Goal: Task Accomplishment & Management: Manage account settings

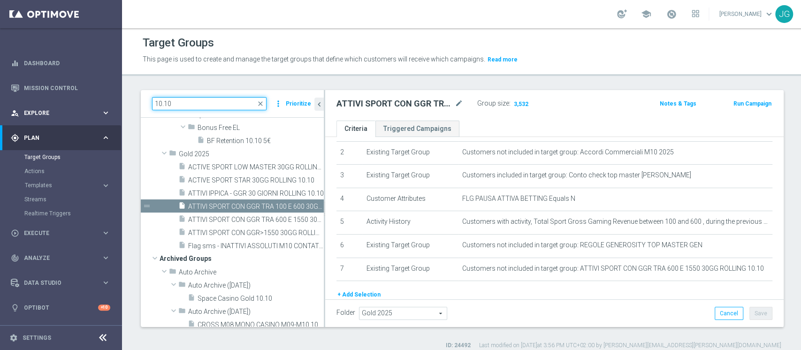
drag, startPoint x: 201, startPoint y: 103, endPoint x: 94, endPoint y: 105, distance: 107.0
click at [94, 105] on main "equalizer Dashboard Mission Control" at bounding box center [400, 175] width 801 height 350
paste input "ACTIVE SPORT LOW MASTER 30GG ROLLING"
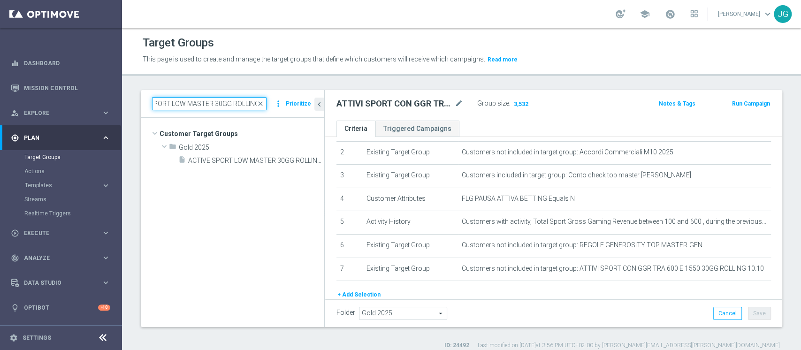
type input "ACTIVE SPORT LOW MASTER 30GG ROLLING"
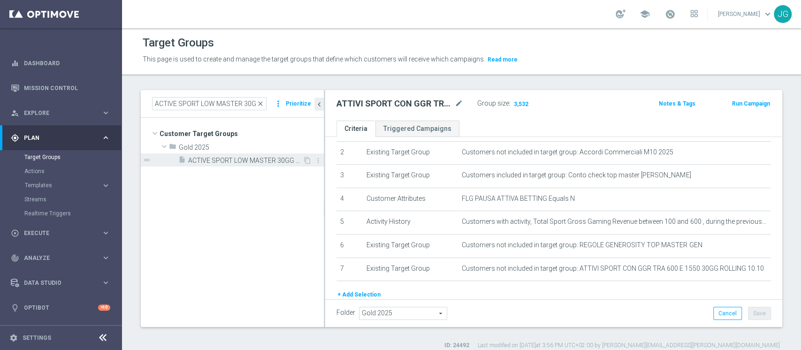
click at [237, 154] on div "insert_drive_file ACTIVE SPORT LOW MASTER 30GG ROLLING 10.10" at bounding box center [240, 159] width 124 height 13
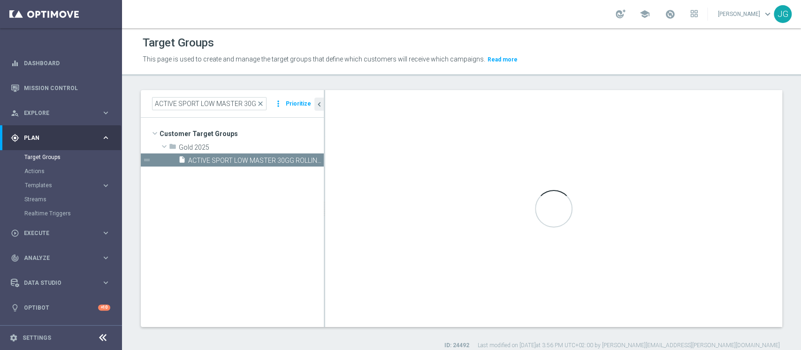
type textarea "(1 and 2 and 3 and 4 and 5 and 6 and 7 and 8 and 9 AND 10 AND 11 and 12 and 13)"
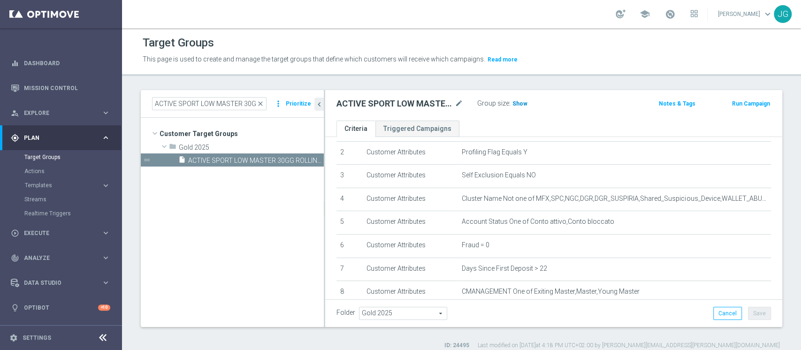
click at [521, 101] on span "Show" at bounding box center [520, 103] width 15 height 7
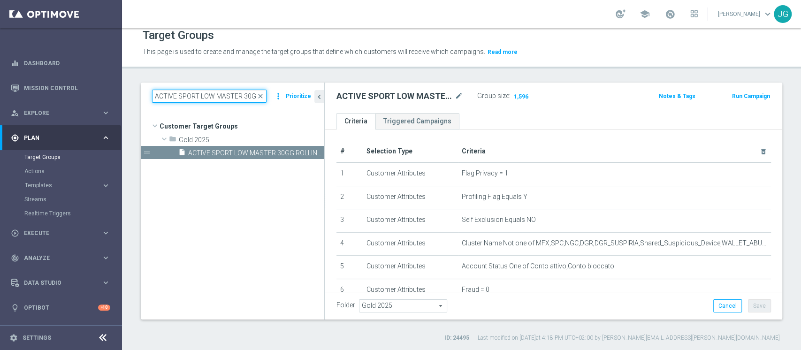
click at [208, 96] on input "ACTIVE SPORT LOW MASTER 30GG ROLLING" at bounding box center [209, 96] width 115 height 13
paste input "STA"
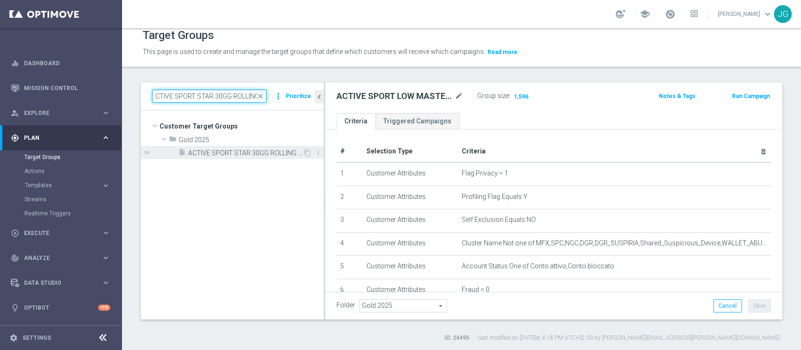
type input "ACTIVE SPORT STAR 30GG ROLLING"
click at [240, 154] on span "ACTIVE SPORT STAR 30GG ROLLING 10.10" at bounding box center [245, 153] width 115 height 8
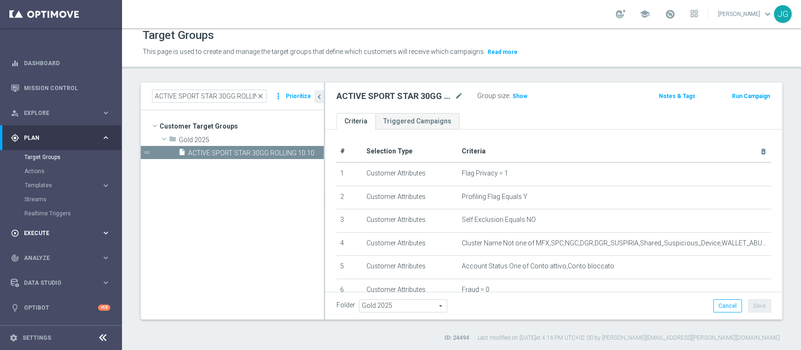
click at [52, 233] on span "Execute" at bounding box center [62, 233] width 77 height 6
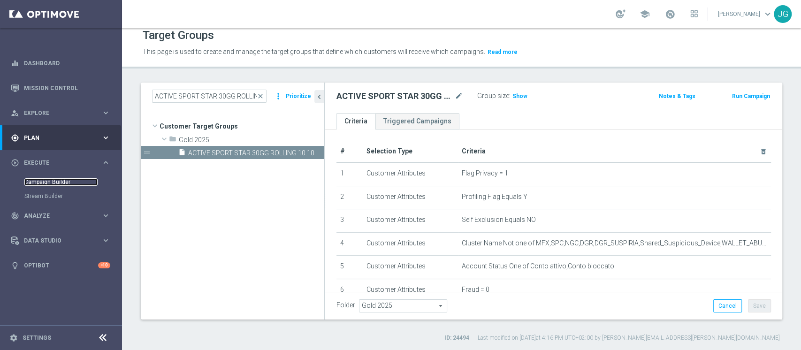
click at [60, 182] on link "Campaign Builder" at bounding box center [60, 182] width 73 height 8
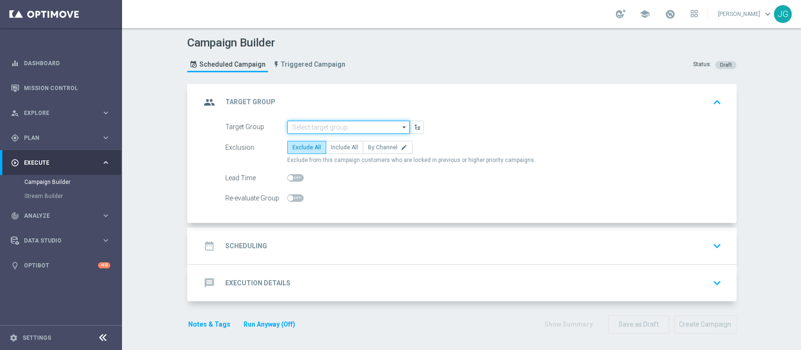
click at [330, 122] on input at bounding box center [348, 127] width 123 height 13
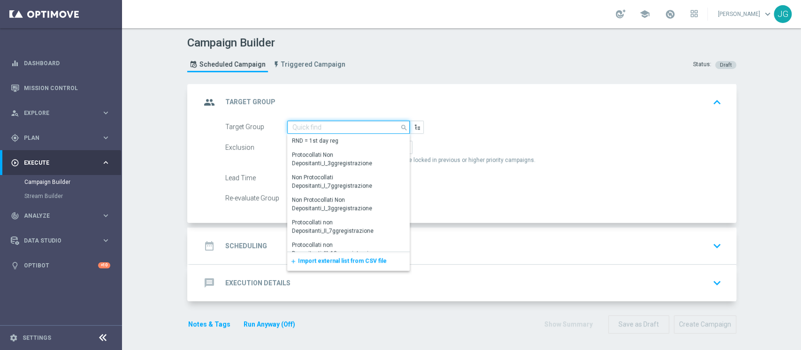
paste input "ACTIVE SPORT STAR 30GG ROLLING"
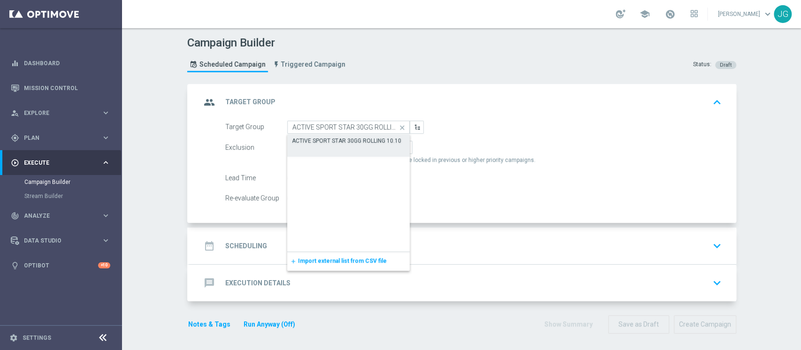
click at [346, 137] on div "ACTIVE SPORT STAR 30GG ROLLING 10.10" at bounding box center [346, 141] width 109 height 8
type input "ACTIVE SPORT STAR 30GG ROLLING 10.10"
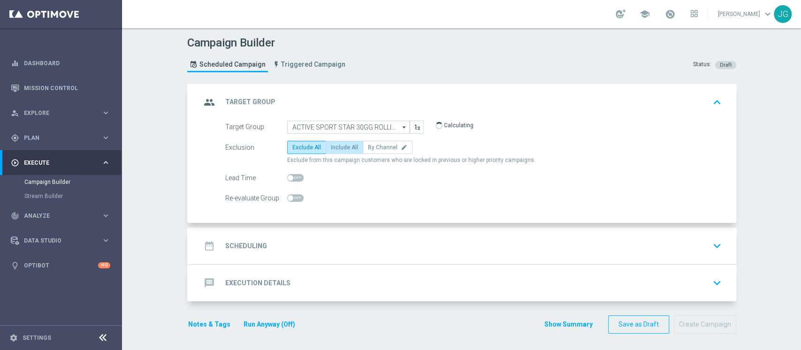
click at [337, 150] on span "Include All" at bounding box center [344, 147] width 27 height 7
click at [337, 150] on input "Include All" at bounding box center [334, 149] width 6 height 6
radio input "true"
click at [377, 255] on div "date_range Scheduling keyboard_arrow_down" at bounding box center [463, 246] width 547 height 37
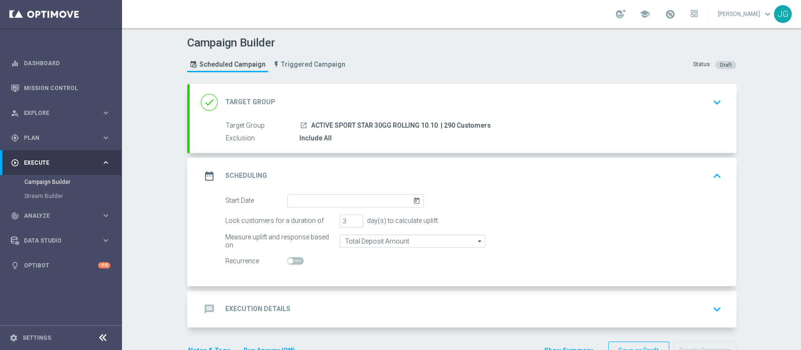
drag, startPoint x: 432, startPoint y: 125, endPoint x: 304, endPoint y: 122, distance: 127.7
click at [304, 122] on div "launch ACTIVE SPORT STAR 30GG ROLLING 10.10 | 290 Customers" at bounding box center [508, 125] width 419 height 9
copy span "ACTIVE SPORT STAR 30GG ROLLING 10.10"
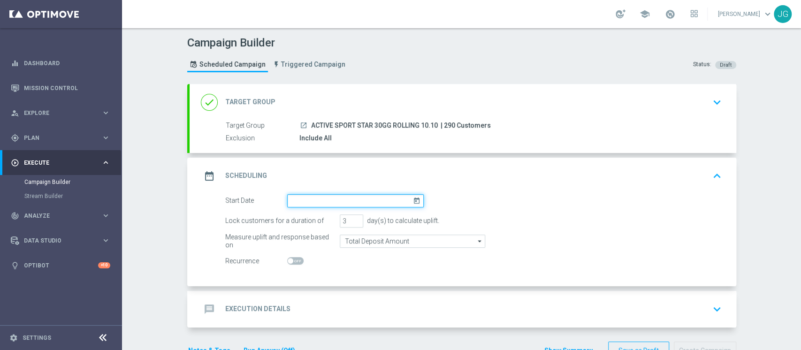
click at [375, 200] on input at bounding box center [355, 200] width 137 height 13
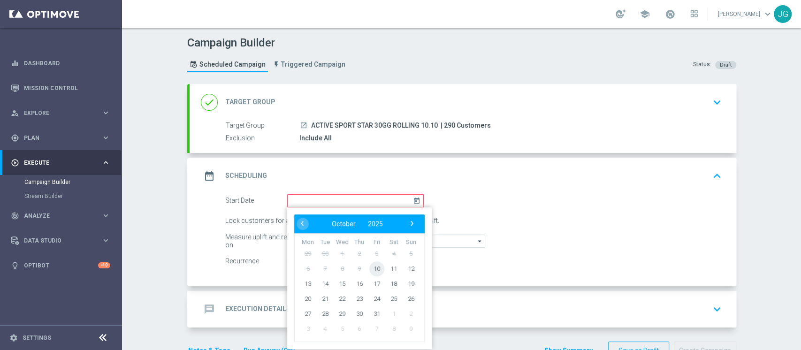
click at [373, 272] on span "10" at bounding box center [376, 268] width 15 height 15
type input "10 Oct 2025"
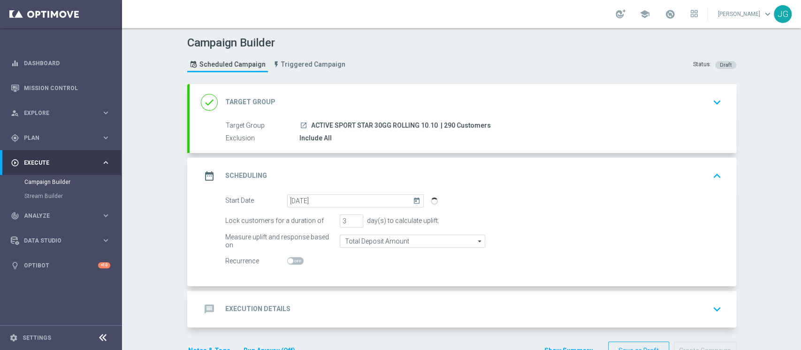
click at [325, 308] on div "message Execution Details keyboard_arrow_down" at bounding box center [463, 309] width 524 height 18
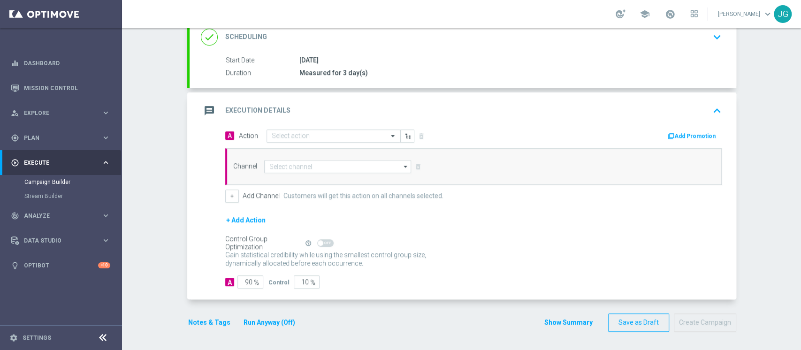
scroll to position [134, 0]
click at [300, 140] on div "Select action" at bounding box center [334, 136] width 134 height 13
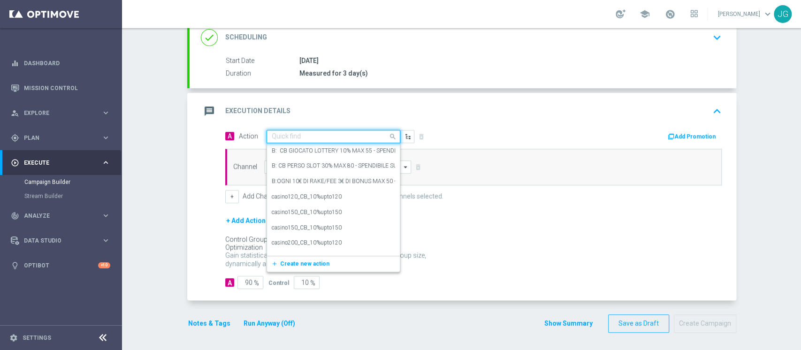
paste input "[PERSON_NAME] SPORT 30% MAX 500 EURO - ESCLUSE SINGOLE - SPENDIBILE SPORT"
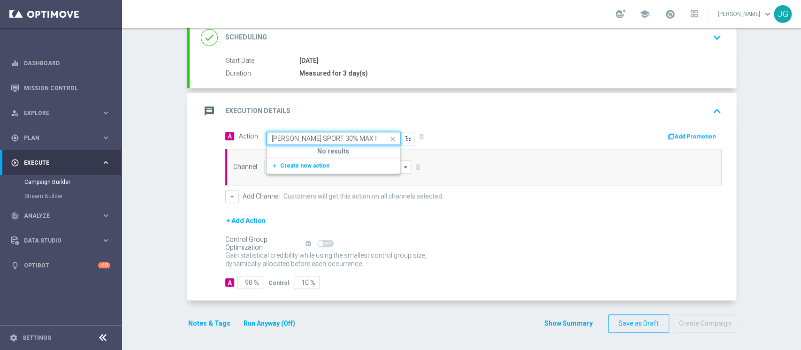
scroll to position [0, 131]
type input "[PERSON_NAME] SPORT 30% MAX 500 EURO - ESCLUSE SINGOLE - SPENDIBILE SPORT"
click at [301, 164] on span "Create new action" at bounding box center [304, 165] width 49 height 7
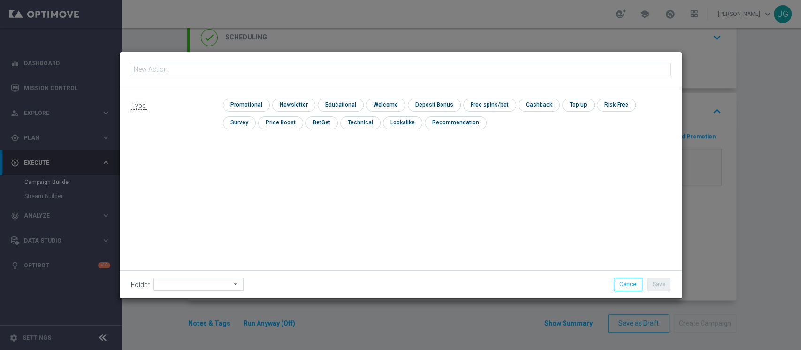
type input "CB PERSO SPORT 30% MAX 500 EURO - ESCLUSE SINGOLE - SPENDIBILE SPORT"
click at [248, 107] on input "checkbox" at bounding box center [245, 105] width 45 height 13
checkbox input "true"
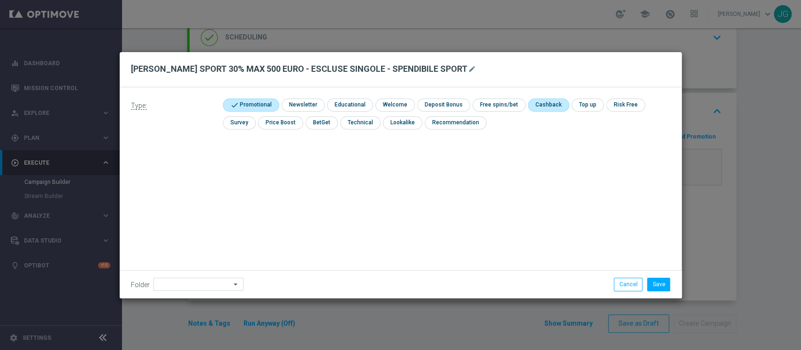
click at [535, 103] on input "checkbox" at bounding box center [547, 105] width 39 height 13
checkbox input "true"
click at [180, 290] on input at bounding box center [198, 284] width 90 height 13
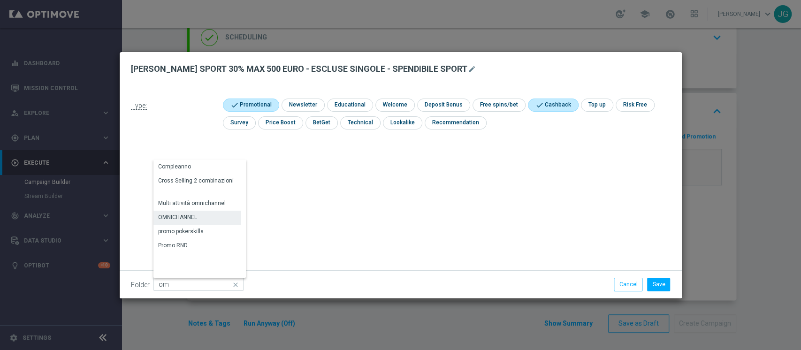
click at [197, 220] on div "OMNICHANNEL" at bounding box center [196, 217] width 87 height 13
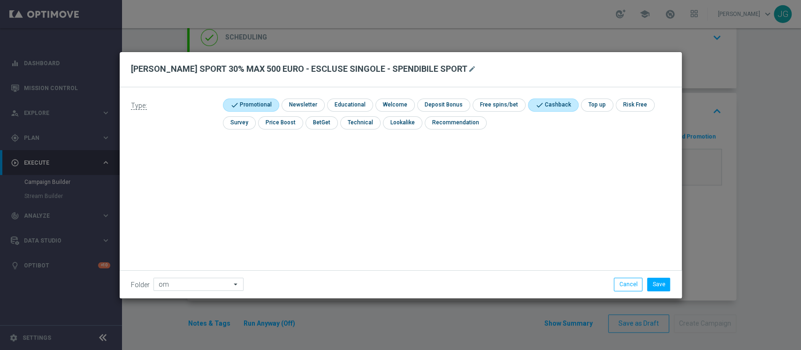
type input "OMNICHANNEL"
click at [651, 282] on button "Save" at bounding box center [658, 284] width 23 height 13
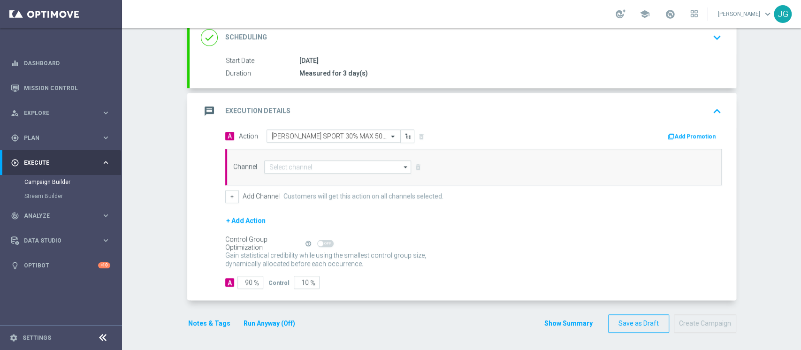
click at [695, 136] on button "Add Promotion" at bounding box center [693, 136] width 52 height 10
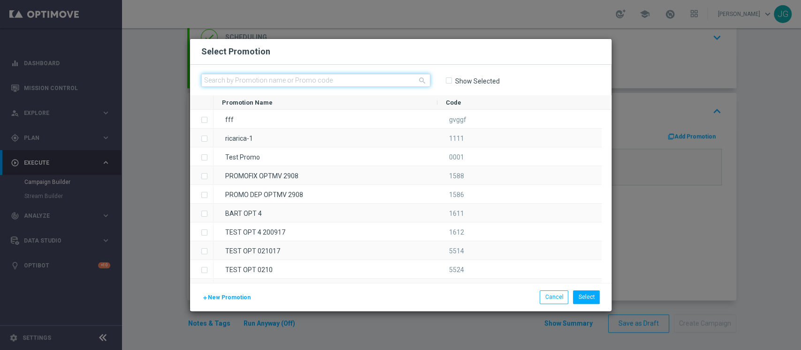
click at [357, 79] on input "text" at bounding box center [315, 80] width 229 height 13
paste input "SPORTCB10-5"
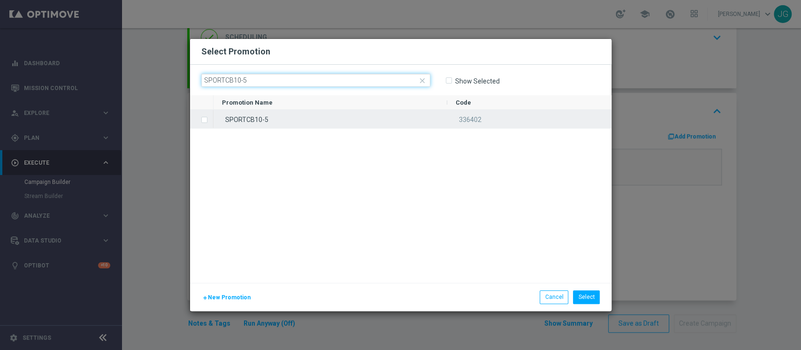
type input "SPORTCB10-5"
click at [316, 120] on div "SPORTCB10-5" at bounding box center [331, 119] width 234 height 18
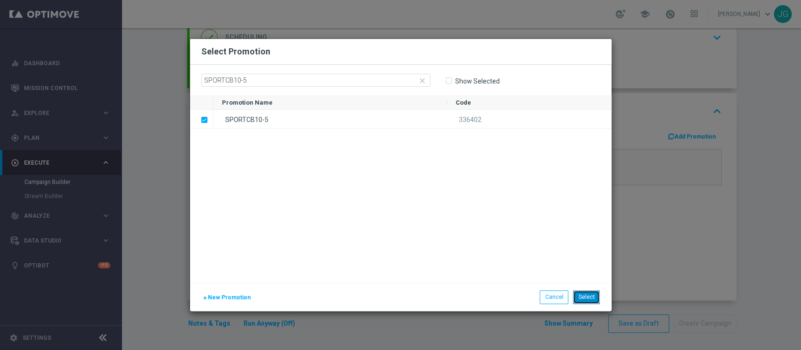
click at [582, 301] on button "Select" at bounding box center [586, 297] width 27 height 13
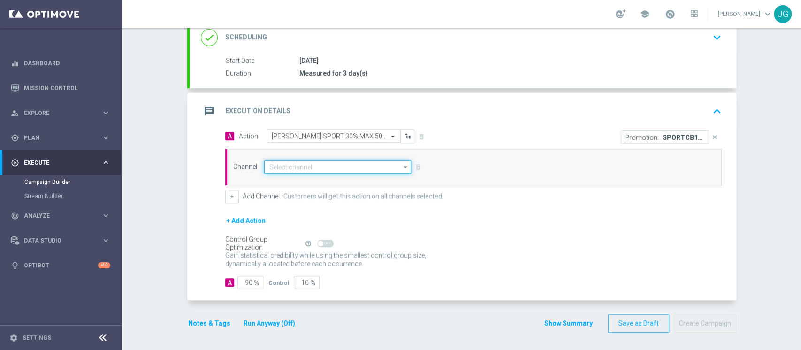
click at [360, 169] on input at bounding box center [337, 167] width 147 height 13
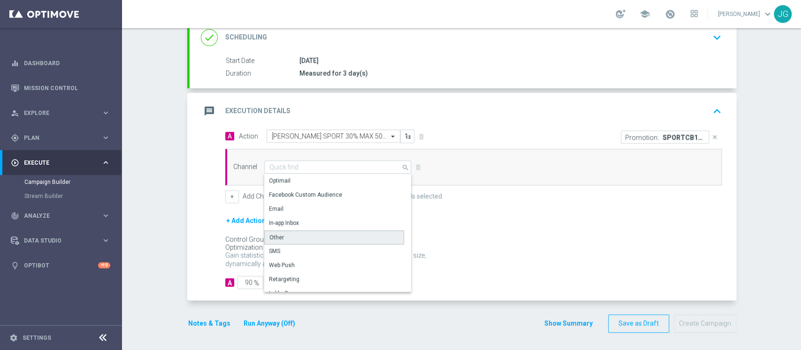
click at [295, 239] on div "Other" at bounding box center [334, 237] width 140 height 14
type input "Other"
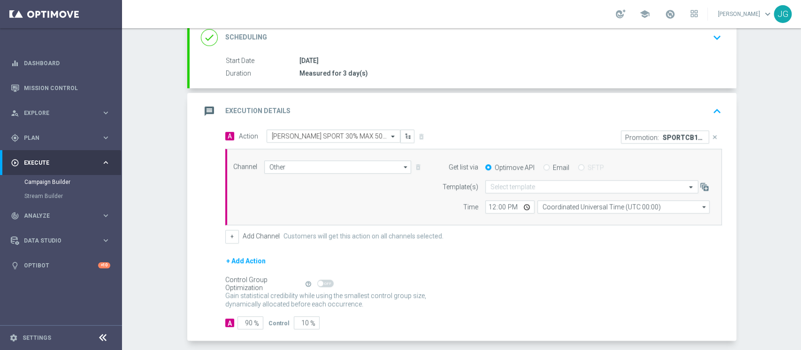
click at [544, 167] on input "Email" at bounding box center [547, 168] width 6 height 6
radio input "true"
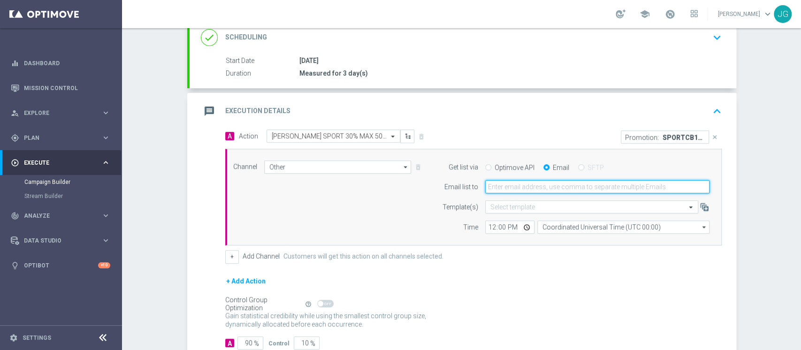
click at [529, 186] on input "email" at bounding box center [597, 186] width 224 height 13
type input "jennyffer.gonzalez@sisal.it"
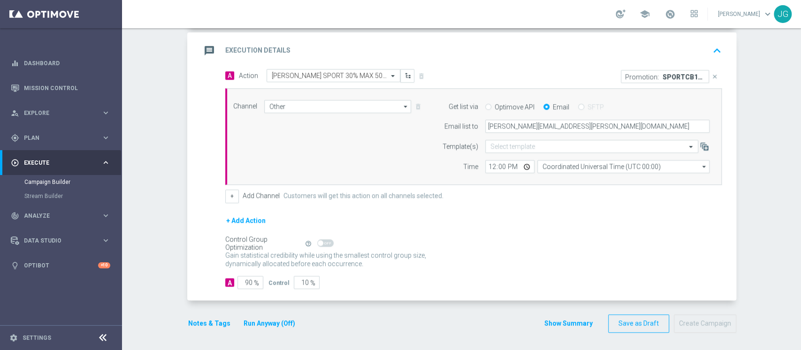
click at [199, 321] on button "Notes & Tags" at bounding box center [209, 324] width 44 height 12
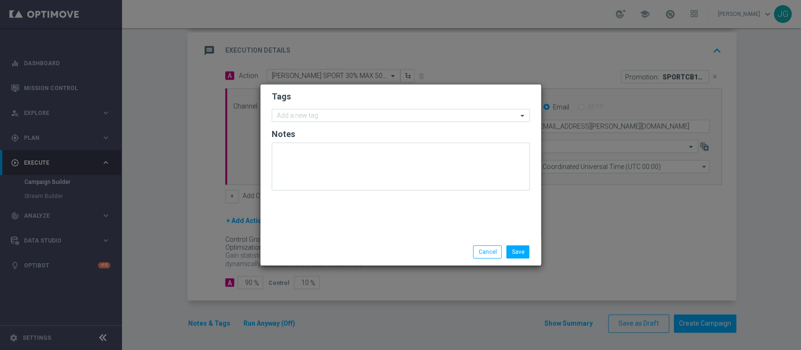
click at [381, 103] on form "Tags Add a new tag Notes" at bounding box center [401, 143] width 258 height 109
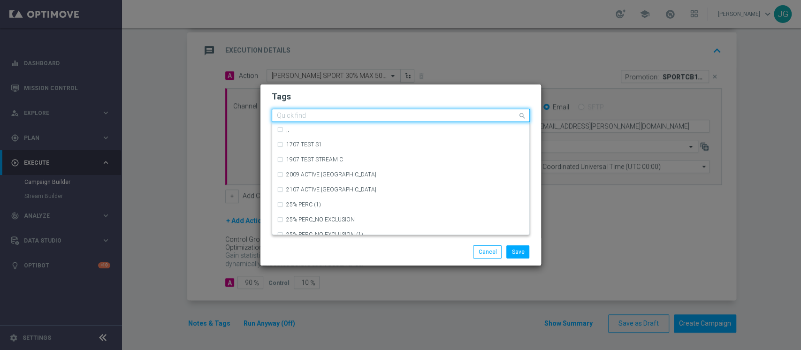
click at [368, 118] on input "text" at bounding box center [397, 116] width 241 height 8
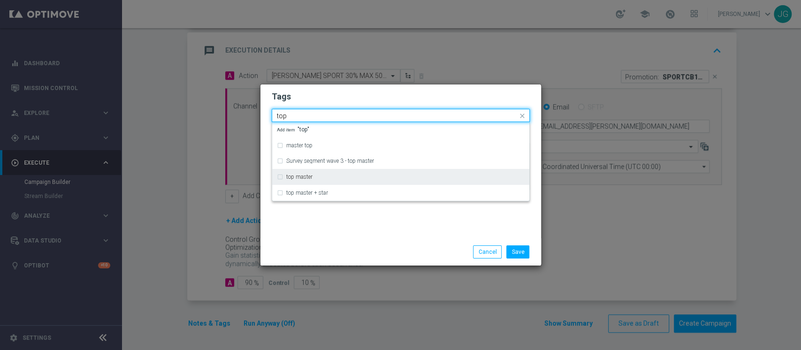
click at [307, 178] on label "top master" at bounding box center [299, 177] width 26 height 6
type input "top"
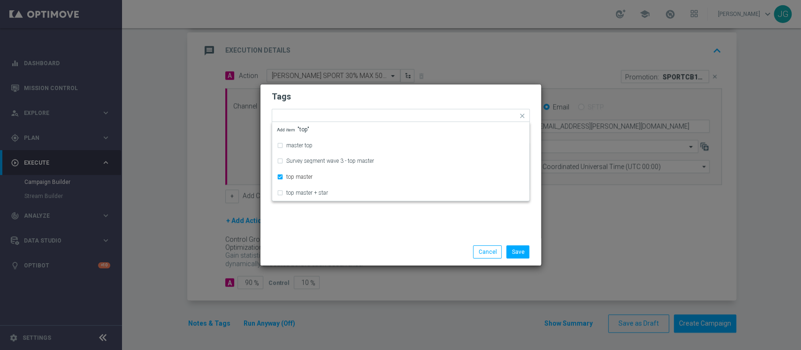
click at [337, 238] on div "Save Cancel" at bounding box center [400, 251] width 281 height 27
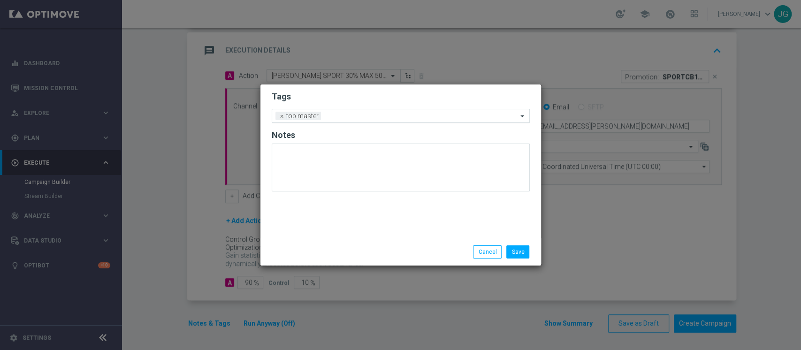
click at [362, 118] on input "text" at bounding box center [421, 117] width 193 height 8
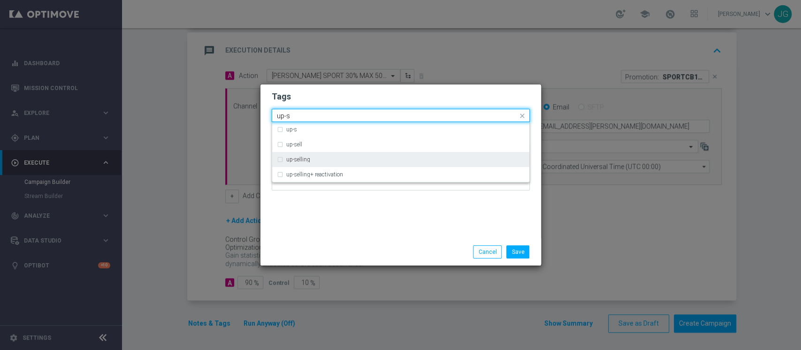
click at [306, 152] on div "up-selling" at bounding box center [401, 159] width 248 height 15
type input "up-s"
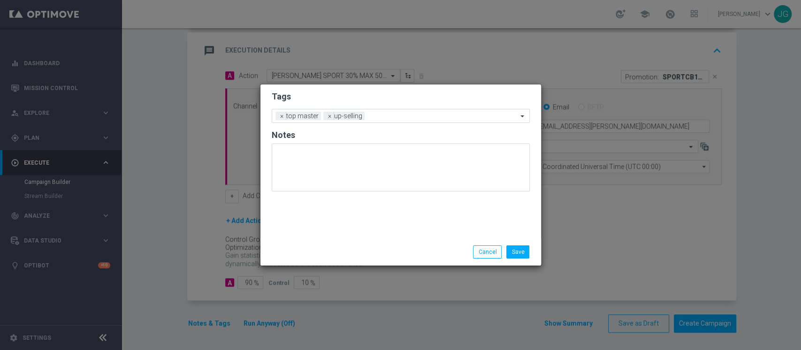
click at [368, 225] on div "Tags Add a new tag × top master × up-selling Notes" at bounding box center [400, 161] width 281 height 154
click at [395, 119] on input "text" at bounding box center [442, 117] width 149 height 8
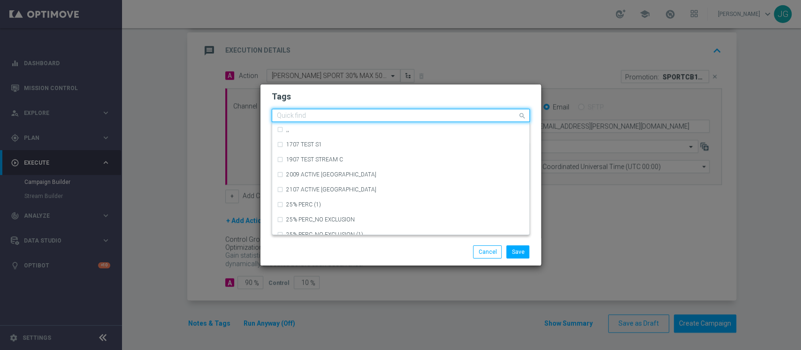
type input "b"
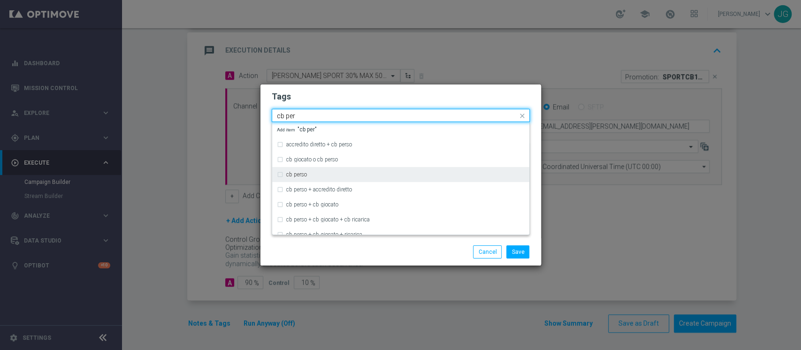
click at [314, 175] on div "cb perso" at bounding box center [405, 175] width 238 height 6
type input "cb per"
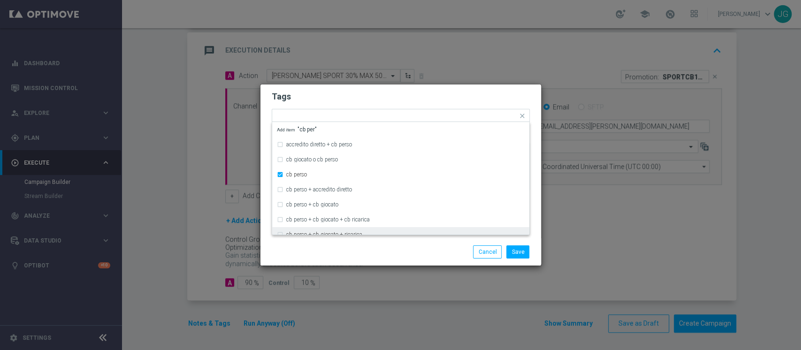
click at [385, 263] on div "Save Cancel" at bounding box center [400, 251] width 281 height 27
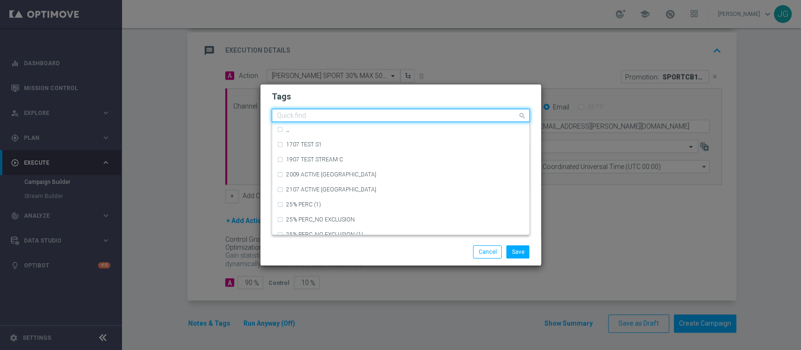
click at [429, 115] on input "text" at bounding box center [397, 116] width 241 height 8
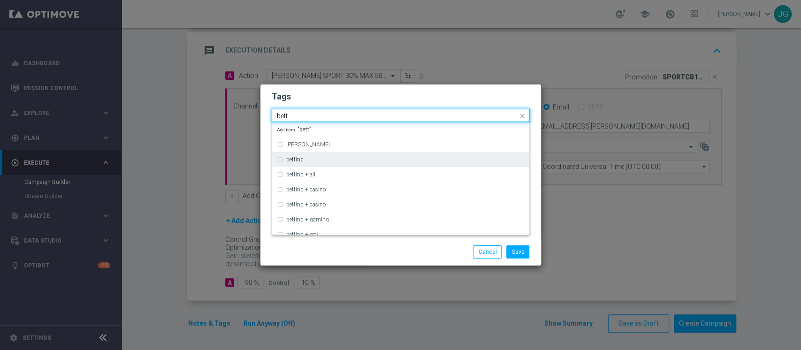
click at [338, 158] on div "betting" at bounding box center [405, 160] width 238 height 6
type input "bett"
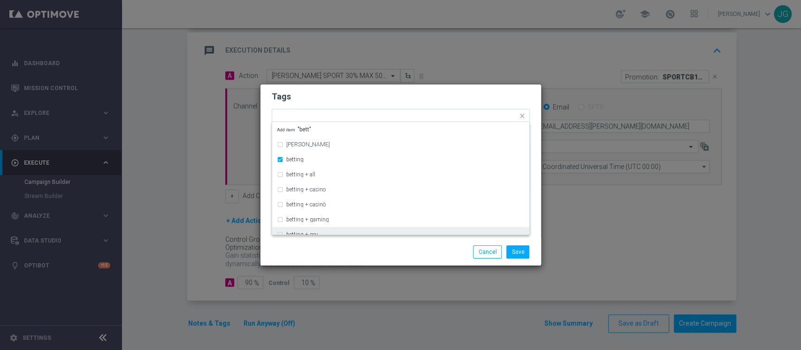
click at [407, 250] on div "Save Cancel" at bounding box center [446, 251] width 182 height 13
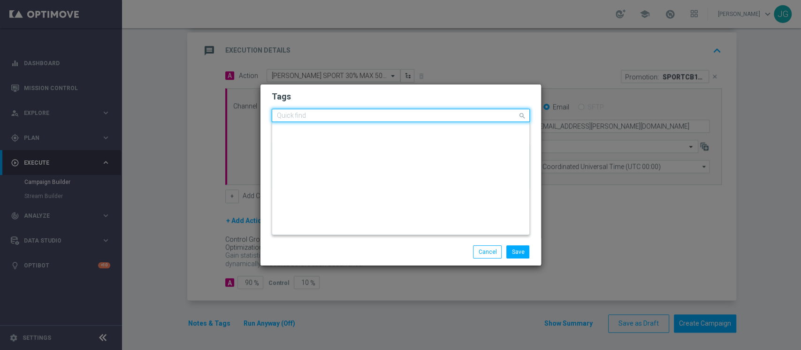
click at [460, 116] on input "text" at bounding box center [397, 116] width 241 height 8
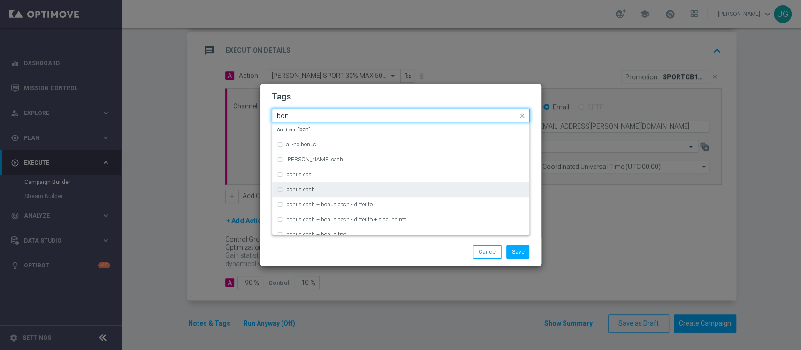
click at [326, 187] on div "bonus cash" at bounding box center [405, 190] width 238 height 6
type input "bon"
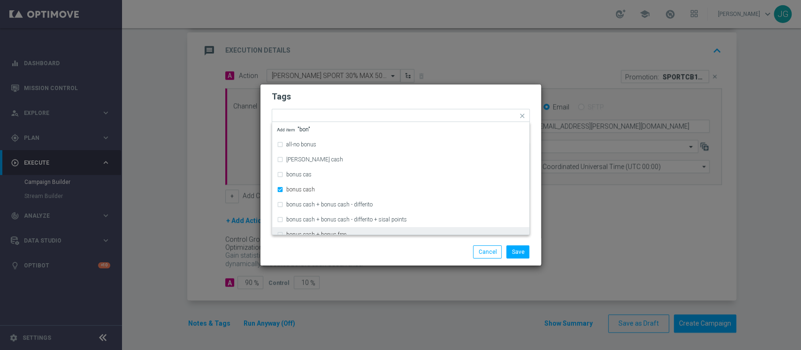
click at [387, 250] on div "Save Cancel" at bounding box center [446, 251] width 182 height 13
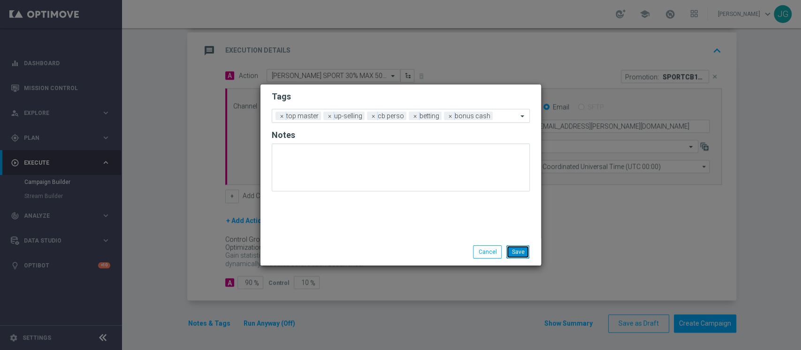
click at [525, 253] on button "Save" at bounding box center [517, 251] width 23 height 13
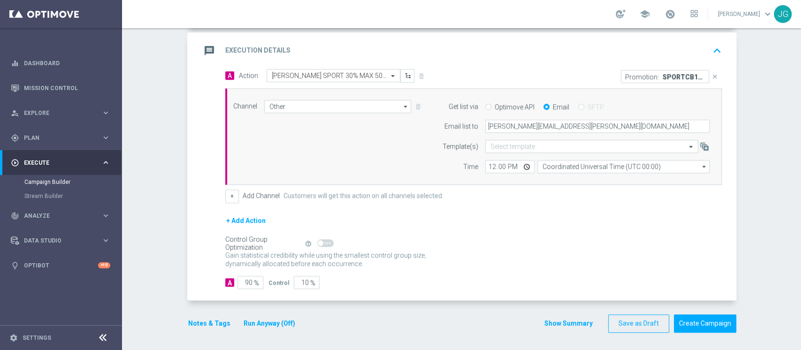
click at [282, 320] on button "Run Anyway (Off)" at bounding box center [270, 324] width 54 height 12
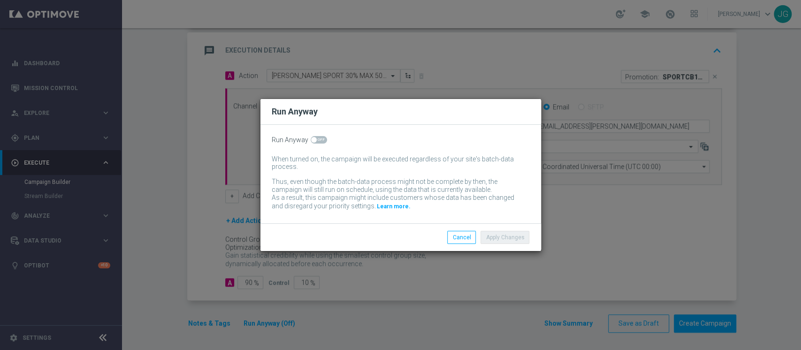
click at [316, 143] on span at bounding box center [319, 140] width 16 height 8
click at [316, 143] on input "checkbox" at bounding box center [319, 140] width 16 height 8
checkbox input "true"
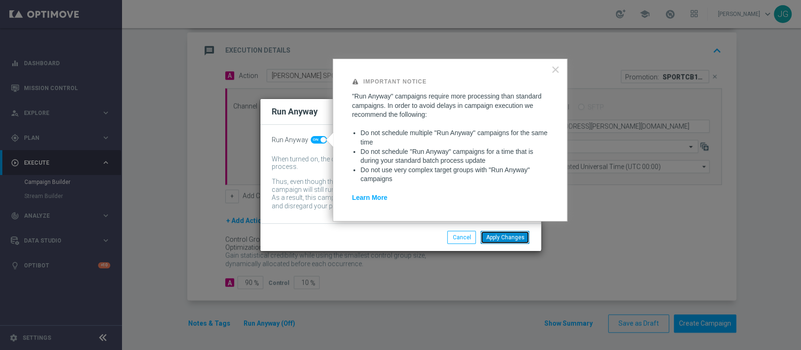
click at [511, 236] on button "Apply Changes" at bounding box center [505, 237] width 49 height 13
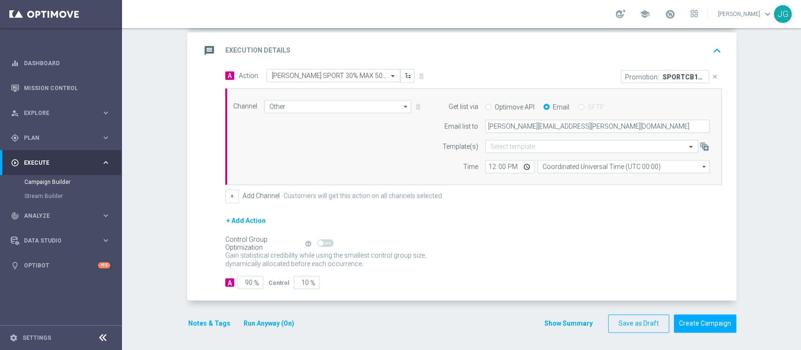
click at [597, 50] on div "message Execution Details keyboard_arrow_up" at bounding box center [463, 51] width 524 height 18
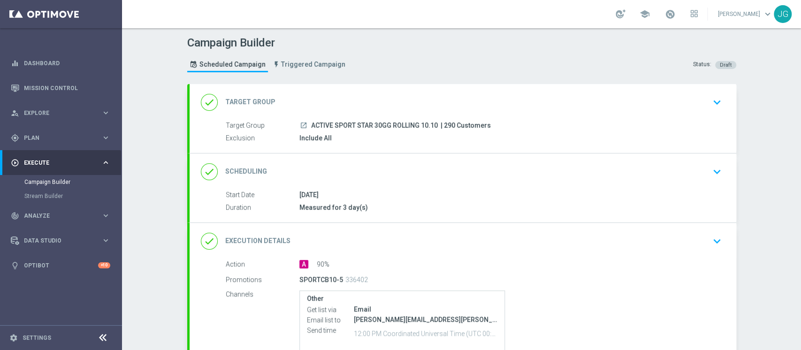
scroll to position [100, 0]
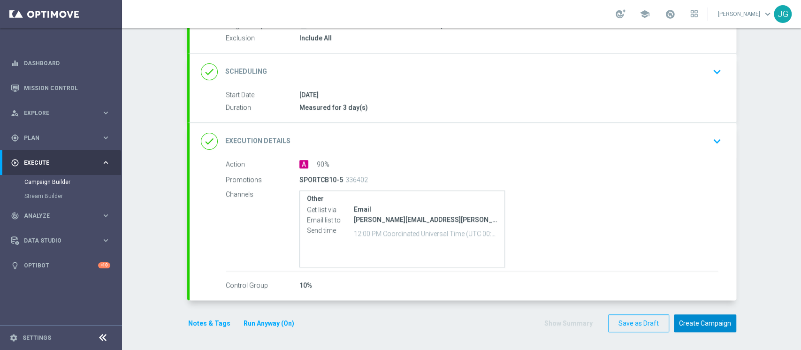
click at [713, 321] on button "Create Campaign" at bounding box center [705, 323] width 62 height 18
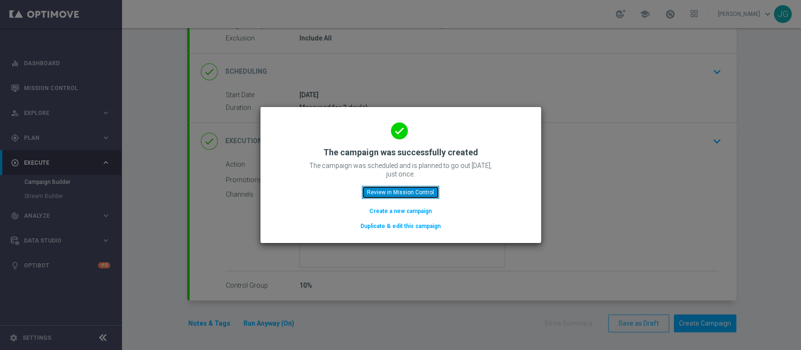
click at [426, 194] on button "Review in Mission Control" at bounding box center [400, 192] width 77 height 13
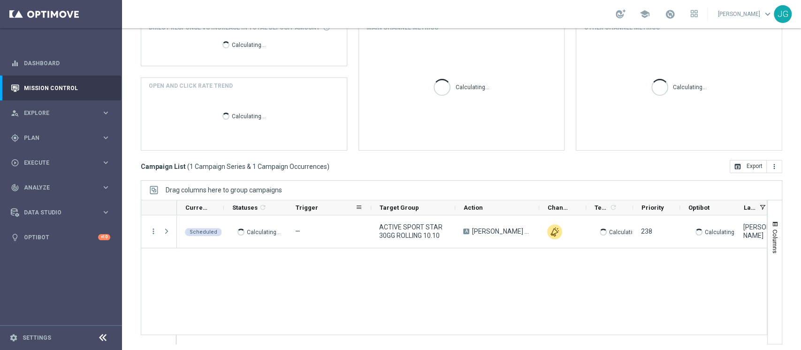
scroll to position [138, 0]
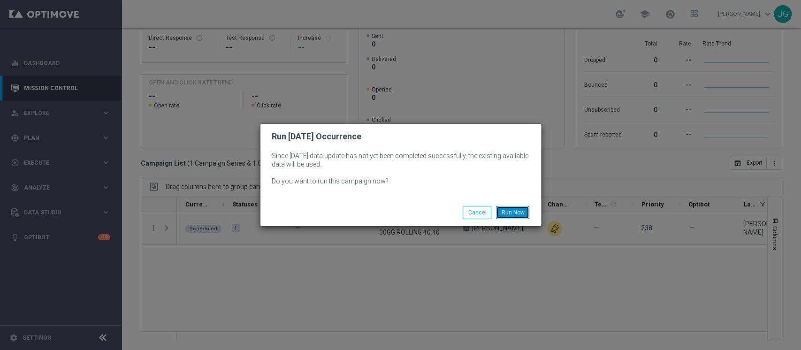
click at [513, 213] on button "Run Now" at bounding box center [512, 212] width 33 height 13
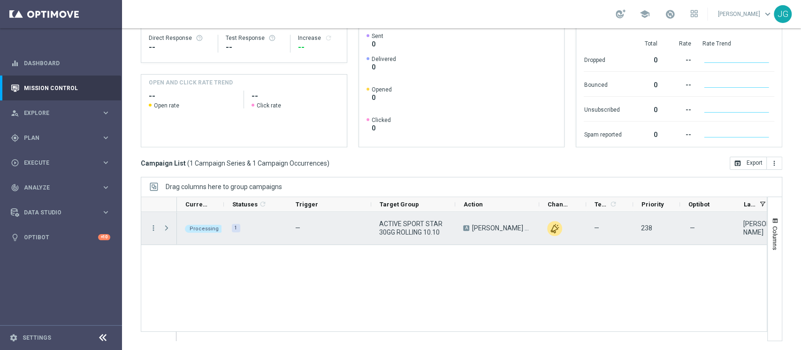
click at [165, 229] on span "Press SPACE to select this row." at bounding box center [166, 228] width 8 height 8
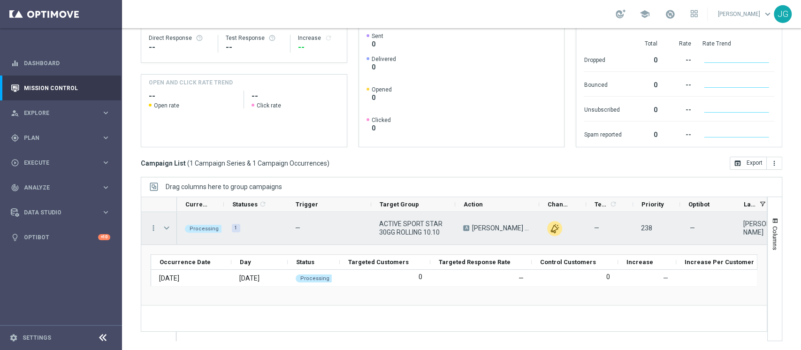
click at [165, 229] on span "Press SPACE to select this row." at bounding box center [166, 228] width 8 height 8
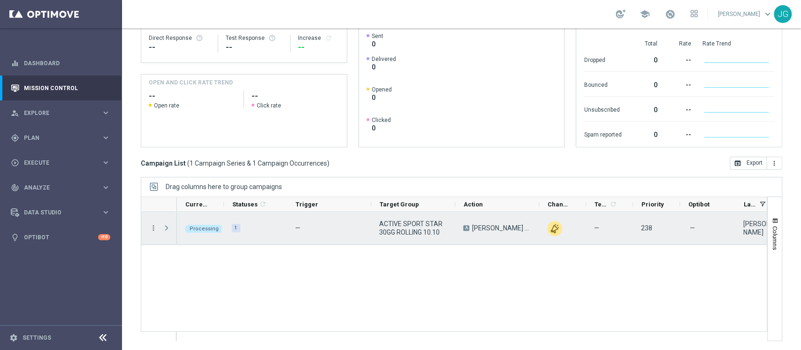
click at [165, 229] on span "Press SPACE to select this row." at bounding box center [166, 228] width 8 height 8
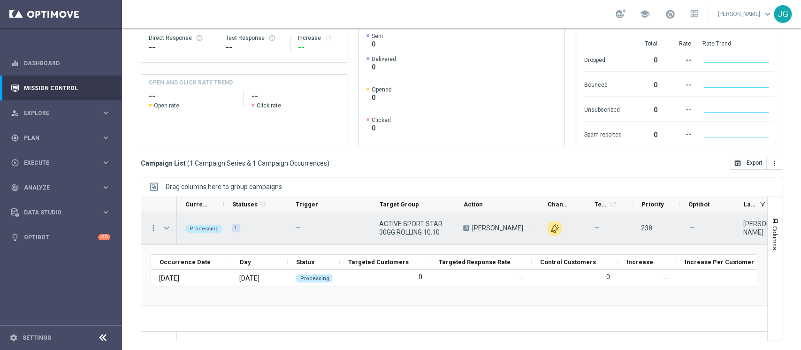
click at [165, 228] on span "Press SPACE to select this row." at bounding box center [166, 228] width 8 height 8
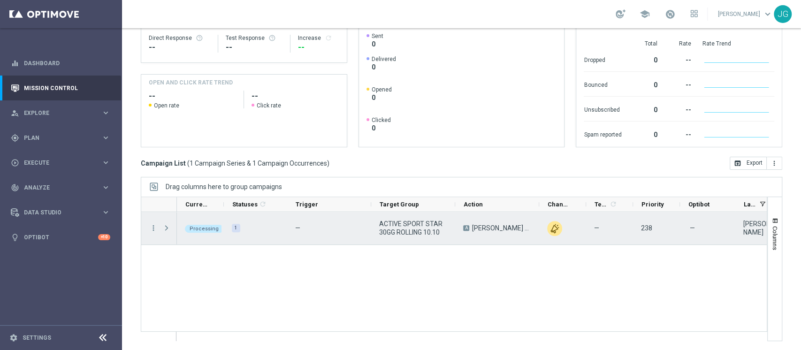
click at [165, 228] on span "Press SPACE to select this row." at bounding box center [166, 228] width 8 height 8
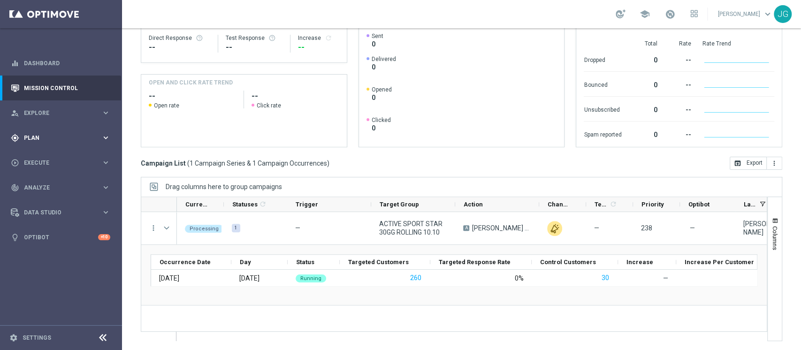
click at [40, 142] on div "gps_fixed Plan keyboard_arrow_right" at bounding box center [60, 137] width 121 height 25
click at [48, 156] on link "Target Groups" at bounding box center [60, 157] width 73 height 8
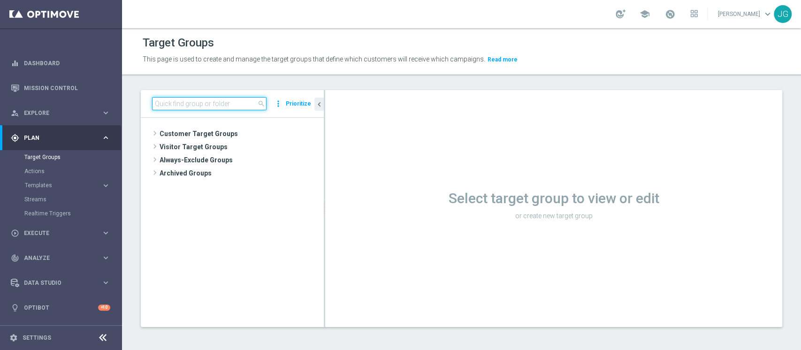
click at [183, 108] on input at bounding box center [209, 103] width 115 height 13
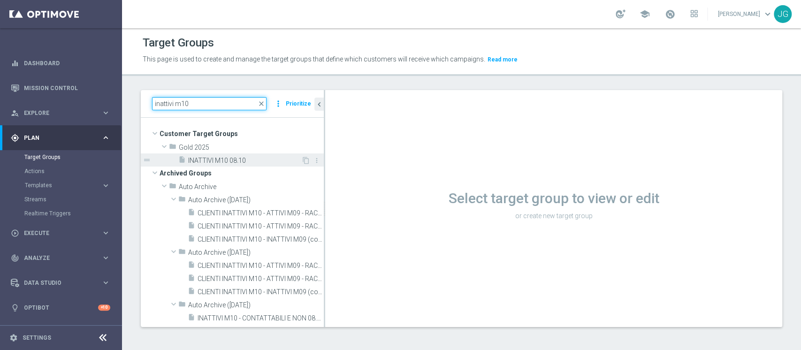
type input "inattivi m10"
click at [237, 160] on span "INATTIVI M10 08.10" at bounding box center [244, 161] width 113 height 8
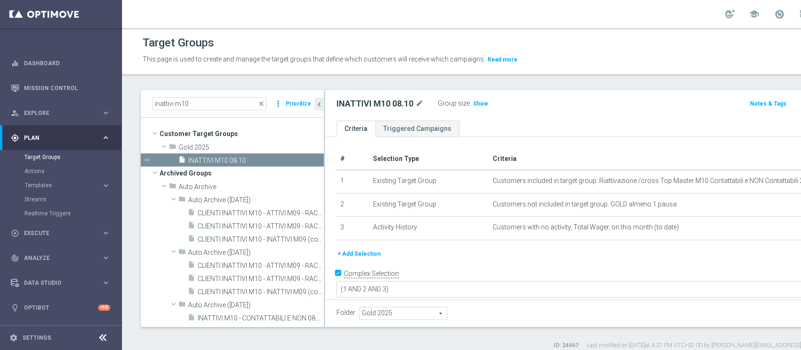
click at [355, 256] on button "+ Add Selection" at bounding box center [359, 254] width 45 height 10
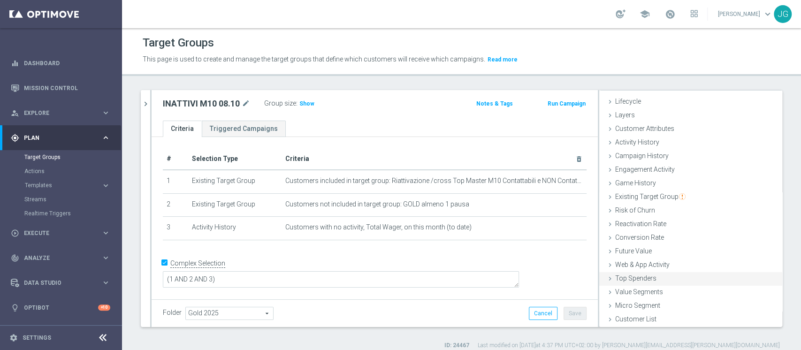
scroll to position [8, 0]
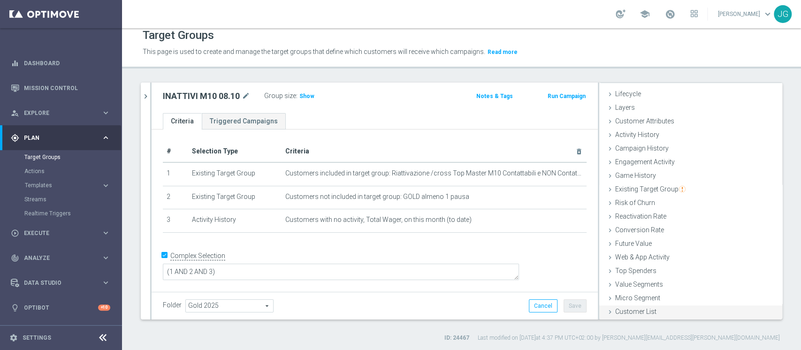
click at [617, 306] on div "Customer List done" at bounding box center [690, 313] width 183 height 14
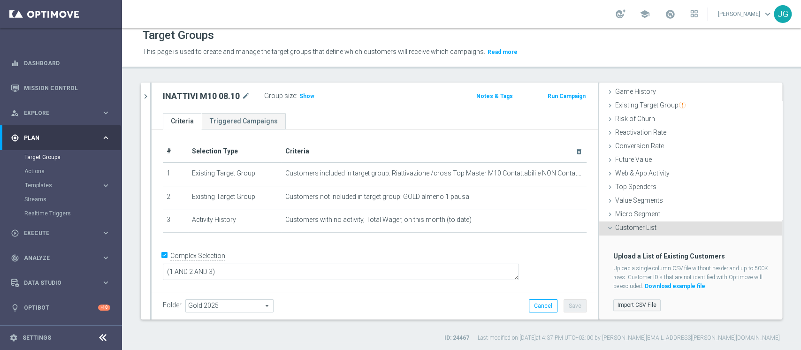
click at [635, 301] on label "Import CSV File" at bounding box center [636, 305] width 47 height 12
click at [0, 0] on input "Import CSV File" at bounding box center [0, 0] width 0 height 0
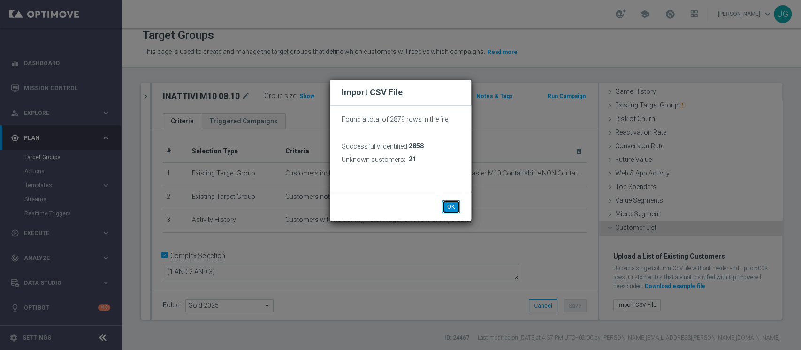
click at [454, 205] on button "OK" at bounding box center [451, 206] width 18 height 13
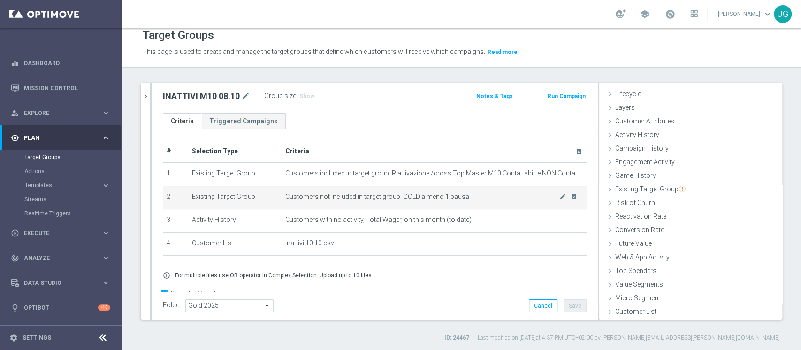
scroll to position [24, 0]
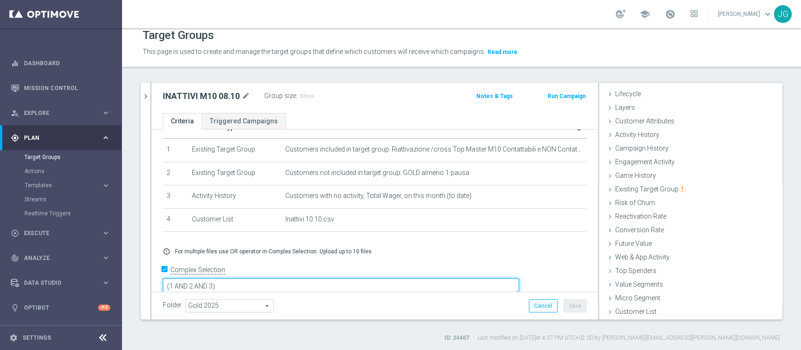
click at [282, 278] on textarea "(1 AND 2 AND 3)" at bounding box center [341, 286] width 356 height 16
click at [351, 106] on div "INATTIVI M10 08.10 mode_edit Group size : Show Notes & Tags Run Campaign" at bounding box center [375, 98] width 446 height 31
click at [300, 278] on textarea "(1 AND 2 AND 3 and 10)" at bounding box center [341, 286] width 356 height 16
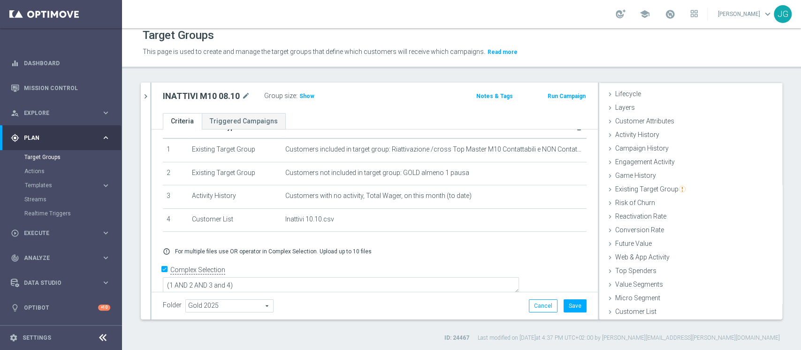
click at [306, 103] on div "INATTIVI M10 08.10 mode_edit Group size : Show Notes & Tags Run Campaign" at bounding box center [375, 98] width 446 height 31
click at [286, 101] on div "Group size : Show" at bounding box center [311, 96] width 94 height 13
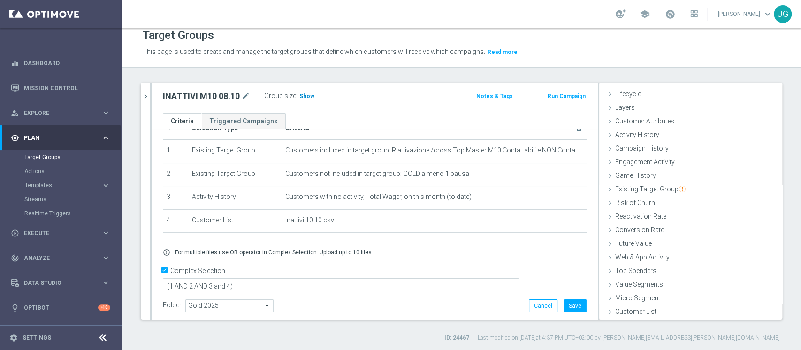
click at [305, 96] on span "Show" at bounding box center [306, 96] width 15 height 7
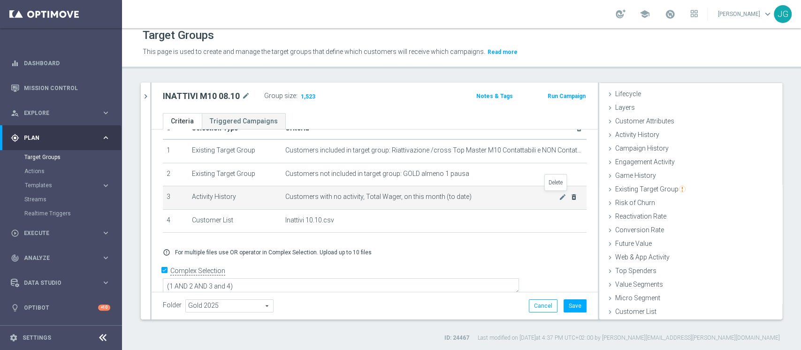
click at [570, 198] on icon "delete_forever" at bounding box center [574, 197] width 8 height 8
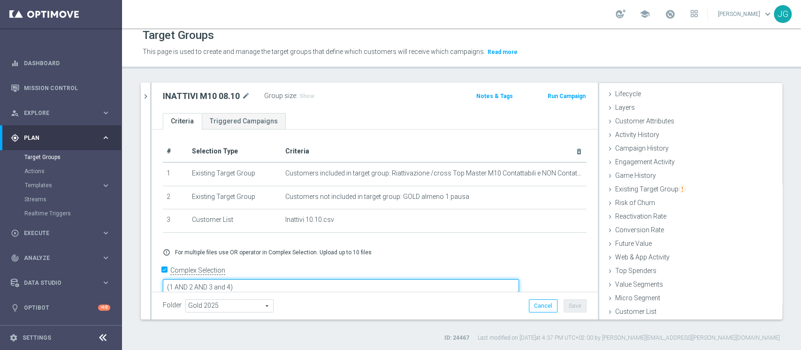
click at [298, 279] on textarea "(1 AND 2 AND 3 and 4)" at bounding box center [341, 287] width 356 height 16
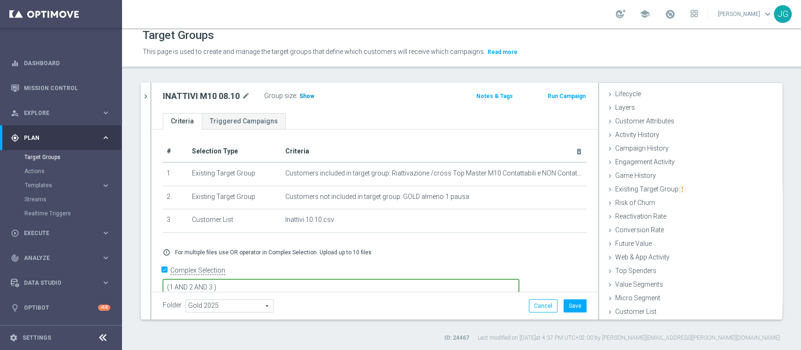
type textarea "(1 AND 2 AND 3 )"
click at [310, 96] on span "Show" at bounding box center [306, 96] width 15 height 7
click at [309, 93] on span "1,625" at bounding box center [308, 97] width 16 height 9
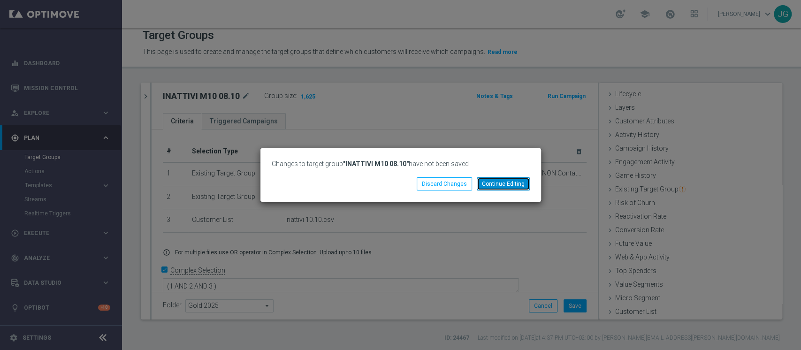
click at [515, 184] on button "Continue Editing" at bounding box center [503, 183] width 53 height 13
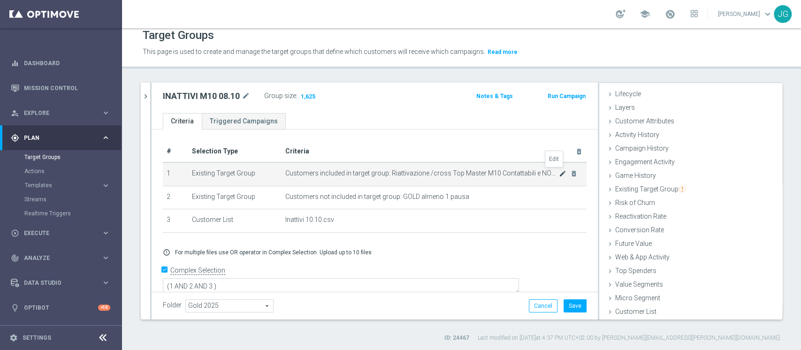
click at [559, 175] on icon "mode_edit" at bounding box center [563, 174] width 8 height 8
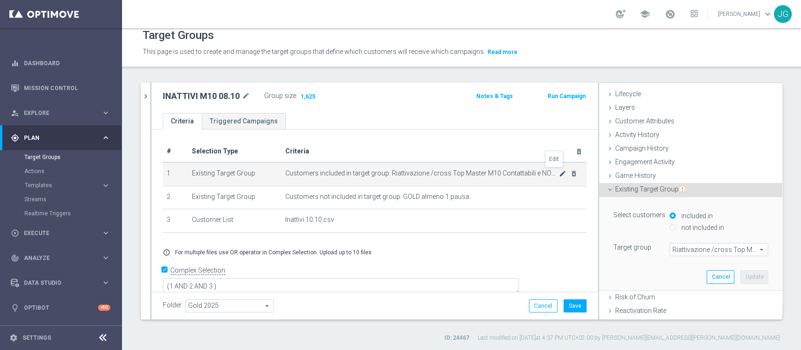
scroll to position [101, 0]
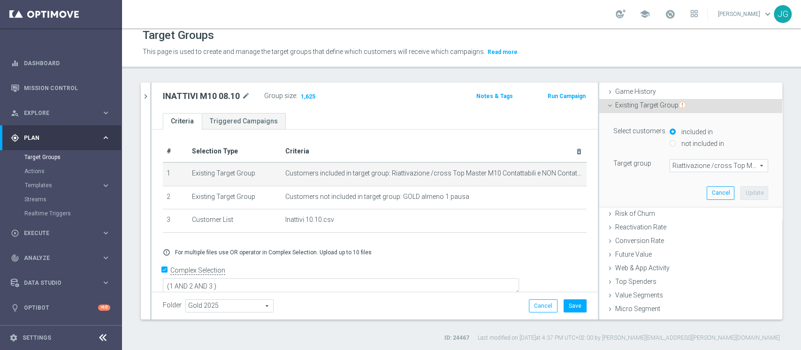
click at [680, 165] on span "Riattivazione /cross Top Master M10 Contattabili e NON Contattabili 2025" at bounding box center [719, 166] width 98 height 12
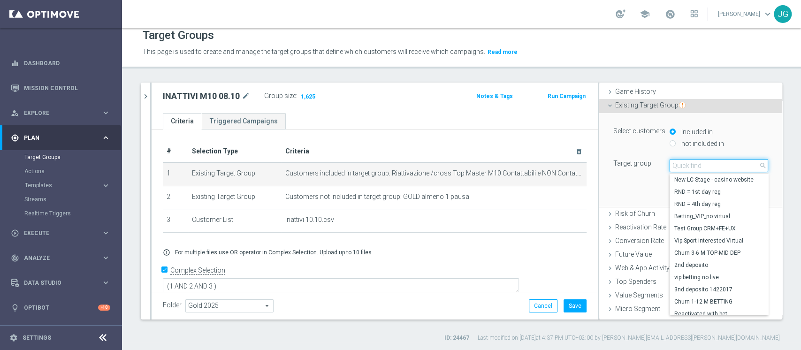
click at [680, 165] on input "search" at bounding box center [719, 165] width 99 height 13
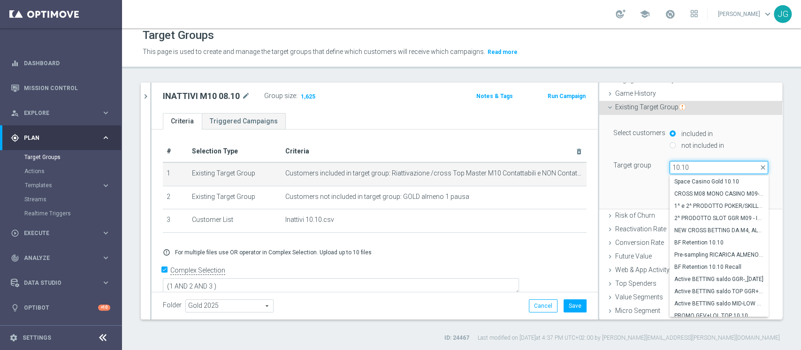
scroll to position [112, 0]
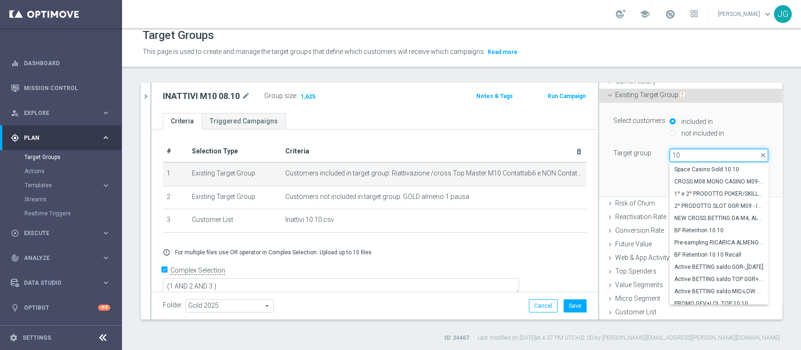
type input "1"
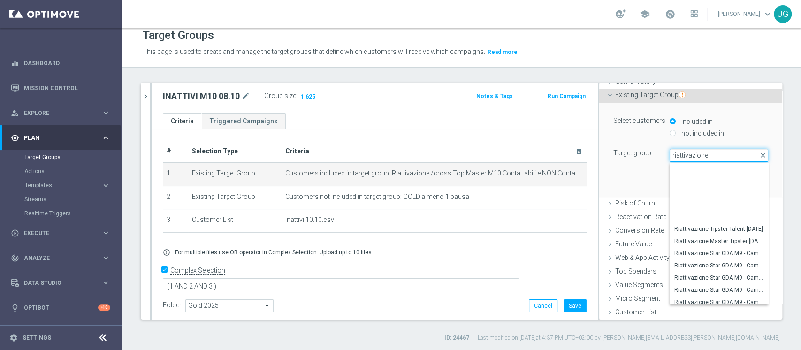
scroll to position [674, 0]
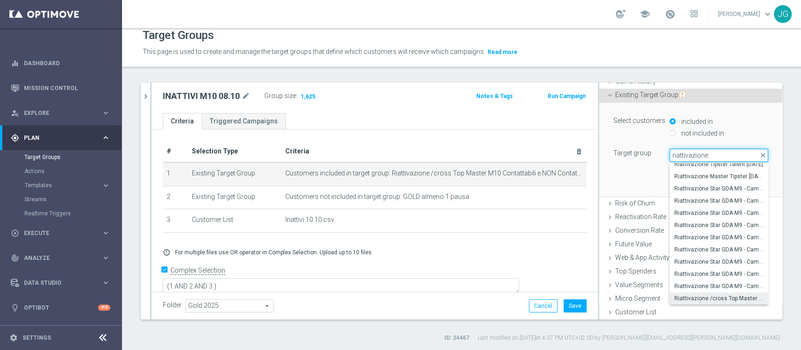
type input "riattivazione"
click at [688, 299] on span "Riattivazione /cross Top Master M10 Contattabili e NON Contattabili 2025" at bounding box center [718, 299] width 89 height 8
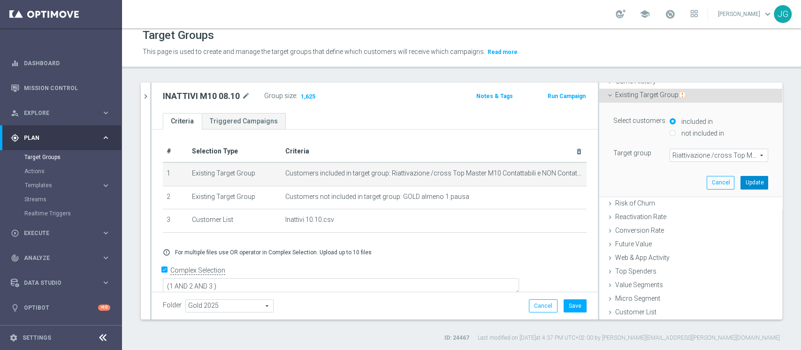
click at [741, 177] on button "Update" at bounding box center [755, 182] width 28 height 13
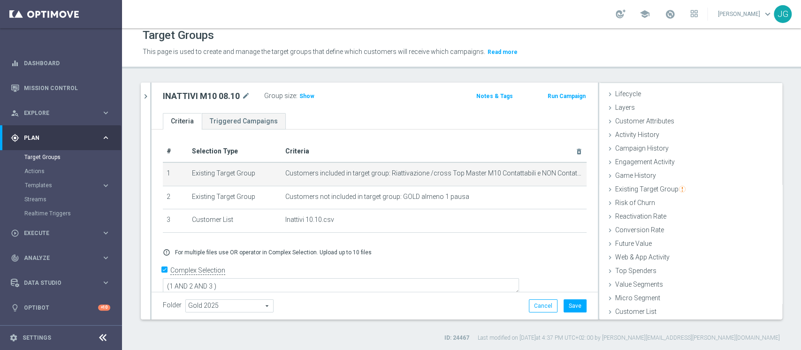
scroll to position [17, 0]
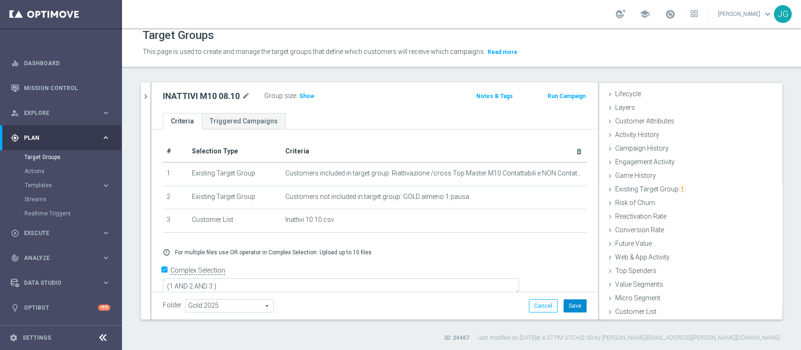
click at [568, 307] on button "Save" at bounding box center [575, 305] width 23 height 13
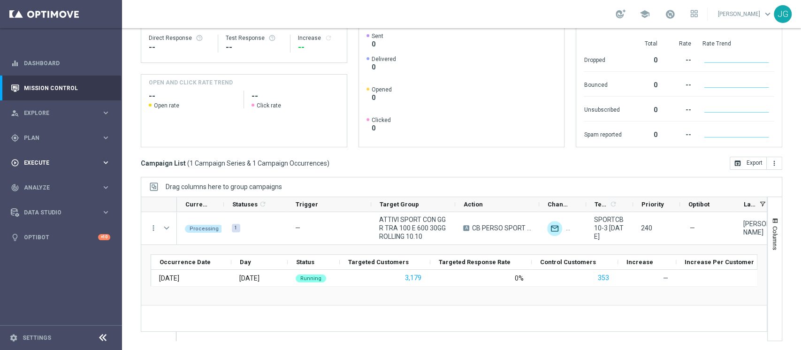
click at [53, 166] on div "play_circle_outline Execute" at bounding box center [56, 163] width 91 height 8
click at [56, 181] on link "Campaign Builder" at bounding box center [60, 182] width 73 height 8
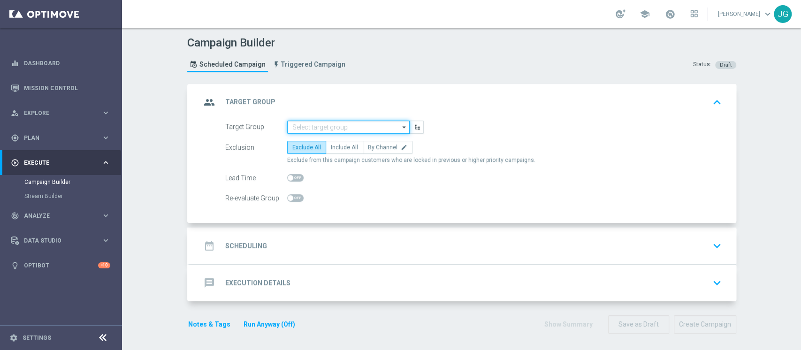
click at [337, 130] on input at bounding box center [348, 127] width 123 height 13
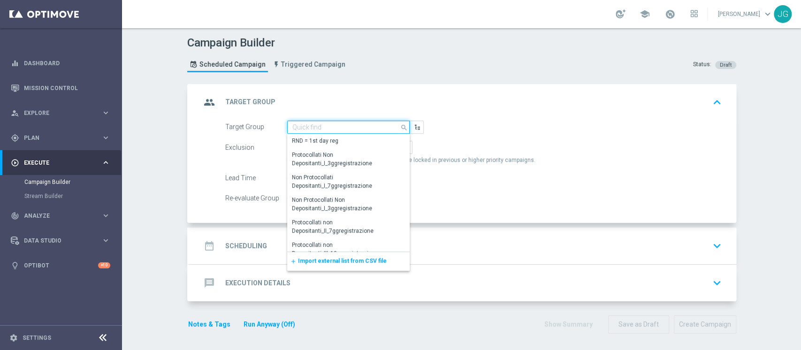
paste input "ACTIVE SPORT LOW MASTER 30GG ROLLING"
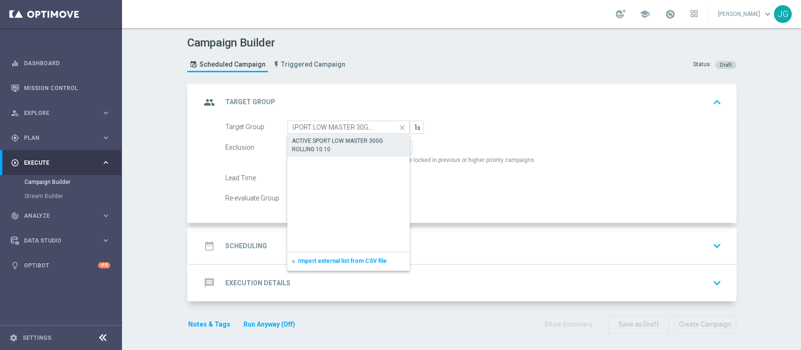
click at [334, 154] on div "ACTIVE SPORT LOW MASTER 30GG ROLLING 10.10" at bounding box center [348, 145] width 123 height 22
type input "ACTIVE SPORT LOW MASTER 30GG ROLLING 10.10"
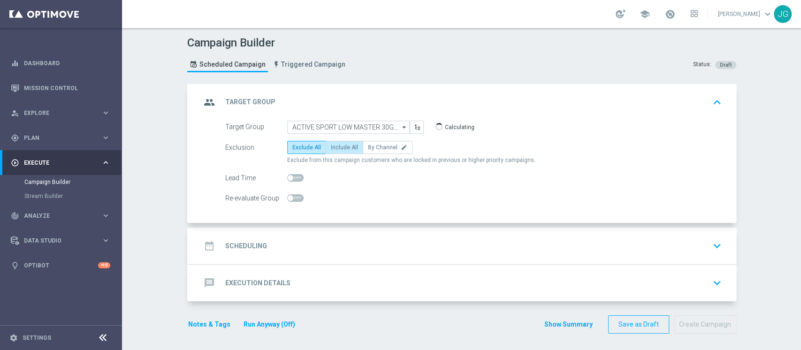
click at [332, 147] on span "Include All" at bounding box center [344, 147] width 27 height 7
click at [332, 147] on input "Include All" at bounding box center [334, 149] width 6 height 6
radio input "true"
click at [372, 235] on div "date_range Scheduling keyboard_arrow_down" at bounding box center [463, 246] width 547 height 37
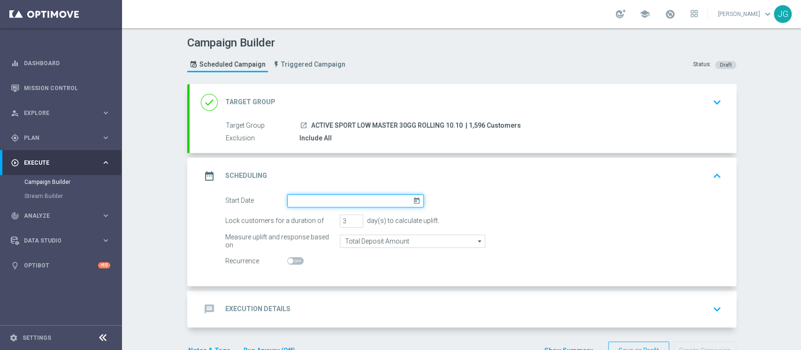
click at [359, 204] on input at bounding box center [355, 200] width 137 height 13
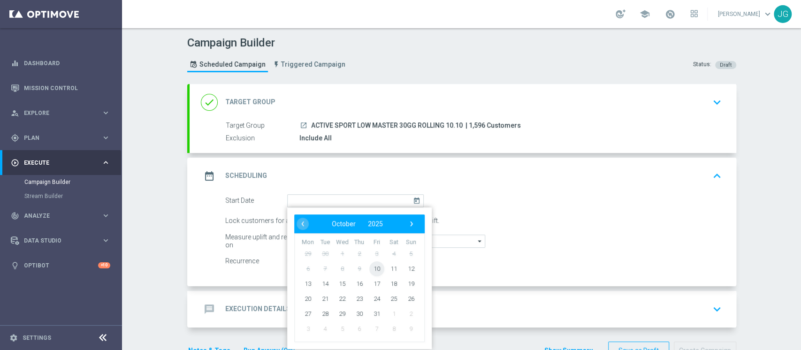
click at [369, 268] on span "10" at bounding box center [376, 268] width 15 height 15
type input "10 Oct 2025"
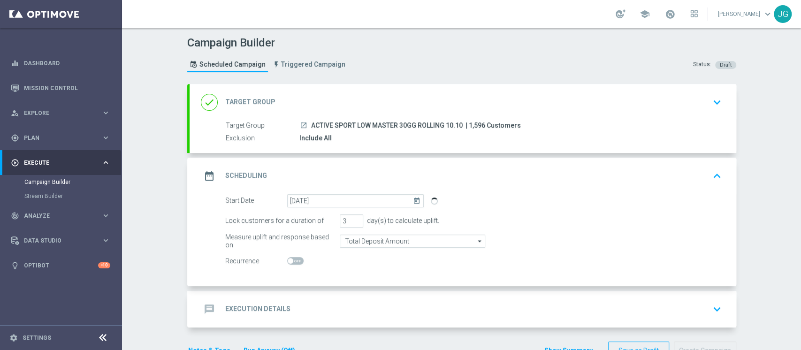
click at [319, 302] on div "message Execution Details keyboard_arrow_down" at bounding box center [463, 309] width 524 height 18
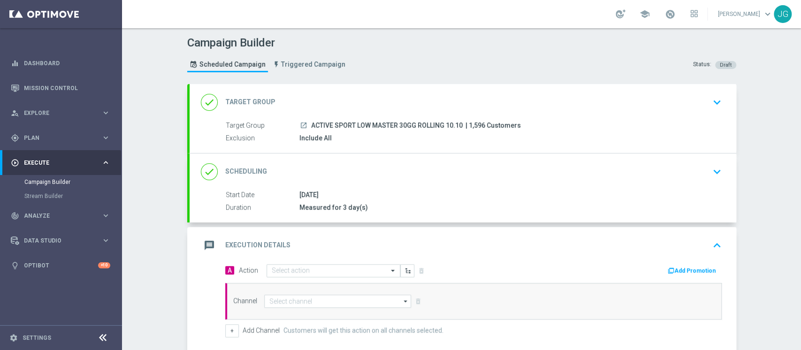
drag, startPoint x: 459, startPoint y: 123, endPoint x: 306, endPoint y: 121, distance: 152.6
click at [306, 121] on div "launch ACTIVE SPORT LOW MASTER 30GG ROLLING 10.10 | 1,596 Customers" at bounding box center [508, 125] width 419 height 9
copy span "ACTIVE SPORT LOW MASTER 30GG ROLLING 10.10"
click at [282, 270] on input "text" at bounding box center [324, 271] width 105 height 8
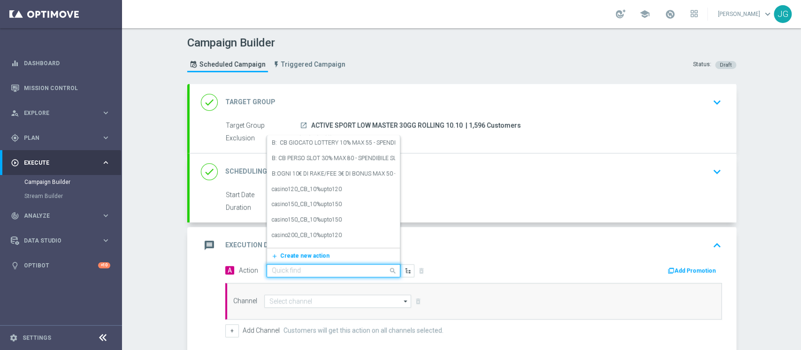
paste input "CB PERSO SPORT 30% MAX 200 EURO - ESCLUSE SINGOLE - SPENDIBILE SPORT"
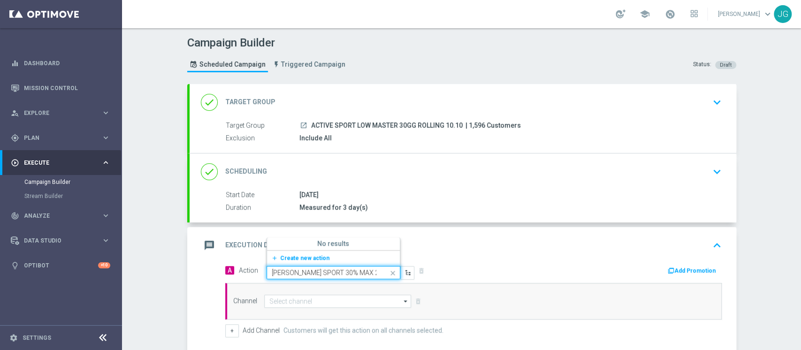
scroll to position [0, 131]
type input "CB PERSO SPORT 30% MAX 200 EURO - ESCLUSE SINGOLE - SPENDIBILE SPORT"
click at [347, 242] on label "CB PERSO SPORT 30% MAX 200 EURO - ESCLUSE SINGOLE - SPENDIBILE SPORT" at bounding box center [383, 242] width 223 height 8
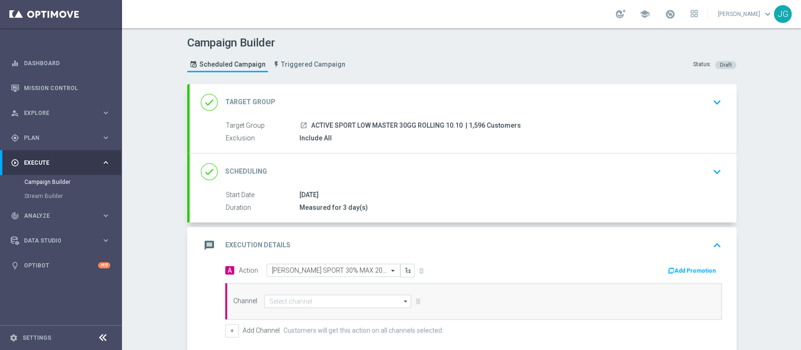
click at [687, 270] on button "Add Promotion" at bounding box center [693, 271] width 52 height 10
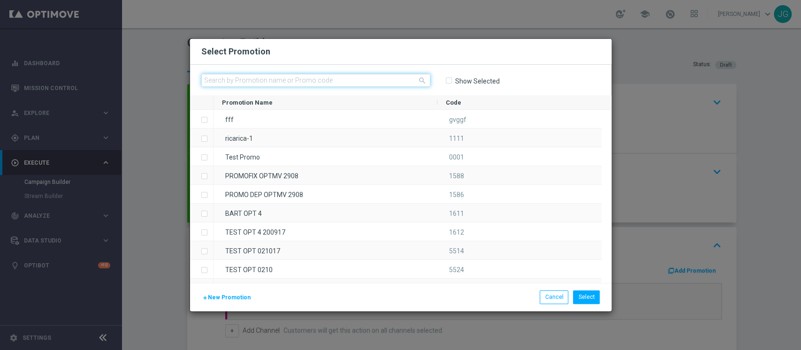
click at [357, 80] on input "text" at bounding box center [315, 80] width 229 height 13
paste input "SPORTCB10-4"
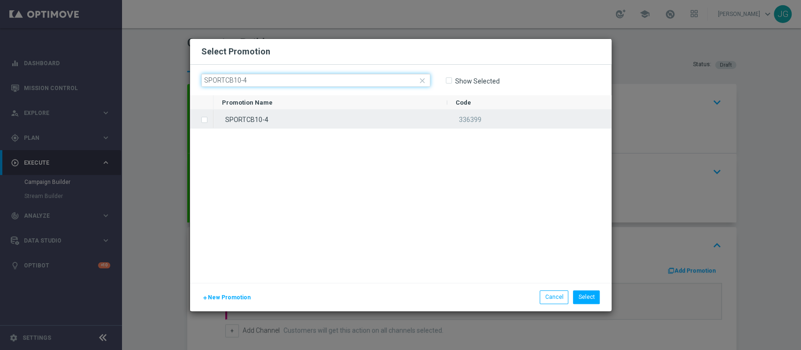
type input "SPORTCB10-4"
click at [321, 116] on div "SPORTCB10-4" at bounding box center [331, 119] width 234 height 18
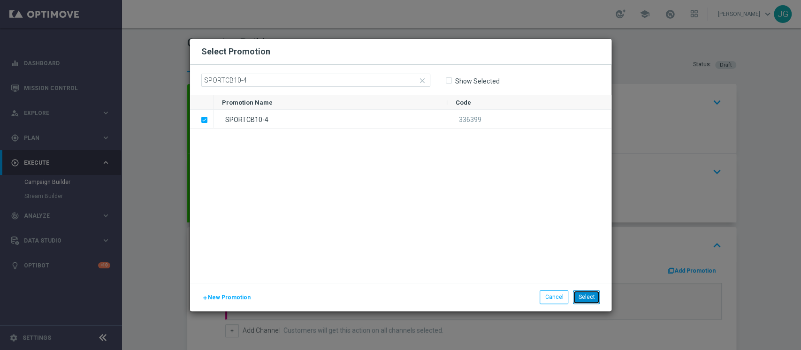
click at [583, 294] on button "Select" at bounding box center [586, 297] width 27 height 13
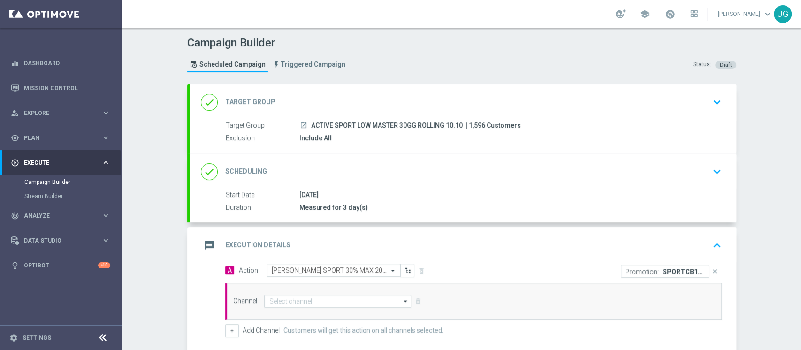
scroll to position [134, 0]
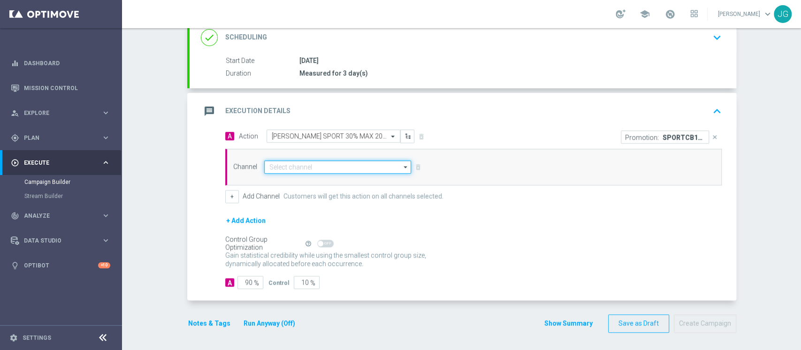
click at [364, 165] on input at bounding box center [337, 167] width 147 height 13
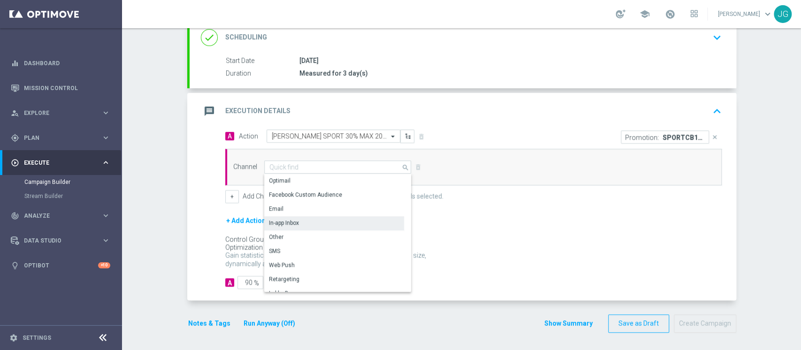
click at [305, 222] on div "In-app Inbox" at bounding box center [334, 222] width 140 height 13
type input "In-app Inbox"
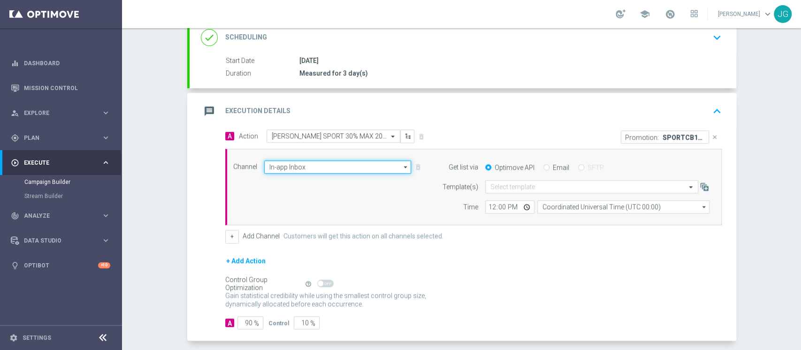
click at [357, 163] on input "In-app Inbox" at bounding box center [337, 167] width 147 height 13
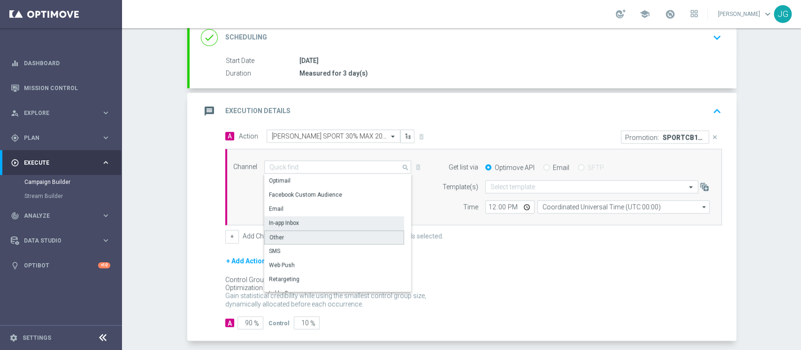
click at [291, 237] on div "Other" at bounding box center [334, 237] width 140 height 14
type input "Other"
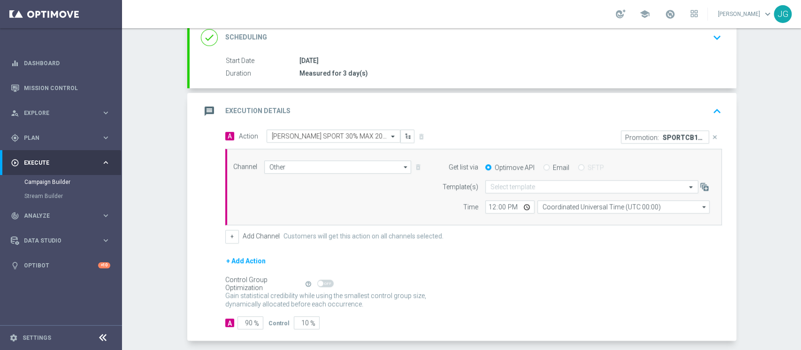
click at [544, 166] on input "Email" at bounding box center [547, 168] width 6 height 6
radio input "true"
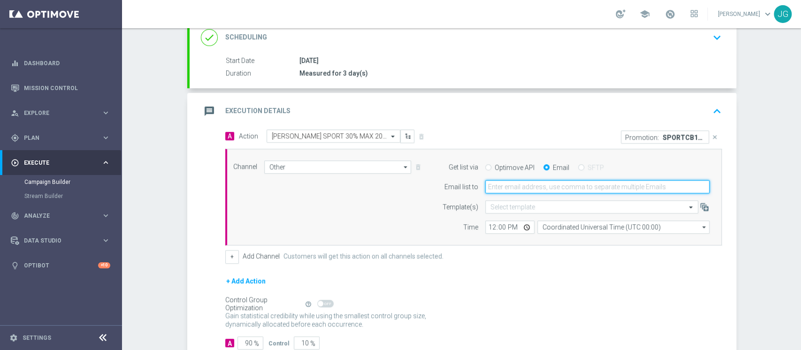
click at [529, 182] on input "email" at bounding box center [597, 186] width 224 height 13
type input "jennyffer.gonzalez@sisal.it"
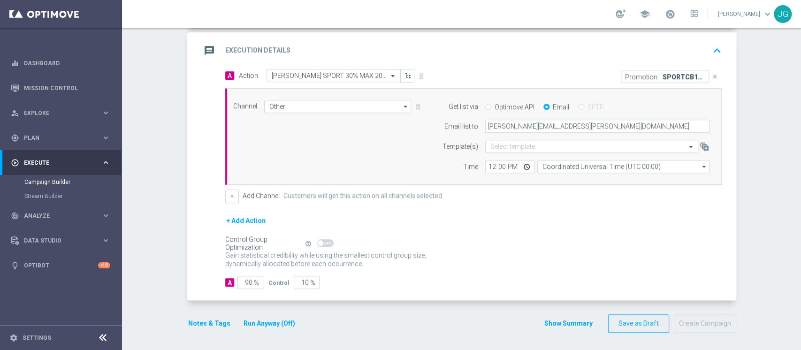
click at [199, 324] on button "Notes & Tags" at bounding box center [209, 324] width 44 height 12
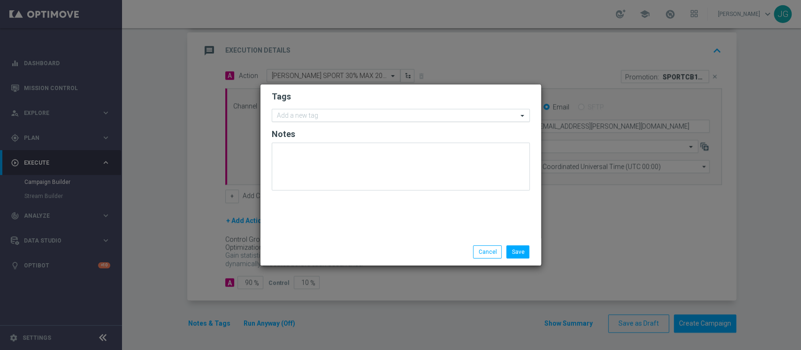
click at [320, 112] on input "text" at bounding box center [397, 116] width 241 height 8
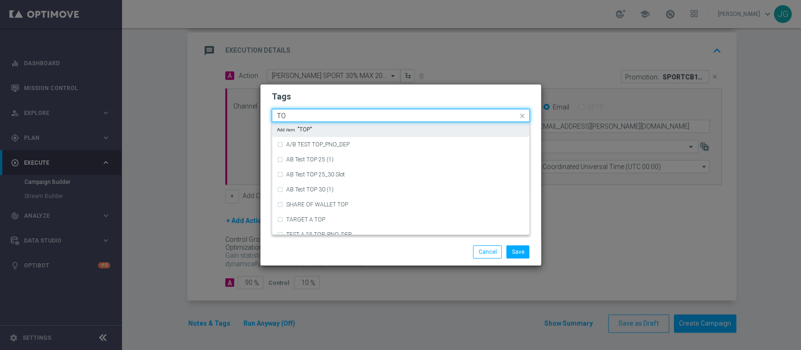
type input "T"
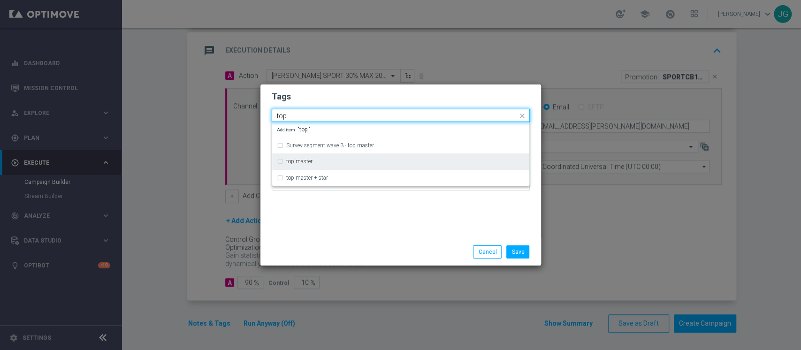
click at [318, 158] on div "top master" at bounding box center [401, 161] width 248 height 15
type input "top"
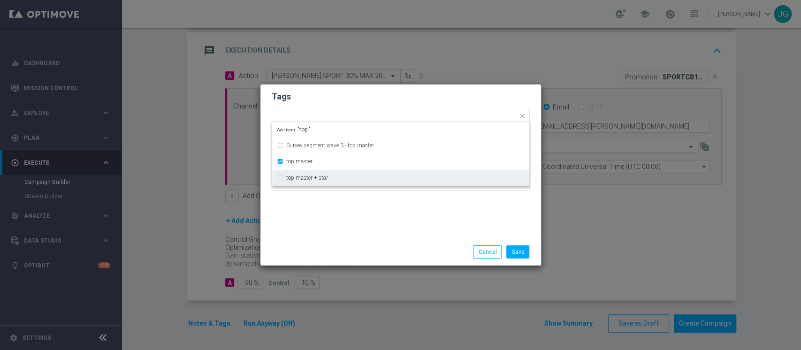
click at [328, 218] on div "Tags Quick find × top master Survey segment wave 3 - top master top master top …" at bounding box center [400, 161] width 281 height 154
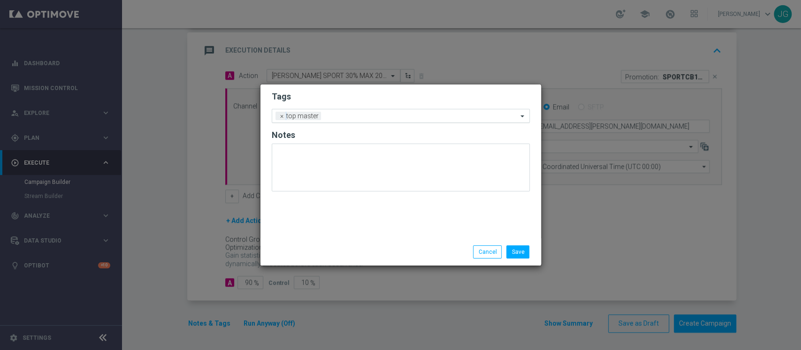
click at [367, 109] on div "Add a new tag × top master" at bounding box center [401, 116] width 258 height 14
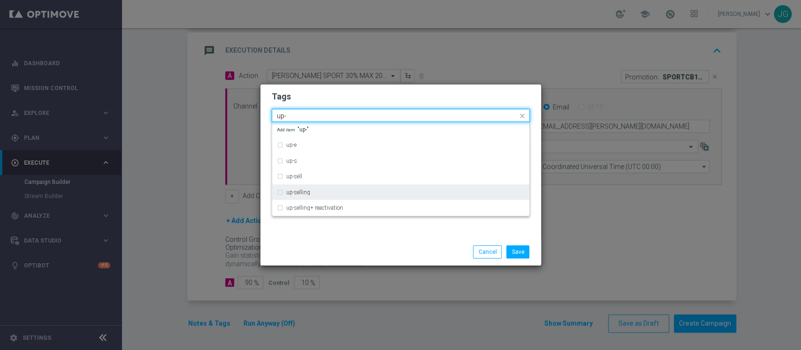
click at [305, 188] on div "up-selling" at bounding box center [401, 192] width 248 height 15
type input "up-"
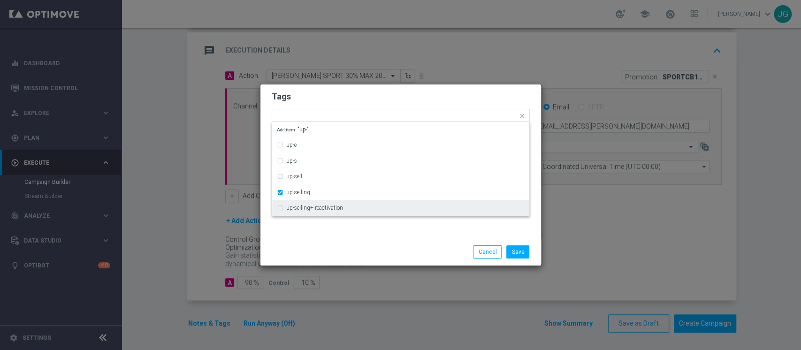
click at [359, 242] on div "Save Cancel" at bounding box center [400, 251] width 281 height 27
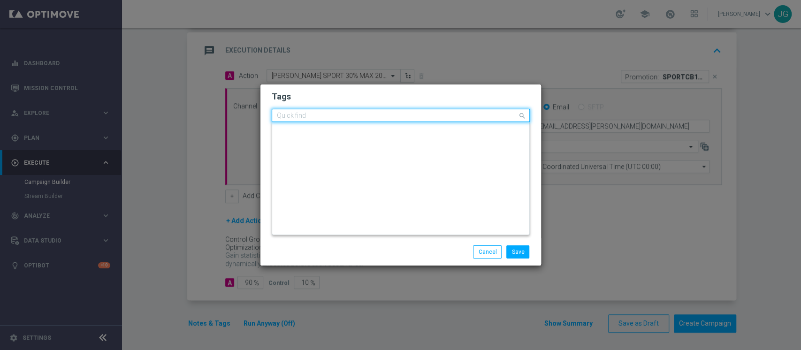
click at [393, 117] on input "text" at bounding box center [397, 116] width 241 height 8
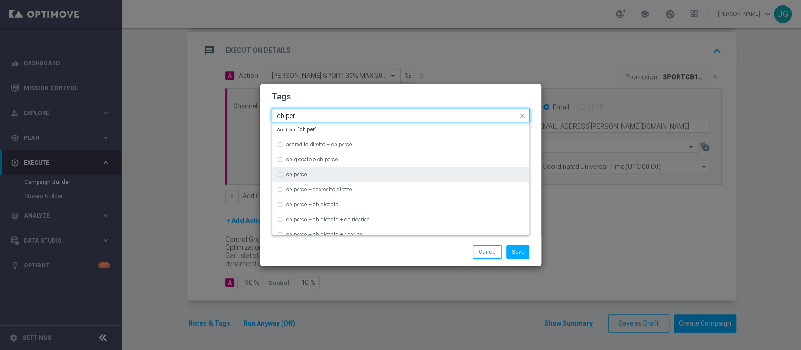
click at [327, 173] on div "cb perso" at bounding box center [405, 175] width 238 height 6
type input "cb per"
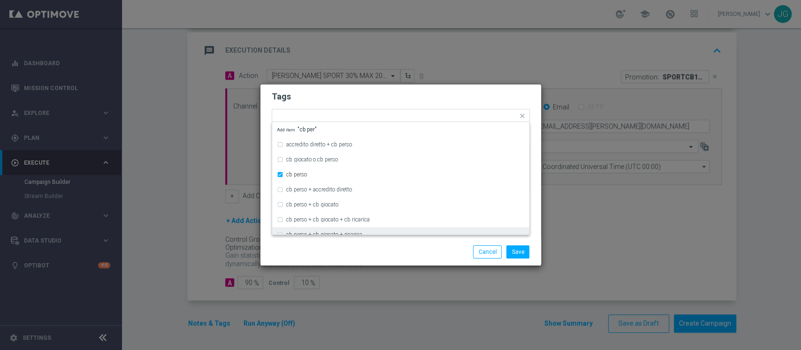
click at [366, 242] on div "Save Cancel" at bounding box center [400, 251] width 281 height 27
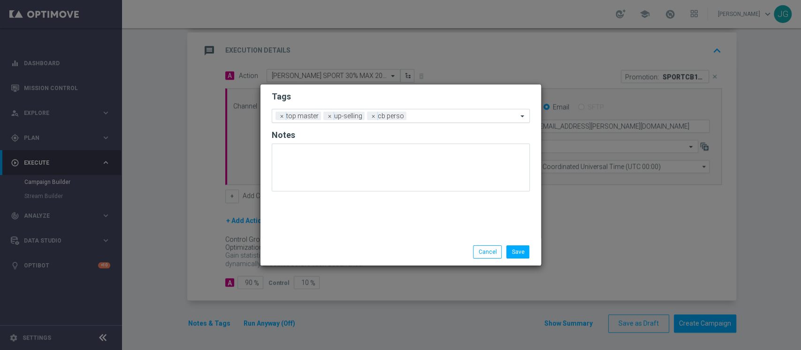
click at [431, 118] on input "text" at bounding box center [463, 117] width 107 height 8
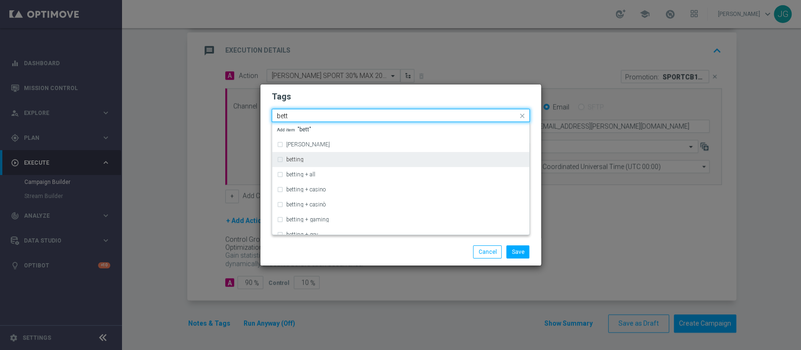
click at [308, 156] on div "betting" at bounding box center [401, 159] width 248 height 15
type input "bett"
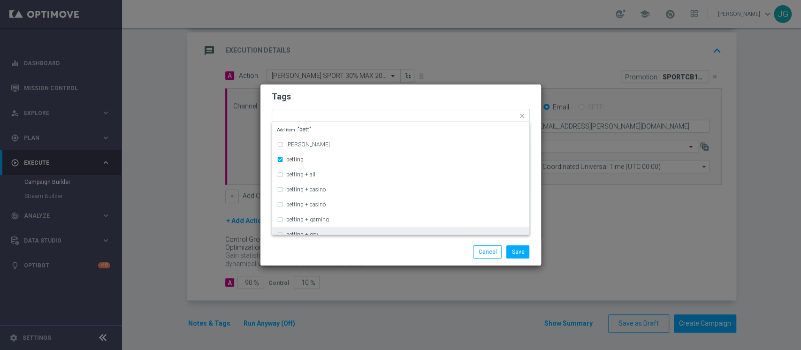
click at [360, 242] on div "Save Cancel" at bounding box center [400, 251] width 281 height 27
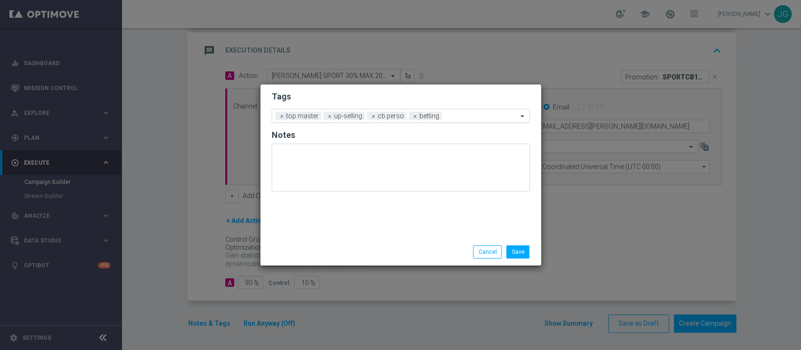
click at [447, 119] on input "text" at bounding box center [481, 117] width 72 height 8
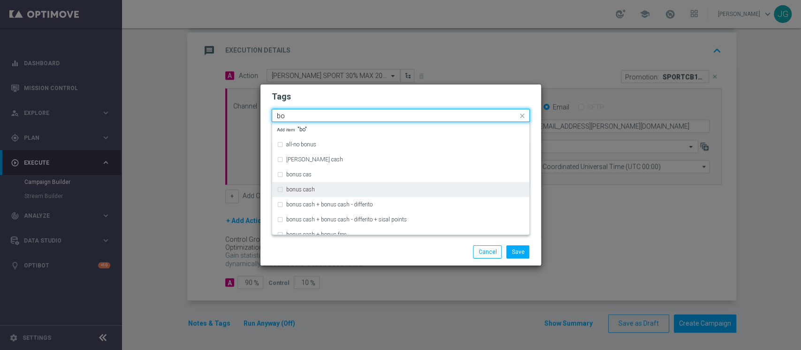
click at [320, 190] on div "bonus cash" at bounding box center [405, 190] width 238 height 6
type input "bo"
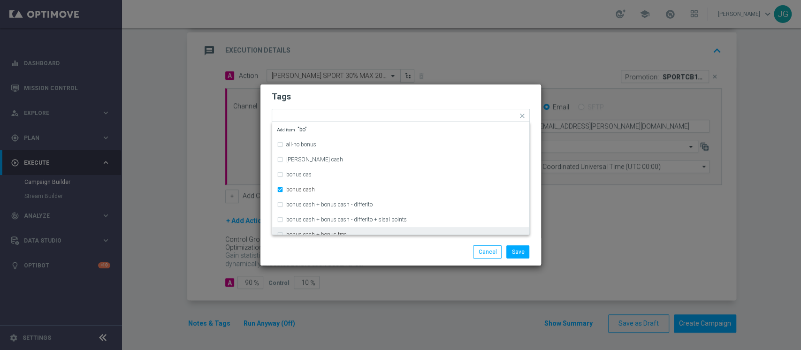
click at [411, 256] on div "Save Cancel" at bounding box center [446, 251] width 182 height 13
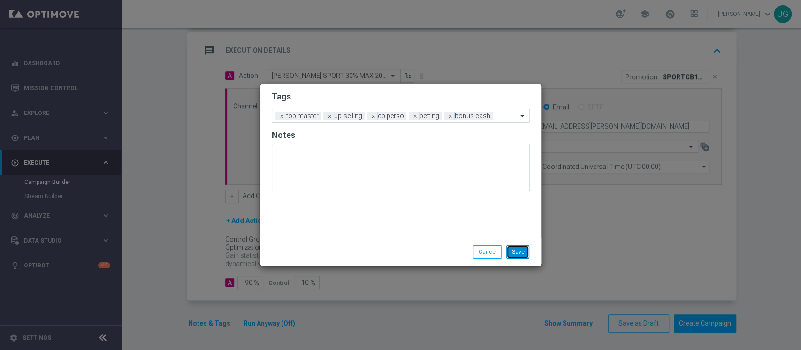
click at [524, 251] on button "Save" at bounding box center [517, 251] width 23 height 13
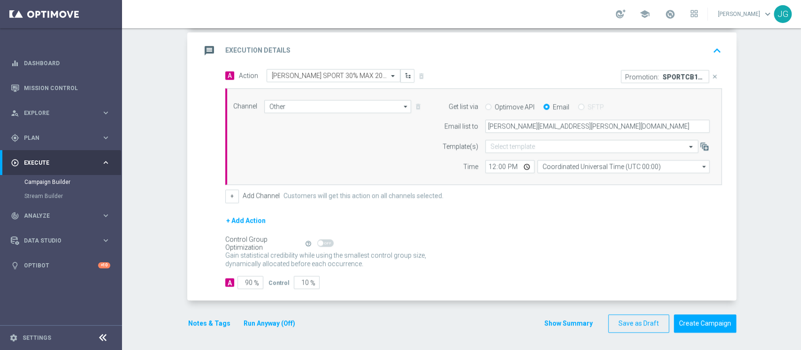
click at [280, 316] on div "Notes & Tags Run Anyway (Off)" at bounding box center [247, 323] width 120 height 18
click at [259, 321] on button "Run Anyway (Off)" at bounding box center [270, 324] width 54 height 12
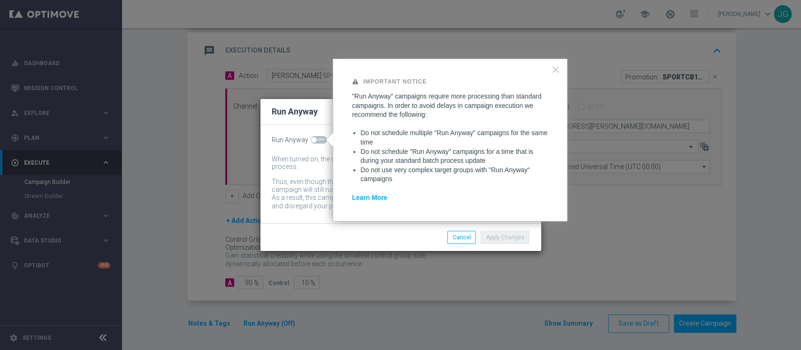
click at [316, 141] on span at bounding box center [319, 140] width 16 height 8
click at [316, 141] on input "checkbox" at bounding box center [319, 140] width 16 height 8
checkbox input "true"
click at [510, 239] on button "Apply Changes" at bounding box center [505, 237] width 49 height 13
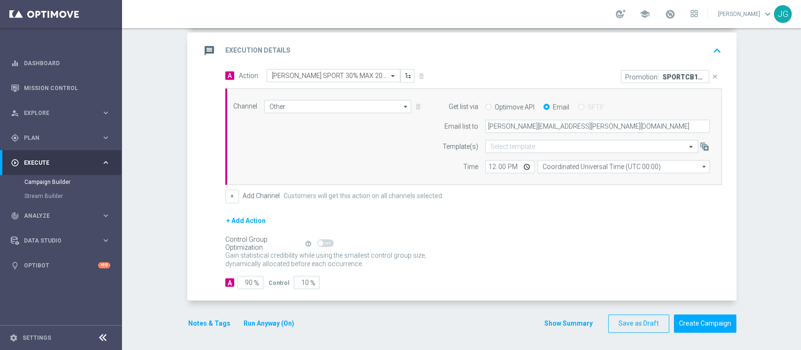
click at [591, 48] on div "message Execution Details keyboard_arrow_up" at bounding box center [463, 51] width 524 height 18
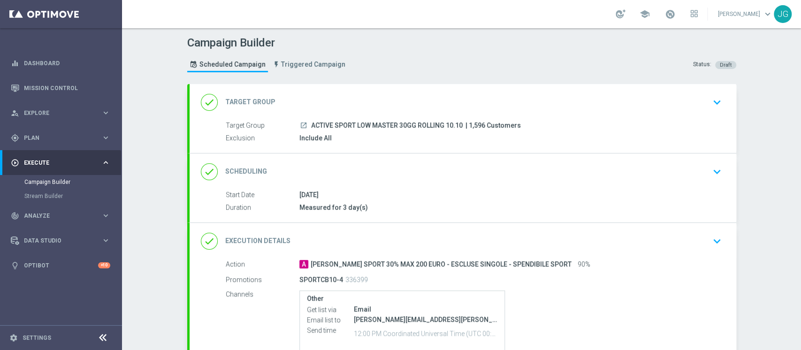
scroll to position [100, 0]
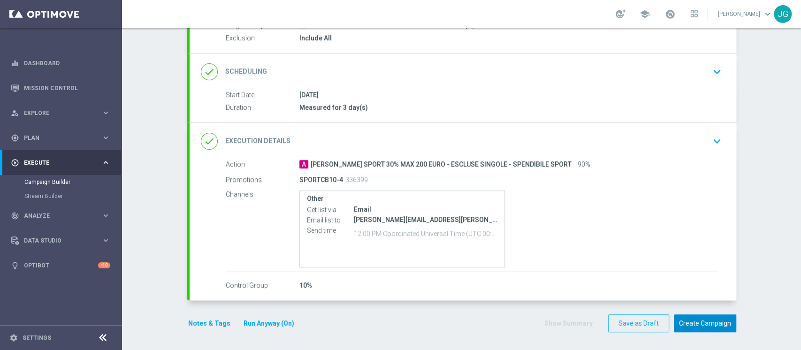
click at [707, 329] on button "Create Campaign" at bounding box center [705, 323] width 62 height 18
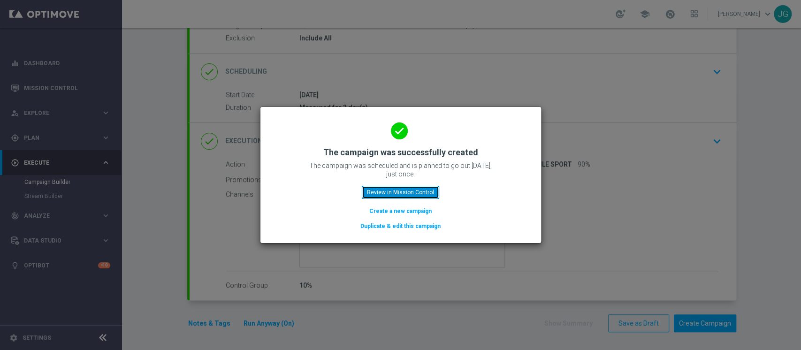
click at [400, 190] on button "Review in Mission Control" at bounding box center [400, 192] width 77 height 13
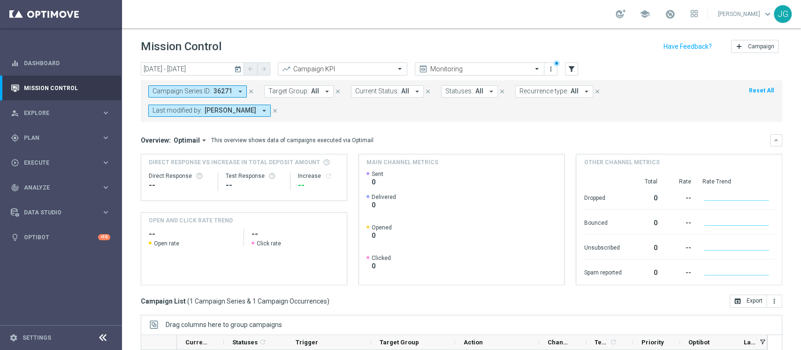
scroll to position [138, 0]
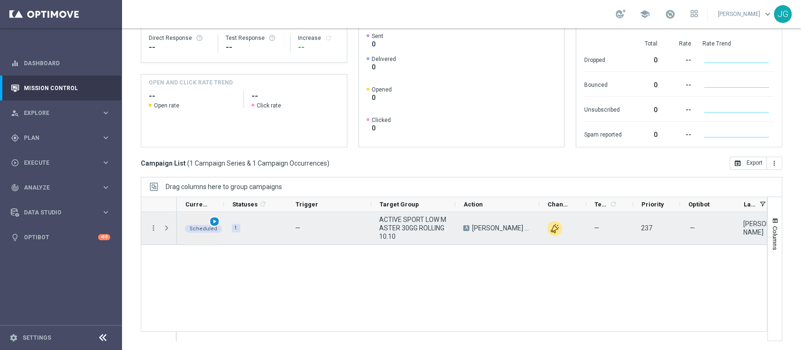
click at [214, 222] on span "play_arrow" at bounding box center [214, 221] width 7 height 7
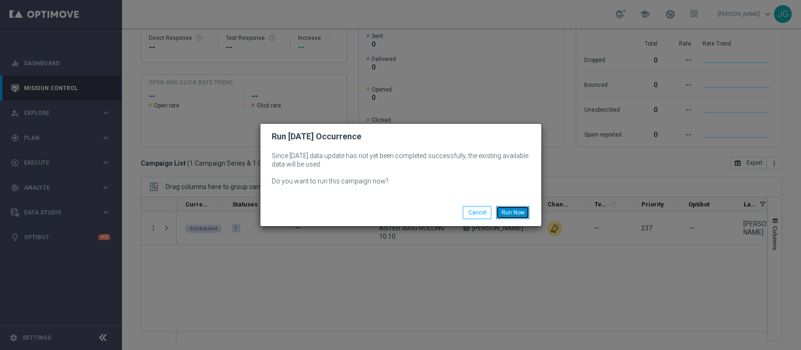
click at [514, 213] on button "Run Now" at bounding box center [512, 212] width 33 height 13
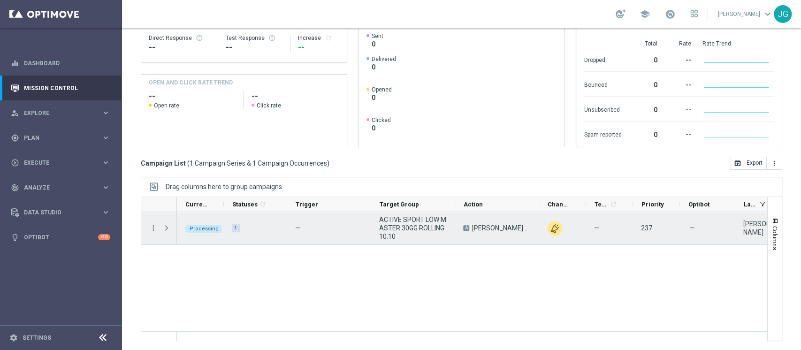
click at [171, 226] on span "Press SPACE to select this row." at bounding box center [167, 228] width 10 height 19
click at [167, 230] on span "Press SPACE to select this row." at bounding box center [166, 228] width 8 height 8
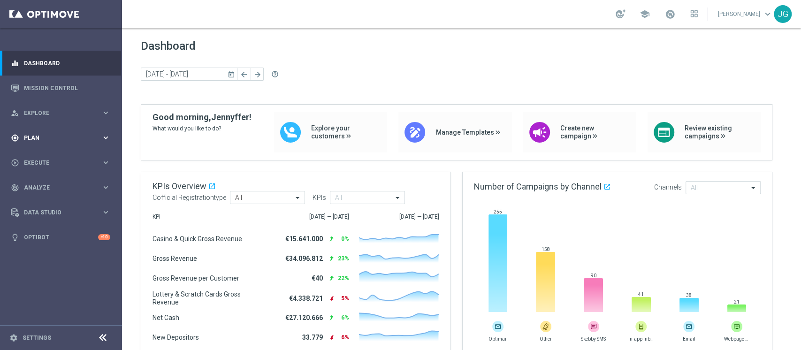
click at [58, 137] on span "Plan" at bounding box center [62, 138] width 77 height 6
click at [56, 159] on link "Target Groups" at bounding box center [60, 157] width 73 height 8
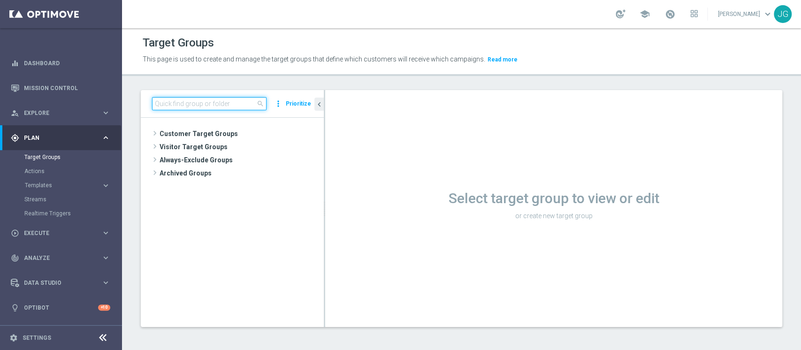
click at [211, 102] on input at bounding box center [209, 103] width 115 height 13
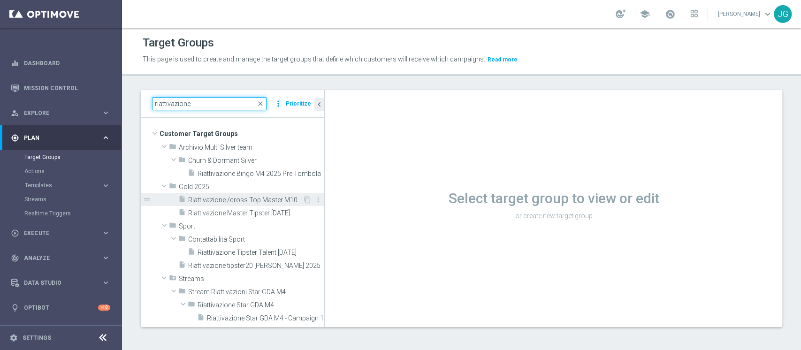
type input "riattivazione"
click at [227, 203] on span "Riattivazione /cross Top Master M10 Contattabili e NON Contattabili 2025" at bounding box center [245, 200] width 115 height 8
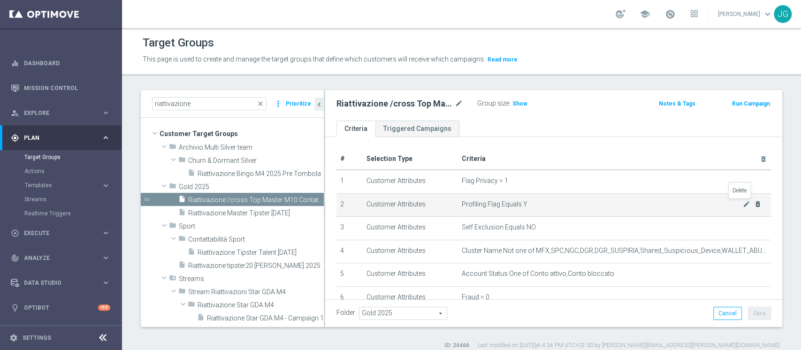
click at [754, 204] on icon "delete_forever" at bounding box center [758, 204] width 8 height 8
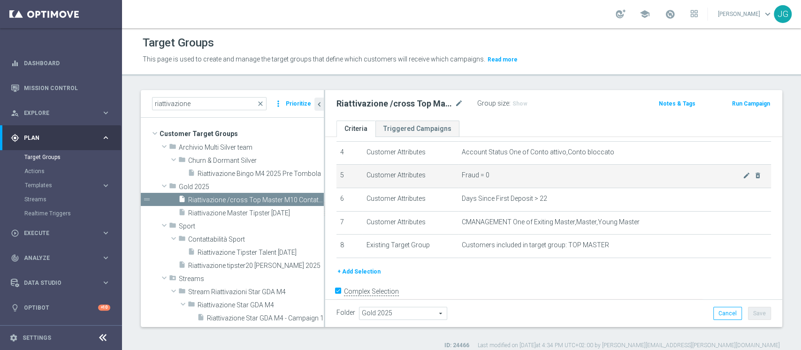
scroll to position [111, 0]
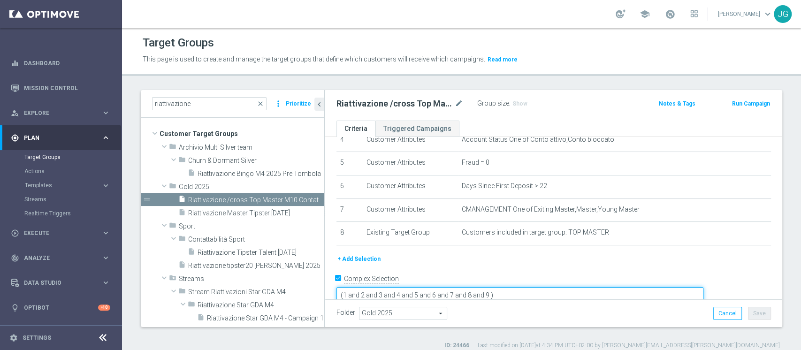
click at [554, 287] on textarea "(1 and 2 and 3 and 4 and 5 and 6 and 7 and 8 and 9 )" at bounding box center [520, 295] width 367 height 16
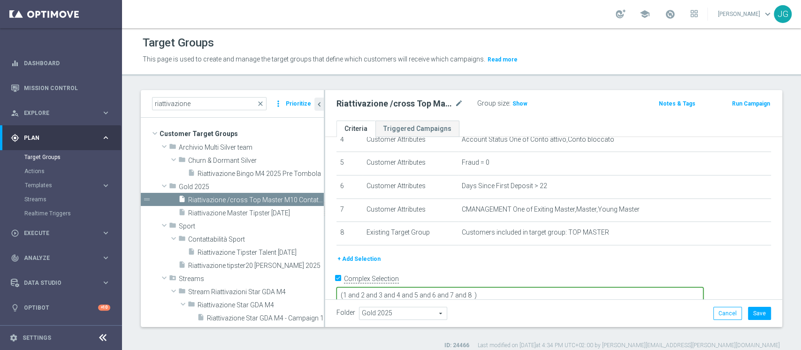
scroll to position [113, 0]
type textarea "(1 and 2 and 3 and 4 and 5 and 6 and 7 and 8 )"
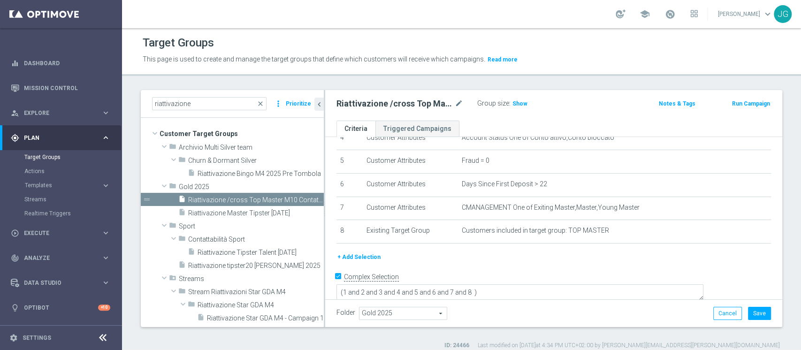
scroll to position [113, 0]
click at [625, 296] on form "Complex Selection (1 and 2 and 3 and 4 and 5 and 6 and 7 and 8 ) Invalid Expres…" at bounding box center [554, 291] width 435 height 43
click at [748, 316] on button "Save" at bounding box center [759, 313] width 23 height 13
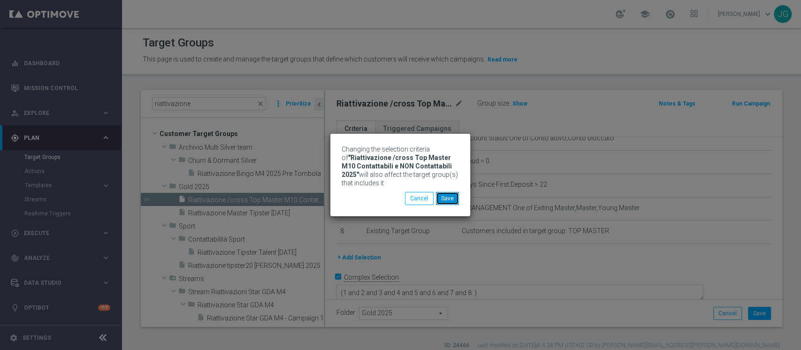
click at [451, 198] on button "Save" at bounding box center [447, 198] width 23 height 13
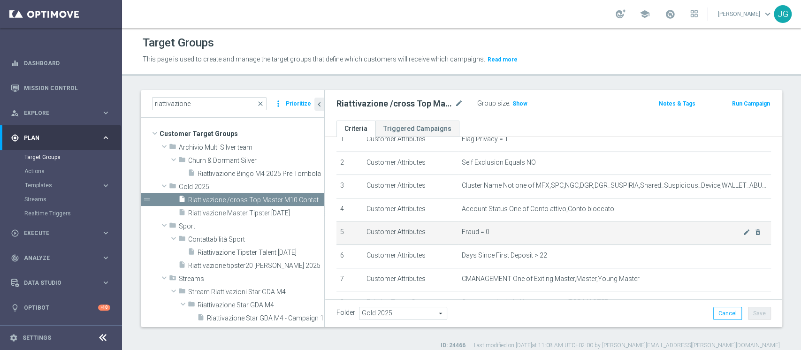
scroll to position [0, 0]
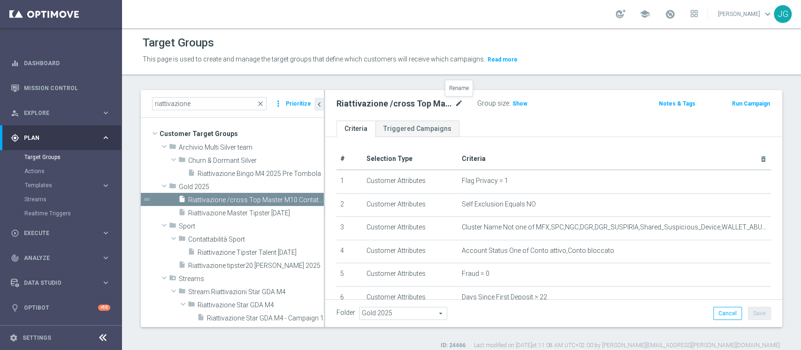
click at [457, 103] on icon "mode_edit" at bounding box center [459, 103] width 8 height 11
click at [385, 102] on input "Riattivazione /cross Top Master M10 Contattabili e NON Contattabili 2025" at bounding box center [400, 104] width 127 height 13
type input "Riattivazione Top Master M10 Contattabili e NON Contattabili 2025"
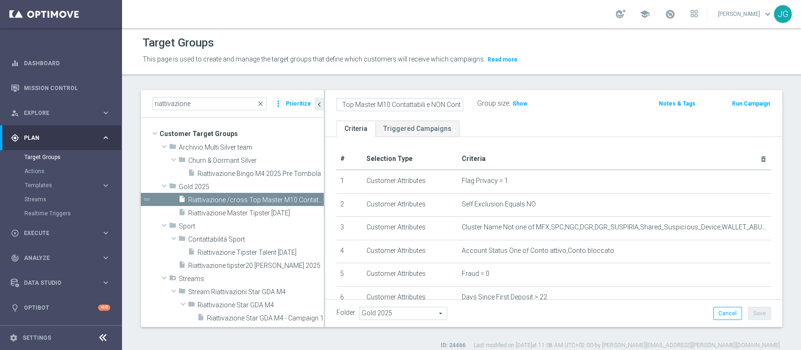
click at [511, 131] on ul "Criteria Triggered Campaigns" at bounding box center [553, 129] width 457 height 16
click at [751, 317] on button "Save" at bounding box center [759, 313] width 23 height 13
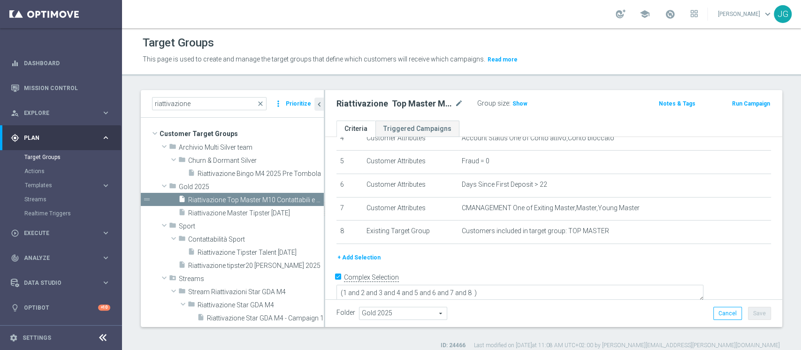
scroll to position [8, 0]
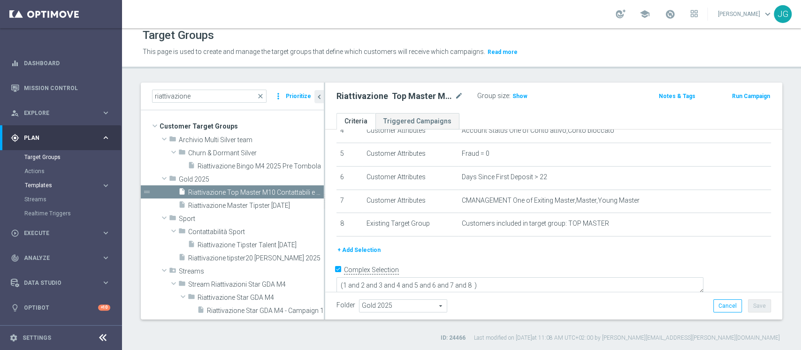
click at [56, 185] on span "Templates" at bounding box center [58, 186] width 67 height 6
click at [44, 201] on link "Optimail" at bounding box center [63, 200] width 69 height 8
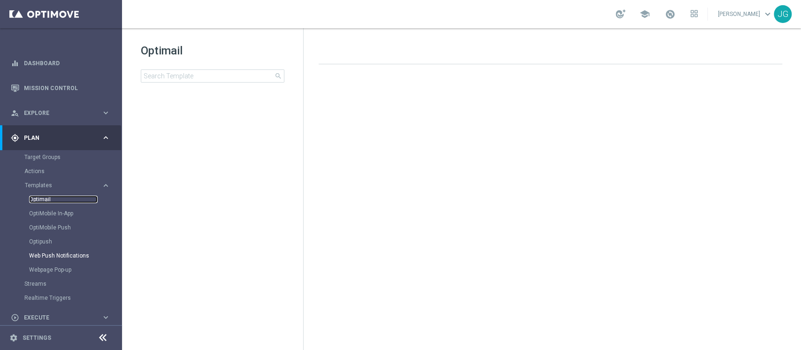
scroll to position [82, 0]
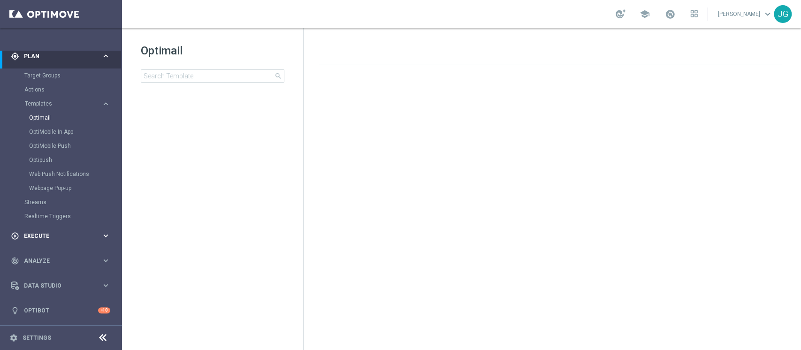
click at [53, 241] on div "play_circle_outline Execute keyboard_arrow_right" at bounding box center [60, 235] width 121 height 25
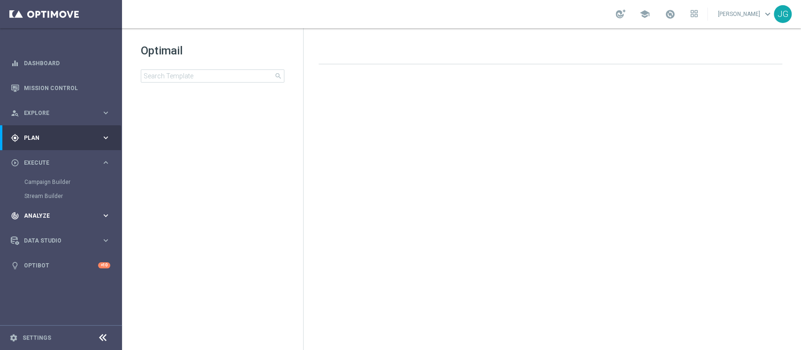
scroll to position [0, 0]
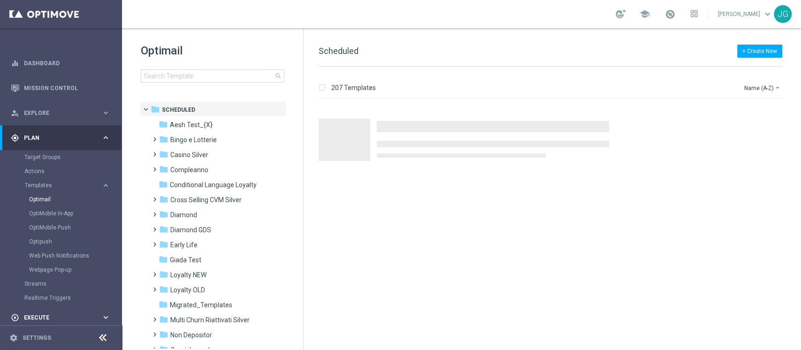
click at [56, 184] on accordion "equalizer Dashboard Mission Control" at bounding box center [60, 228] width 121 height 354
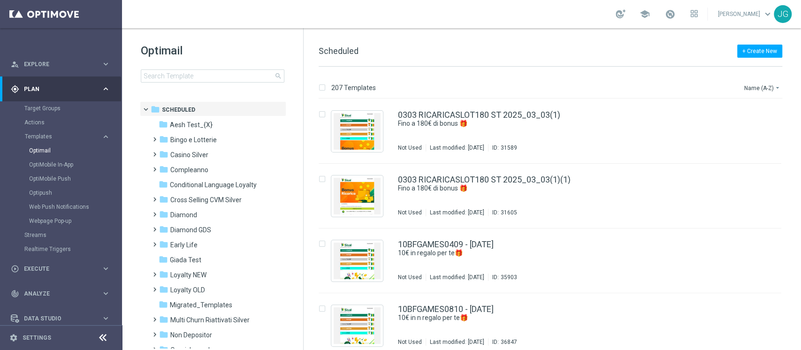
scroll to position [52, 0]
click at [42, 259] on div "play_circle_outline Execute keyboard_arrow_right" at bounding box center [60, 265] width 121 height 25
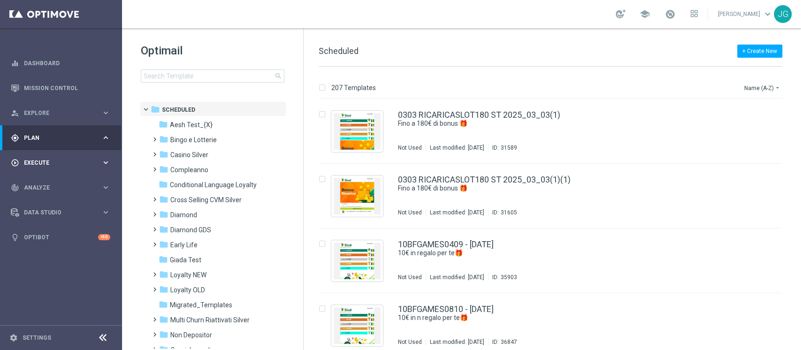
scroll to position [0, 0]
click at [43, 183] on link "Campaign Builder" at bounding box center [60, 182] width 73 height 8
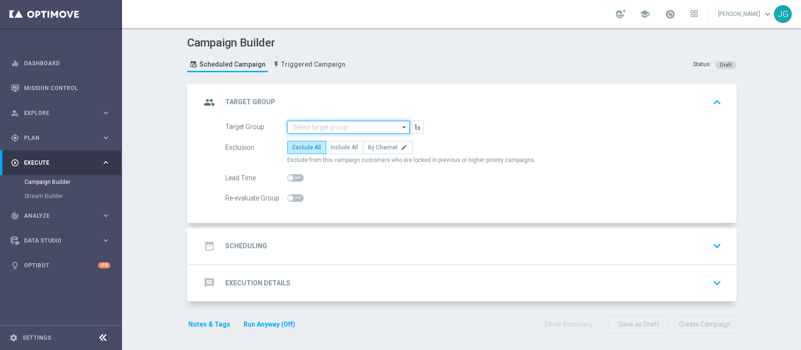
click at [298, 128] on input at bounding box center [348, 127] width 123 height 13
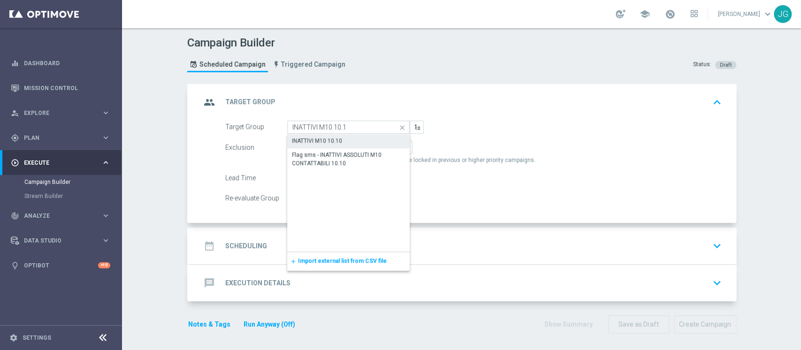
click at [315, 142] on div "INATTIVI M10 10.10" at bounding box center [317, 141] width 50 height 8
type input "INATTIVI M10 10.10"
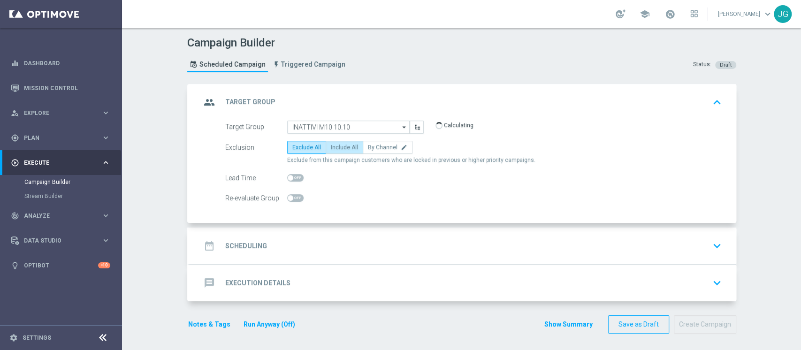
click at [344, 151] on label "Include All" at bounding box center [345, 147] width 38 height 13
click at [337, 151] on input "Include All" at bounding box center [334, 149] width 6 height 6
radio input "true"
click at [392, 241] on div "date_range Scheduling keyboard_arrow_down" at bounding box center [463, 246] width 524 height 18
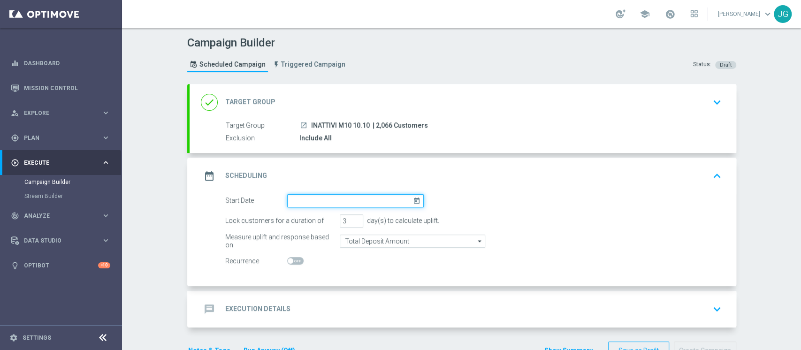
click at [345, 206] on input at bounding box center [355, 200] width 137 height 13
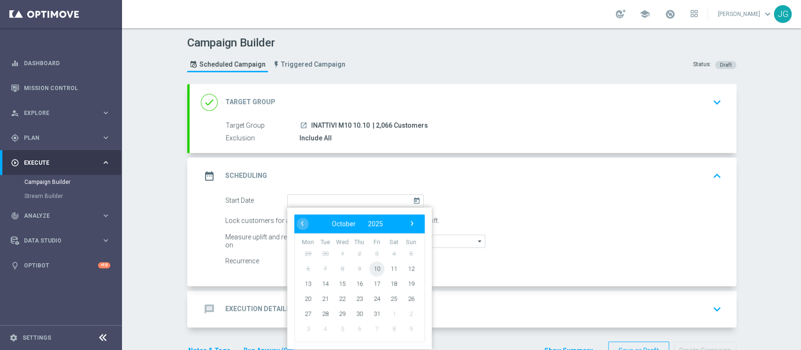
click at [372, 272] on span "10" at bounding box center [376, 268] width 15 height 15
type input "[DATE]"
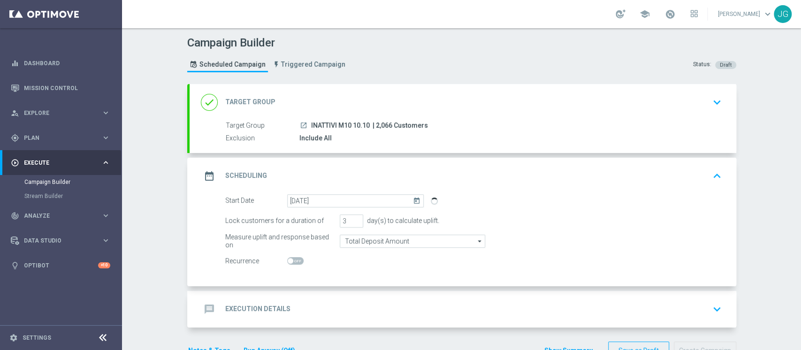
scroll to position [27, 0]
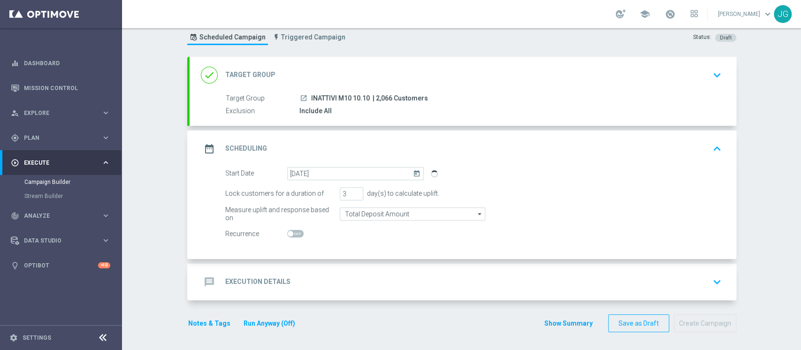
click at [430, 273] on div "message Execution Details keyboard_arrow_down" at bounding box center [463, 282] width 524 height 18
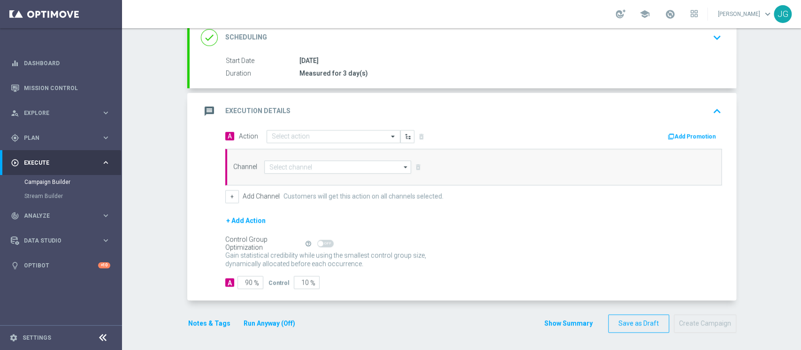
scroll to position [0, 0]
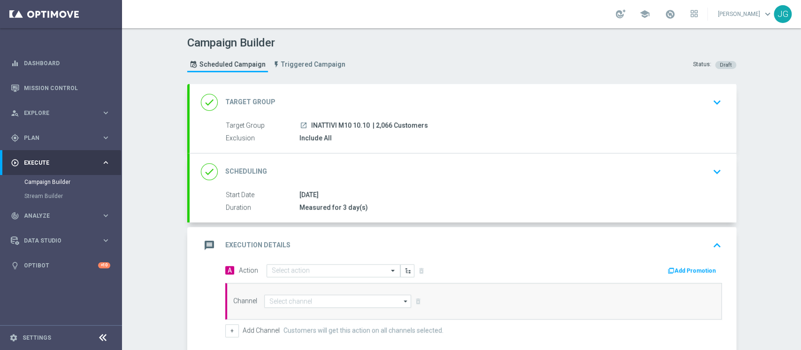
click at [417, 96] on div "done Target Group keyboard_arrow_down" at bounding box center [463, 102] width 524 height 18
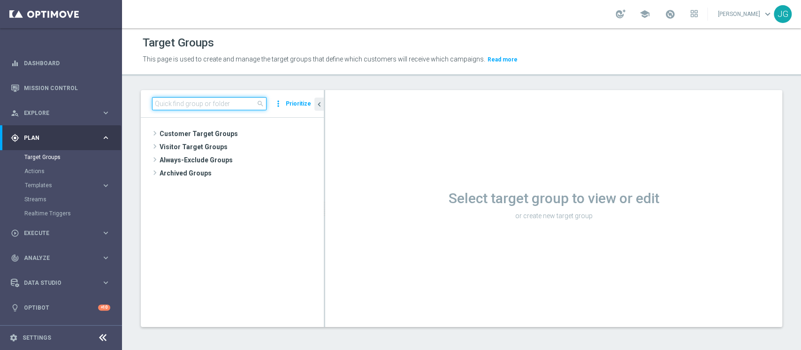
click at [217, 107] on input at bounding box center [209, 103] width 115 height 13
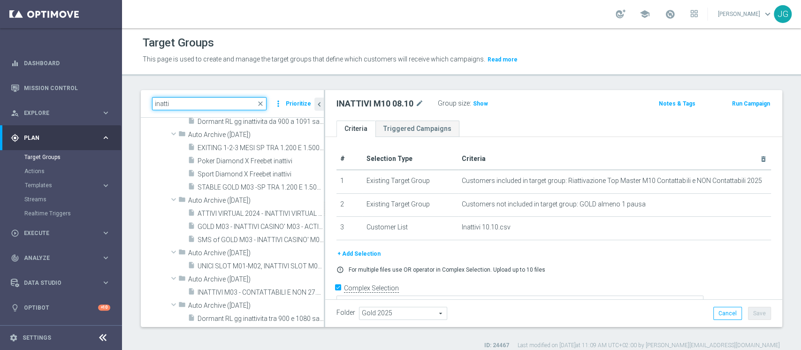
scroll to position [5779, 0]
type input "inatti"
click at [481, 102] on span "Show" at bounding box center [480, 103] width 15 height 7
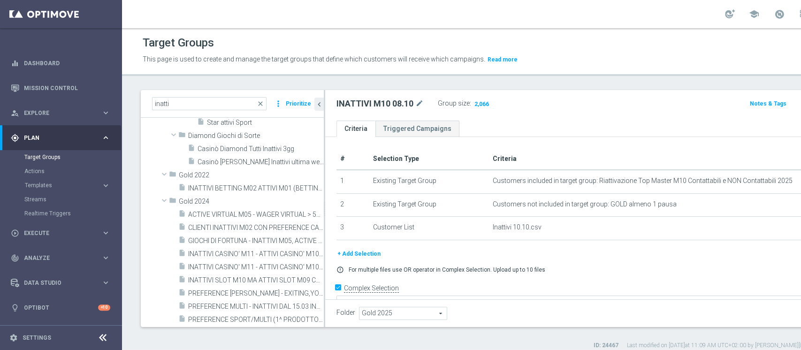
scroll to position [175, 0]
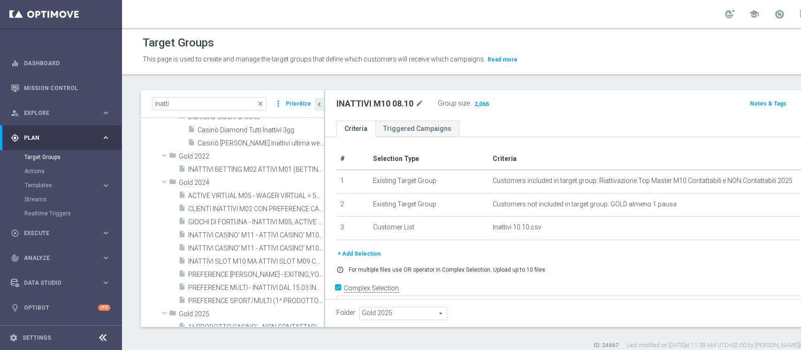
click at [427, 103] on div "INATTIVI M10 08.10 mode_edit" at bounding box center [387, 103] width 101 height 13
click at [423, 103] on icon "mode_edit" at bounding box center [419, 103] width 8 height 11
click at [387, 102] on input "INATTIVI M10 08.10" at bounding box center [400, 104] width 127 height 13
type input "INATTIVI M10 10.10"
click at [528, 130] on ul "Criteria Triggered Campaigns" at bounding box center [605, 129] width 560 height 16
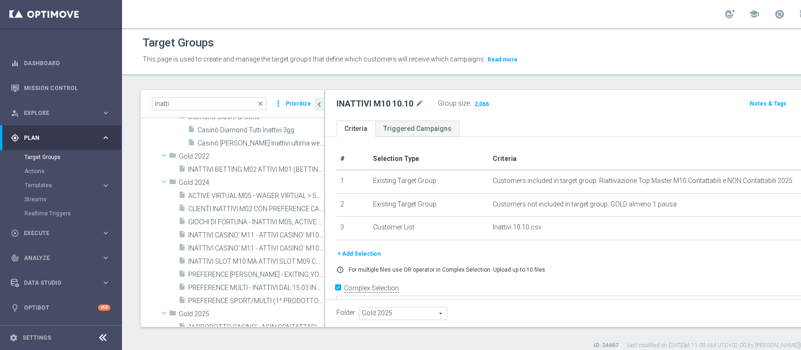
click at [221, 97] on input "inatti" at bounding box center [209, 103] width 115 height 13
type input "i"
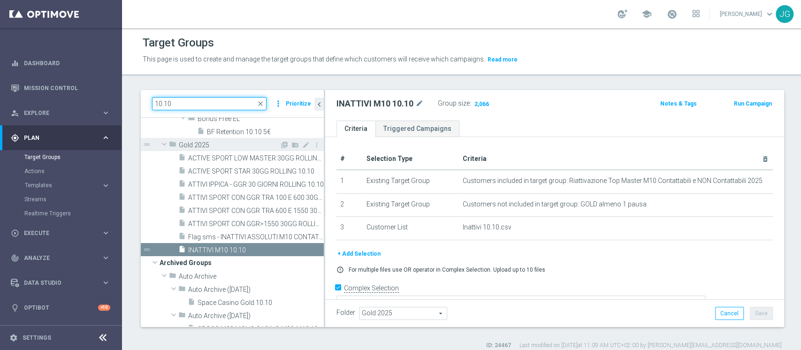
scroll to position [142, 0]
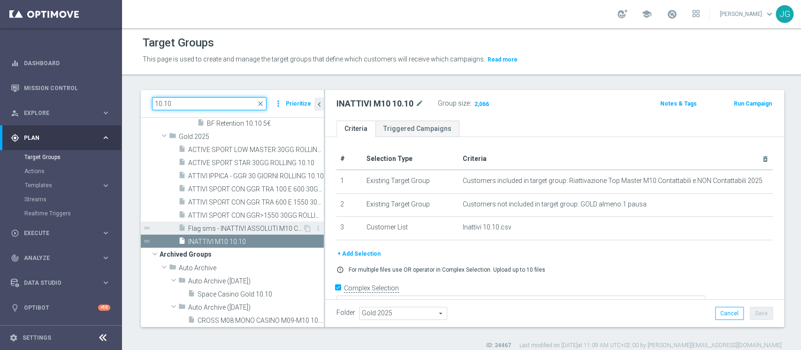
type input "10.10"
click at [232, 233] on div "insert_drive_file Flag sms - INATTIVI ASSOLUTI M10 CONTATTABILI 10.10" at bounding box center [240, 228] width 124 height 13
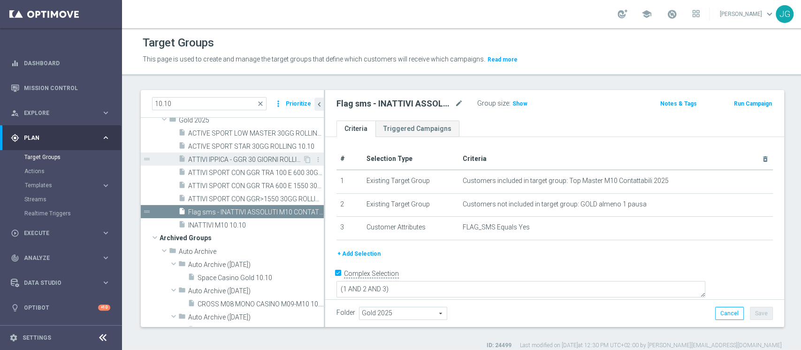
scroll to position [160, 0]
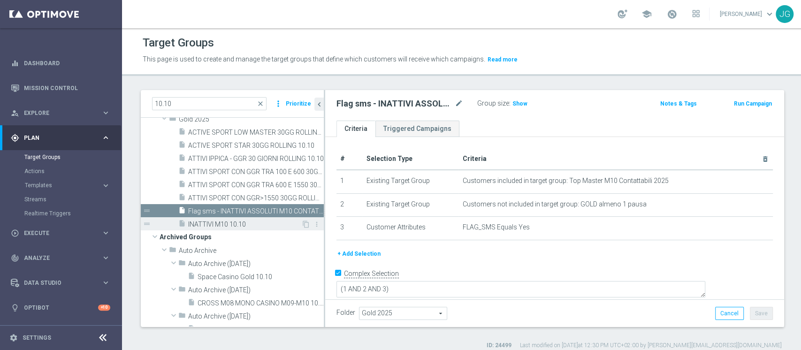
click at [221, 226] on span "INATTIVI M10 10.10" at bounding box center [244, 225] width 113 height 8
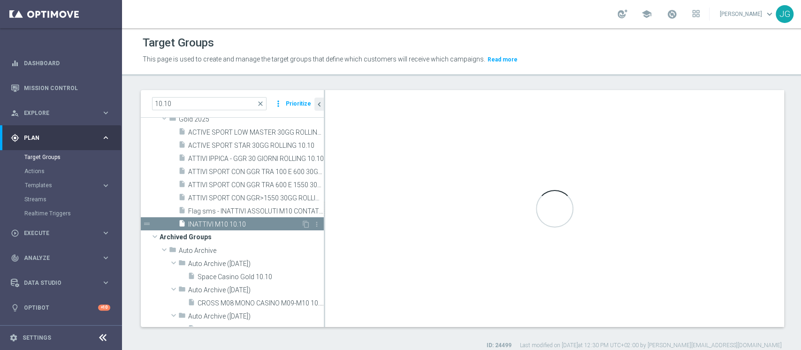
type textarea "(1 AND 2 AND 3 )"
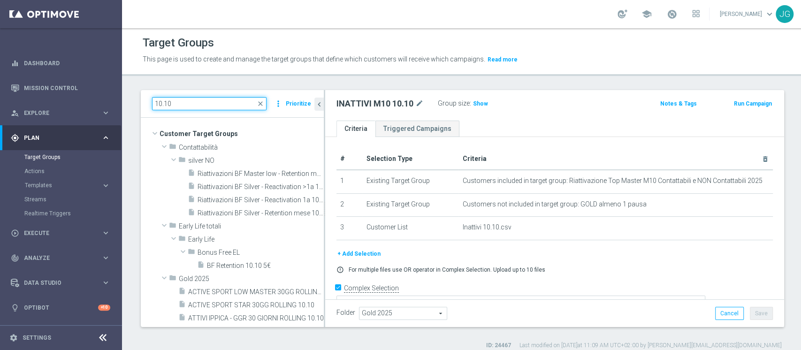
click at [226, 103] on input "10.10" at bounding box center [209, 103] width 115 height 13
type input "1"
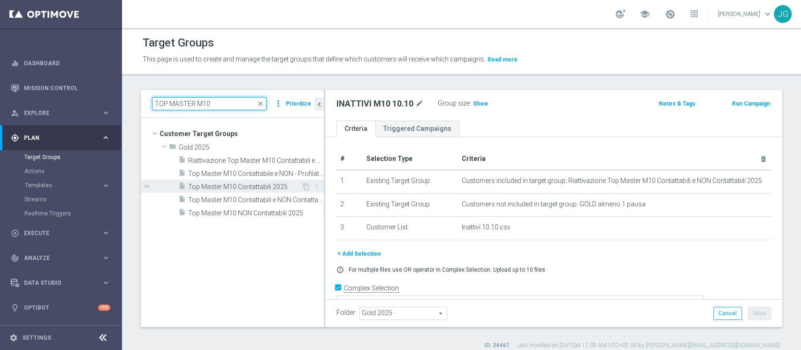
type input "TOP MASTER M10"
click at [255, 186] on span "Top Master M10 Contattabili 2025" at bounding box center [244, 187] width 113 height 8
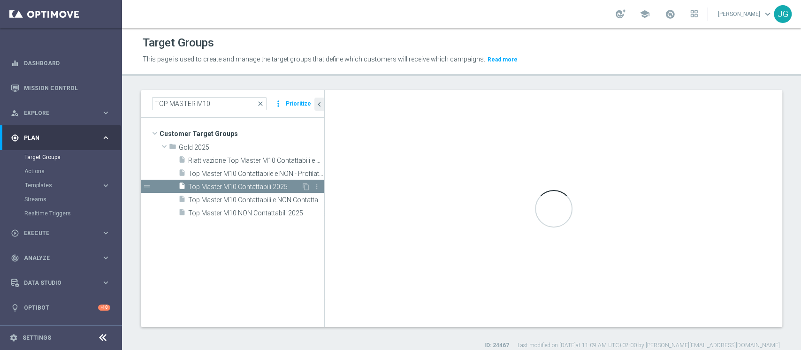
type textarea "(1 and 2 and 3 and 4 and 5 and 6 and 7 and 8 and 9 and 10 and 11 AND 12 AND 13)"
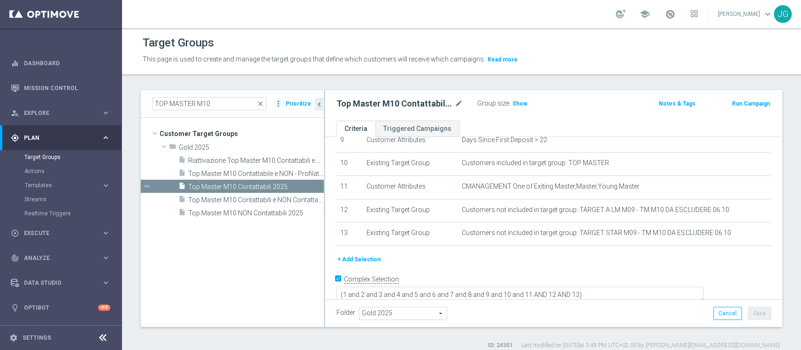
scroll to position [228, 0]
drag, startPoint x: 216, startPoint y: 109, endPoint x: 91, endPoint y: 117, distance: 125.1
click at [91, 117] on main "equalizer Dashboard Mission Control" at bounding box center [400, 175] width 801 height 350
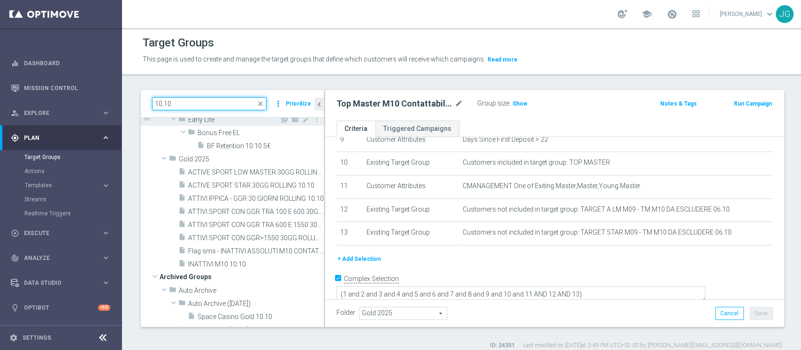
scroll to position [120, 0]
type input "10.10"
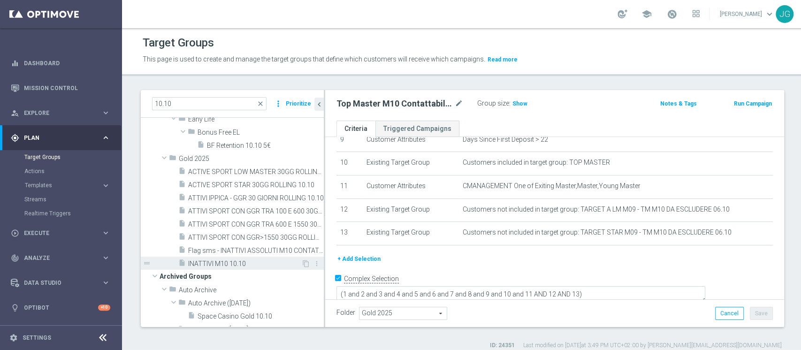
click at [222, 262] on span "INATTIVI M10 10.10" at bounding box center [244, 264] width 113 height 8
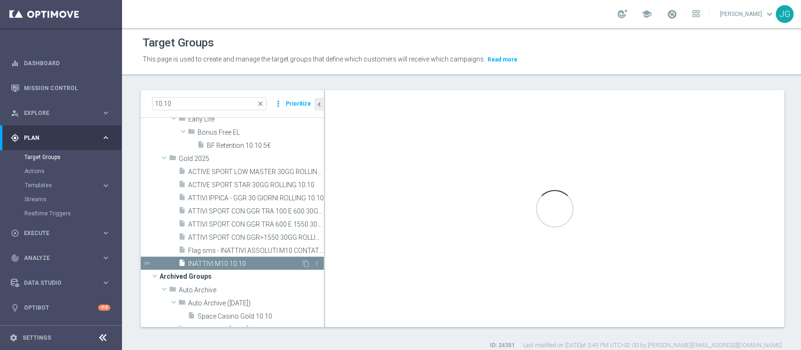
type textarea "(1 AND 2 AND 3 )"
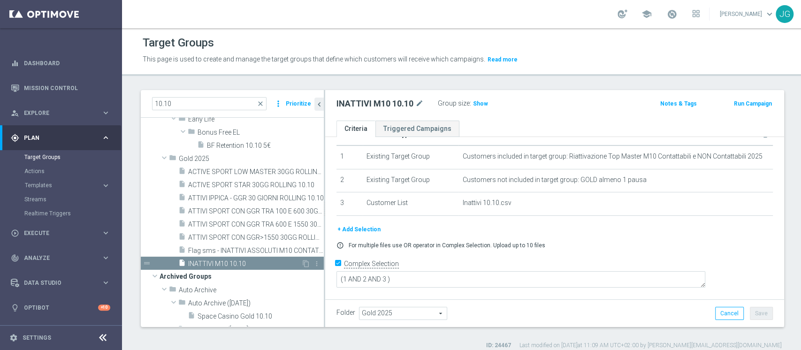
scroll to position [9, 0]
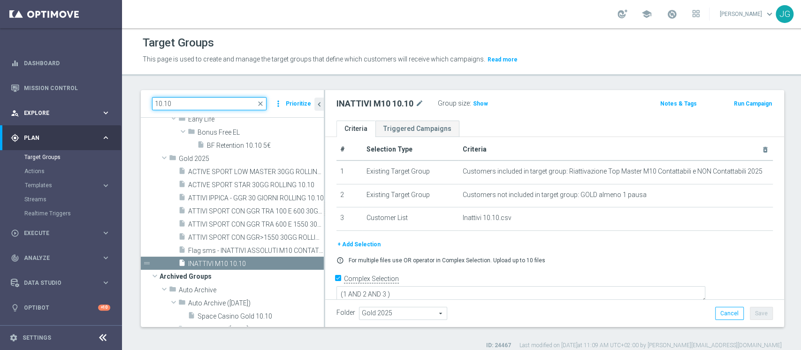
drag, startPoint x: 225, startPoint y: 99, endPoint x: 0, endPoint y: 112, distance: 225.7
click at [0, 112] on main "equalizer Dashboard Mission Control" at bounding box center [400, 175] width 801 height 350
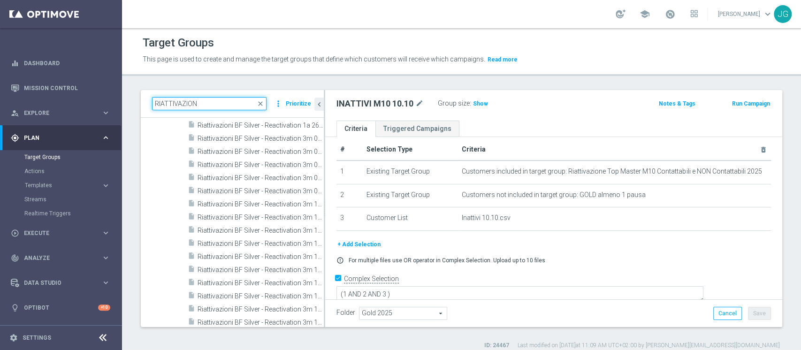
scroll to position [0, 0]
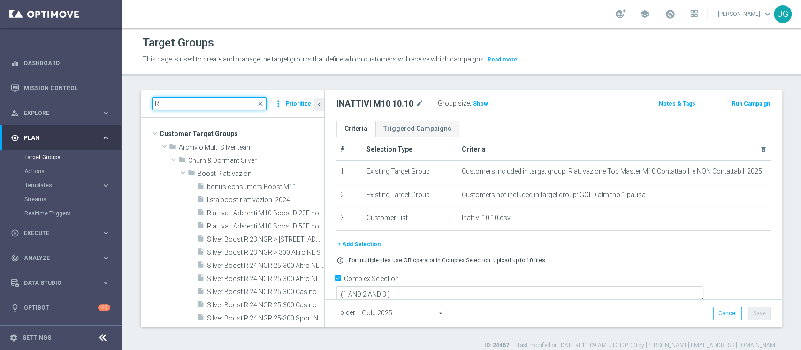
type input "R"
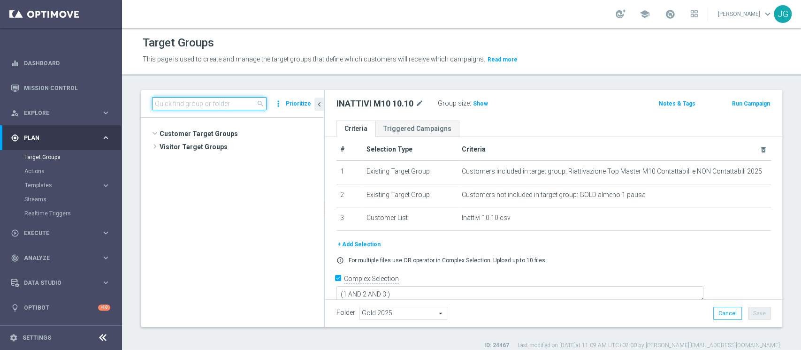
scroll to position [19140, 0]
type input "Riattivazione"
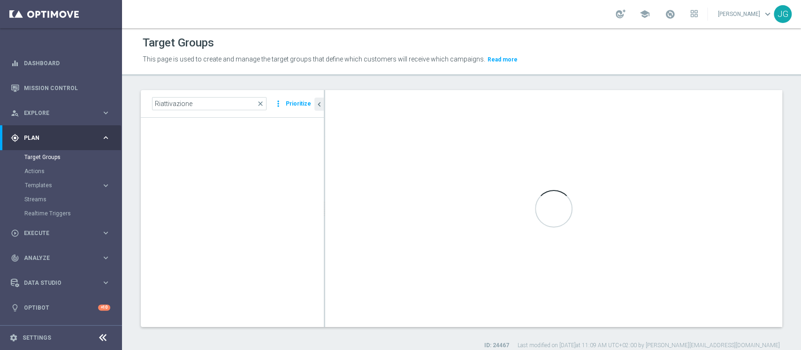
type textarea "(1 and 2 and 3 and 4 and 5 and 6 and 7 and 8 )"
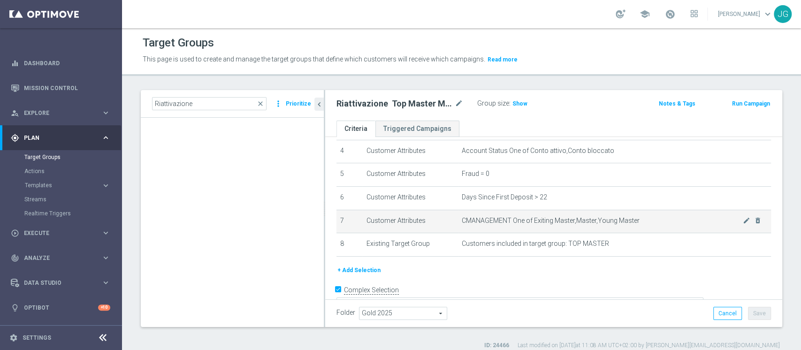
scroll to position [101, 0]
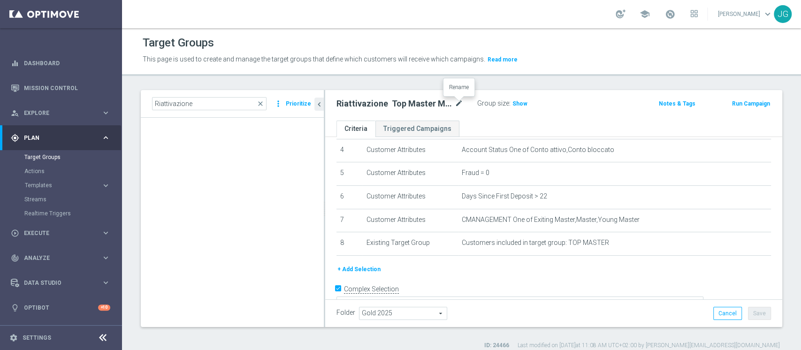
click at [458, 101] on icon "mode_edit" at bounding box center [459, 103] width 8 height 11
click at [443, 104] on input "Riattivazione Top Master M10 Contattabili e NON Contattabili 2025" at bounding box center [400, 104] width 127 height 13
type input "Riattivazione Top Master M10 Contattabili e NON Contattabili profilati e non 20…"
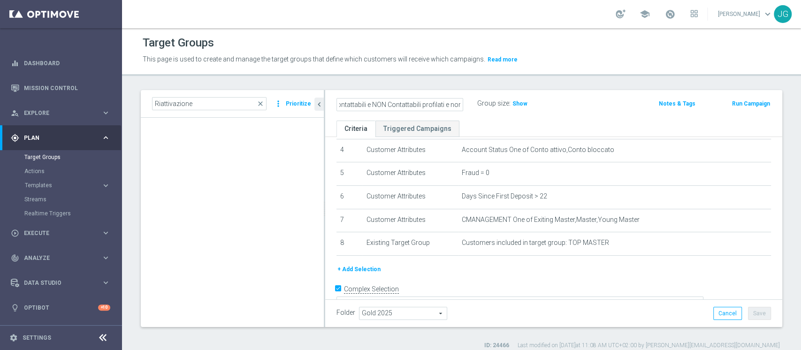
click at [548, 115] on div "Riattivazione Top Master M10 Contattabili e NON Contattabili profilati e non 20…" at bounding box center [553, 105] width 457 height 31
click at [755, 314] on button "Save" at bounding box center [759, 313] width 23 height 13
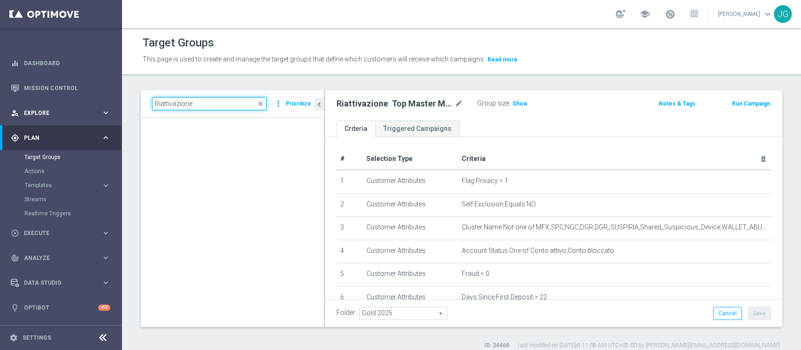
drag, startPoint x: 199, startPoint y: 102, endPoint x: 0, endPoint y: 110, distance: 199.2
click at [0, 110] on main "equalizer Dashboard Mission Control" at bounding box center [400, 175] width 801 height 350
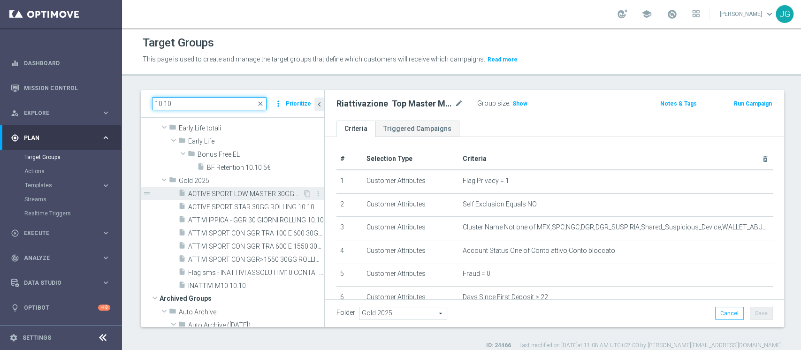
scroll to position [100, 0]
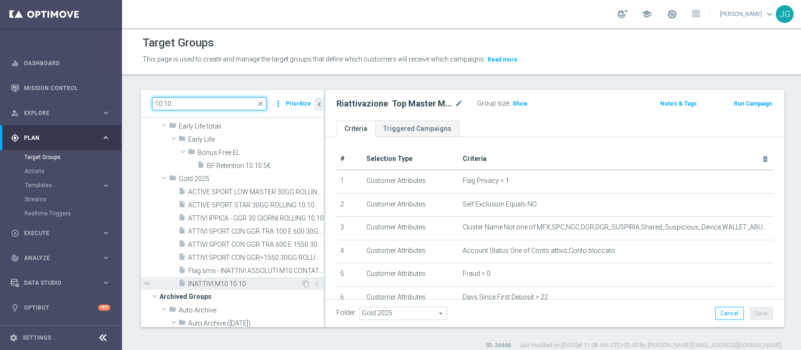
type input "10.10"
click at [236, 287] on span "INATTIVI M10 10.10" at bounding box center [244, 284] width 113 height 8
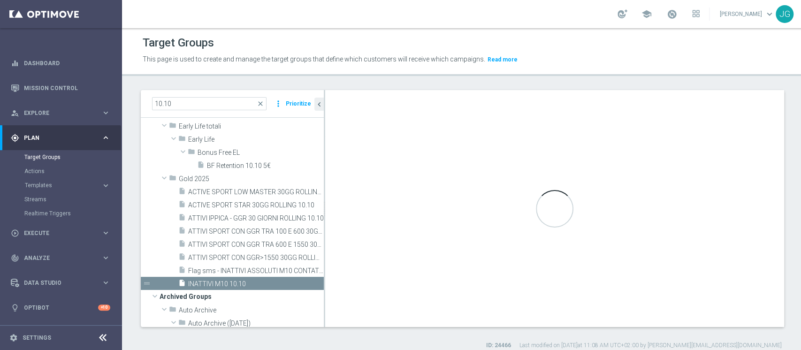
type textarea "(1 AND 2 AND 3 )"
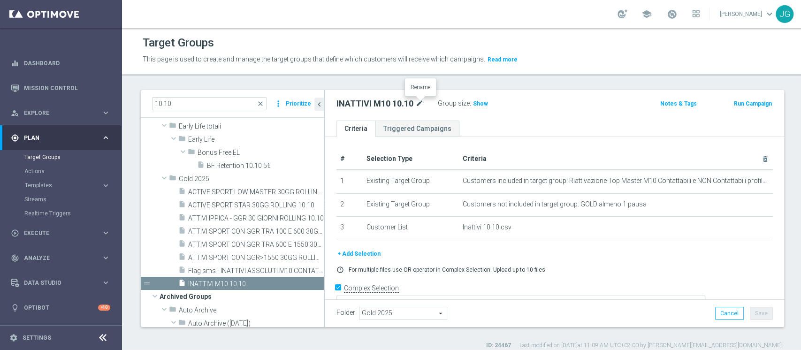
click at [424, 100] on icon "mode_edit" at bounding box center [419, 103] width 8 height 11
type input "INATTIVI ASSOLUTI M10 CONTATTABILI E NON - PROFILATI E NON 10.10"
click at [541, 130] on ul "Criteria Triggered Campaigns" at bounding box center [553, 129] width 457 height 16
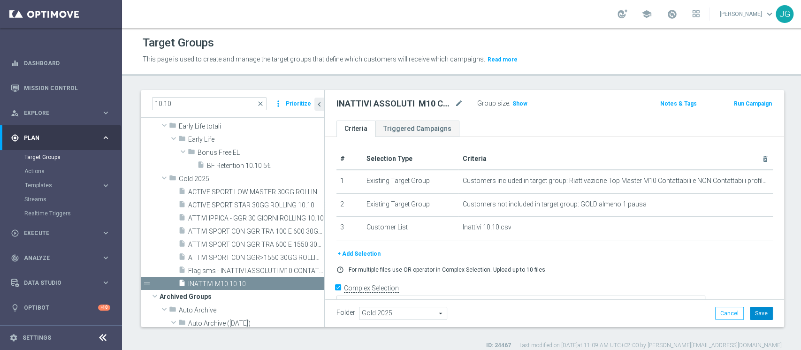
click at [751, 315] on button "Save" at bounding box center [761, 313] width 23 height 13
click at [248, 268] on span "Flag sms - INATTIVI ASSOLUTI M10 CONTATTABILI 10.10" at bounding box center [245, 271] width 115 height 8
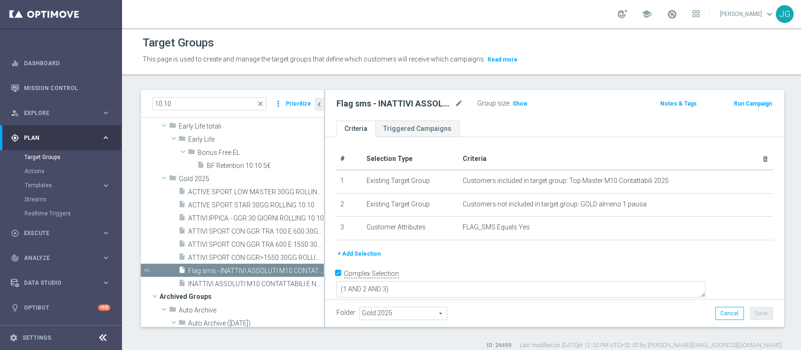
click at [358, 253] on button "+ Add Selection" at bounding box center [359, 254] width 45 height 10
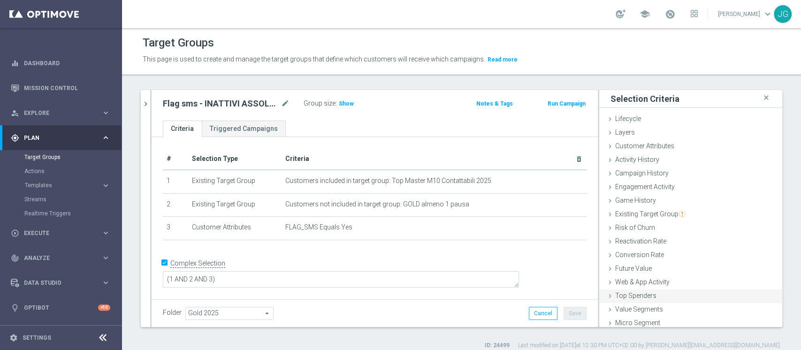
scroll to position [17, 0]
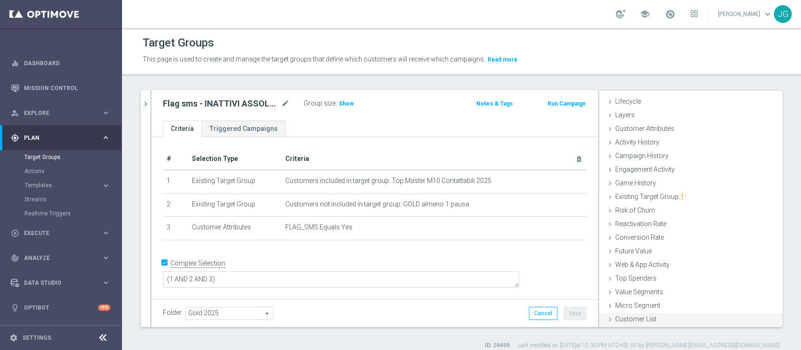
click at [615, 317] on span "Customer List" at bounding box center [635, 319] width 41 height 8
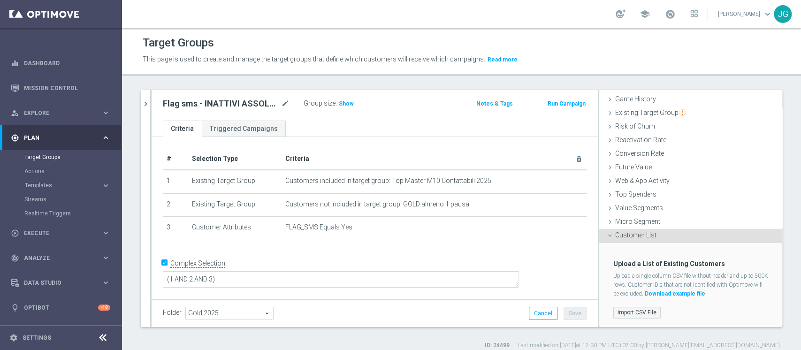
click at [624, 317] on label "Import CSV File" at bounding box center [636, 313] width 47 height 12
click at [0, 0] on input "Import CSV File" at bounding box center [0, 0] width 0 height 0
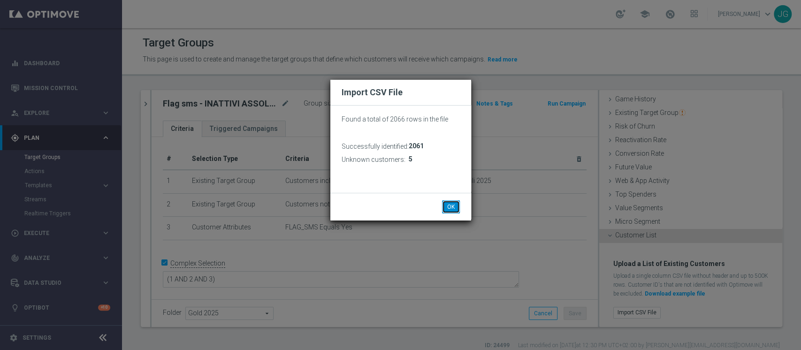
click at [451, 204] on button "OK" at bounding box center [451, 206] width 18 height 13
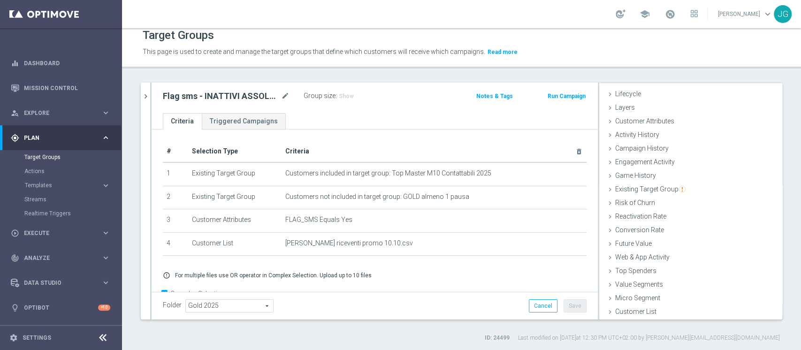
scroll to position [24, 0]
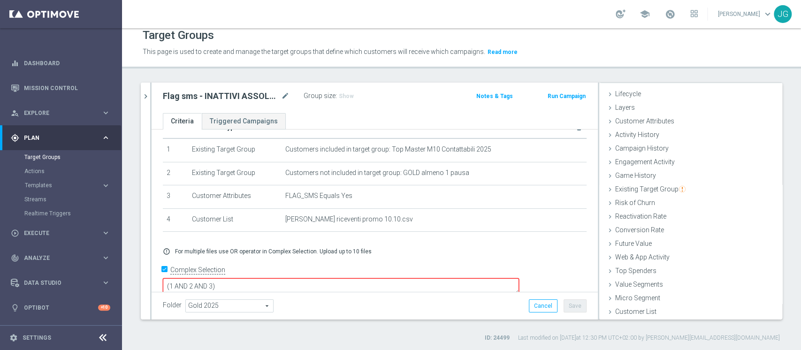
click at [278, 278] on textarea "(1 AND 2 AND 3)" at bounding box center [341, 286] width 356 height 16
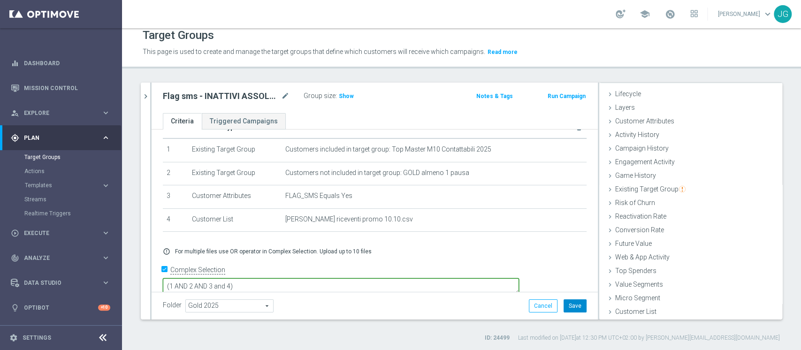
type textarea "(1 AND 2 AND 3 and 4)"
click at [565, 302] on button "Save" at bounding box center [575, 305] width 23 height 13
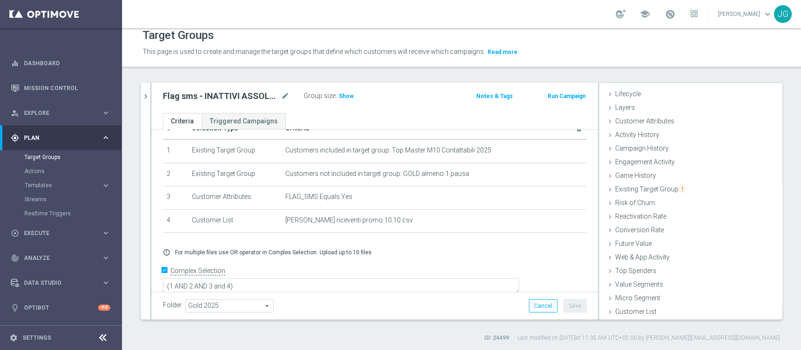
scroll to position [0, 0]
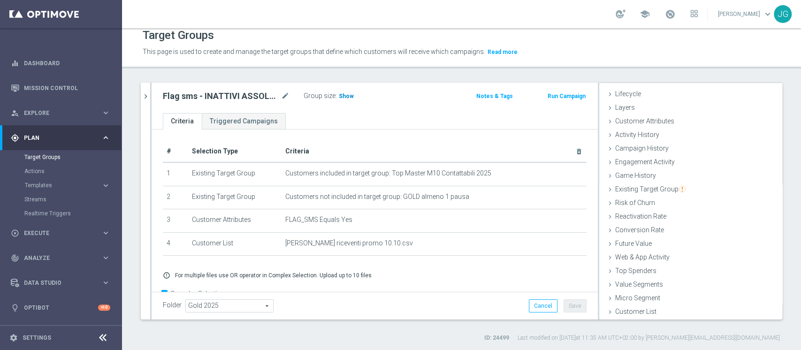
click at [345, 95] on span "Show" at bounding box center [346, 96] width 15 height 7
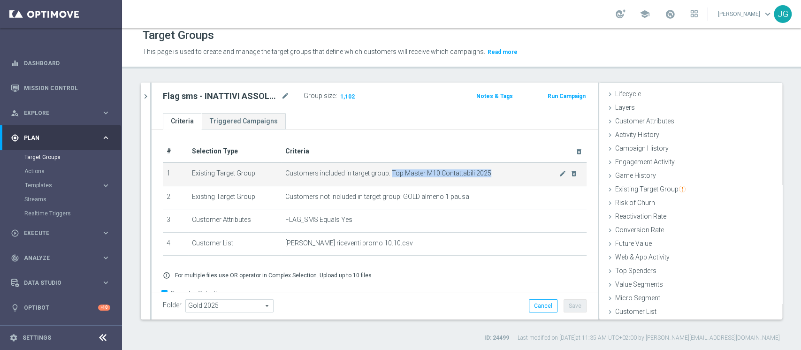
drag, startPoint x: 488, startPoint y: 172, endPoint x: 385, endPoint y: 172, distance: 102.8
click at [385, 172] on span "Customers included in target group: Top Master M10 Contattabili 2025" at bounding box center [422, 173] width 274 height 8
copy span "Top Master M10 Contattabili 2025"
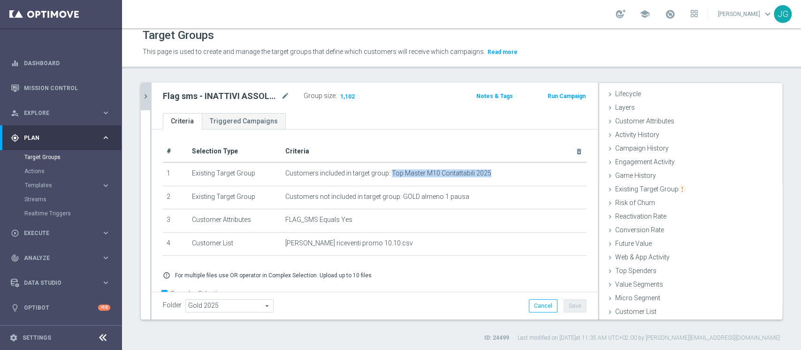
click at [146, 97] on icon "chevron_right" at bounding box center [145, 96] width 9 height 9
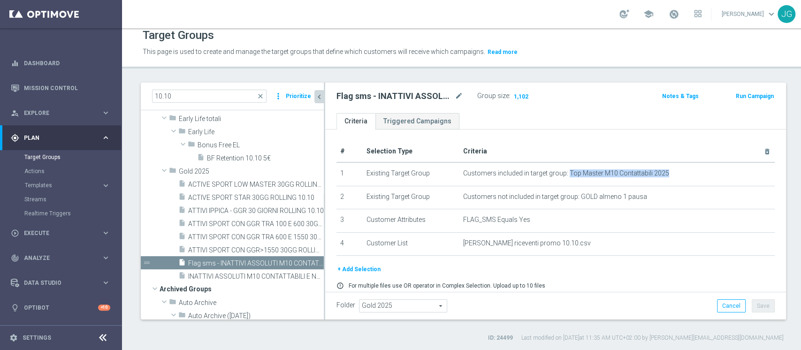
scroll to position [35, 0]
click at [521, 98] on span "1,102" at bounding box center [521, 97] width 16 height 9
click at [458, 96] on icon "mode_edit" at bounding box center [459, 96] width 8 height 11
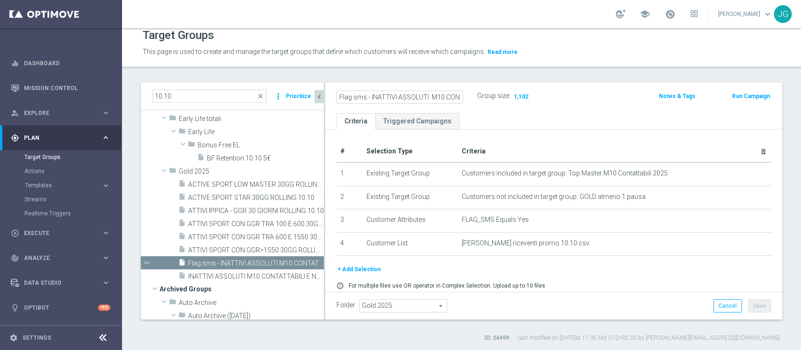
scroll to position [0, 46]
click at [506, 126] on ul "Criteria Triggered Campaigns" at bounding box center [553, 121] width 457 height 16
click at [593, 111] on div "Flag sms - INATTIVI ASSOLUTI M10 CONTATTABILI 10.10 mode_edit Group size : 1,10…" at bounding box center [554, 98] width 459 height 31
click at [524, 98] on span "1,102" at bounding box center [521, 97] width 16 height 9
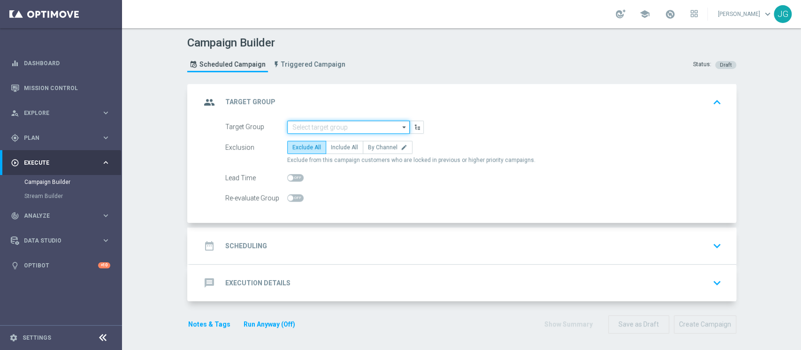
click at [325, 122] on input at bounding box center [348, 127] width 123 height 13
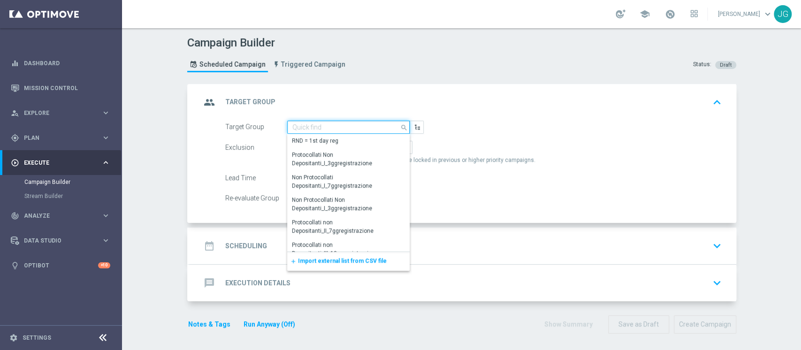
paste input "INATTIVI ASSOLUTI M10 CONTATTABILI E NON - PROFILATI E NON"
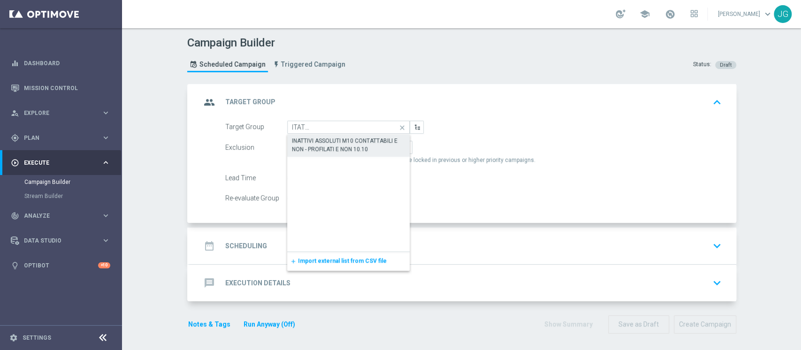
click at [334, 151] on div "INATTIVI ASSOLUTI M10 CONTATTABILI E NON - PROFILATI E NON 10.10" at bounding box center [349, 145] width 114 height 17
type input "INATTIVI ASSOLUTI M10 CONTATTABILI E NON - PROFILATI E NON 10.10"
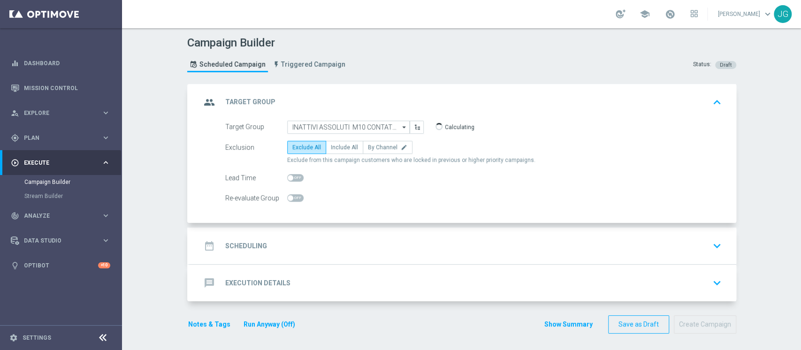
click at [344, 157] on span "Exclude from this campaign customers who are locked in previous or higher prior…" at bounding box center [411, 160] width 248 height 8
click at [338, 151] on label "Include All" at bounding box center [345, 147] width 38 height 13
click at [337, 151] on input "Include All" at bounding box center [334, 149] width 6 height 6
radio input "true"
click at [359, 230] on div "date_range Scheduling keyboard_arrow_down" at bounding box center [463, 246] width 547 height 37
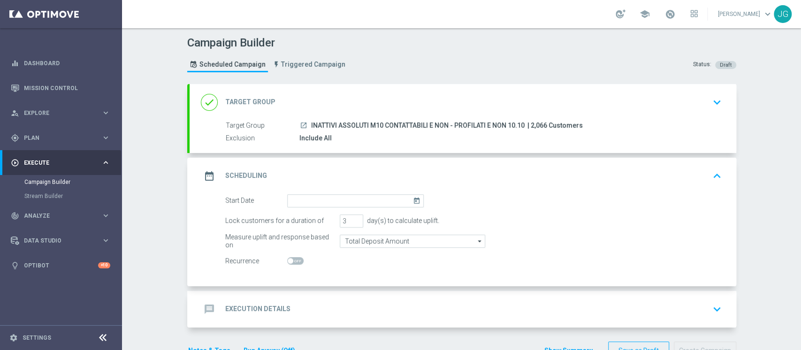
click at [346, 208] on form "Start Date [DATE] Lock customers for a duration of 3 day(s) to calculate uplift…" at bounding box center [473, 231] width 497 height 74
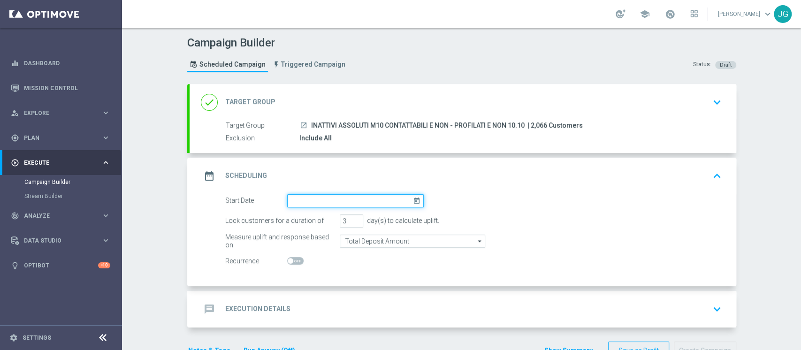
click at [361, 206] on input at bounding box center [355, 200] width 137 height 13
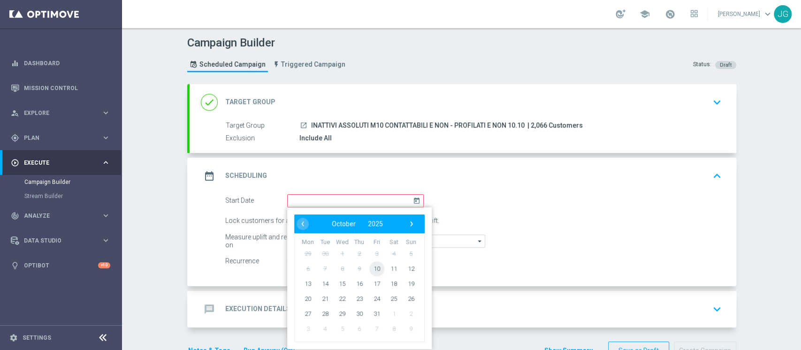
click at [372, 268] on span "10" at bounding box center [376, 268] width 15 height 15
type input "[DATE]"
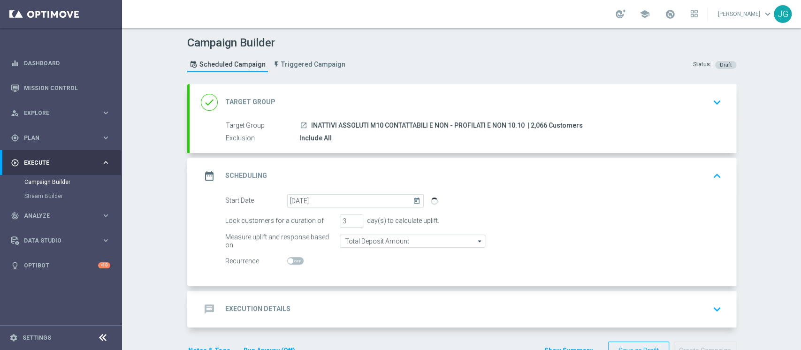
click at [330, 299] on div "message Execution Details keyboard_arrow_down" at bounding box center [463, 309] width 547 height 37
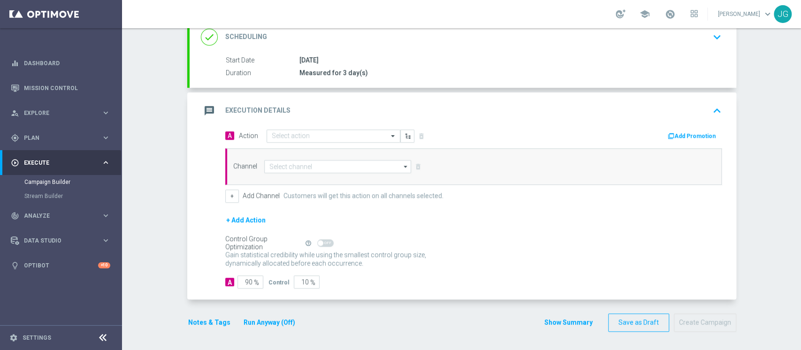
scroll to position [134, 0]
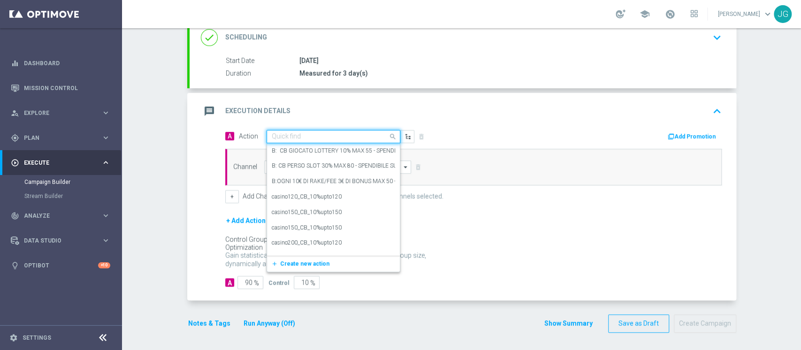
click at [325, 134] on input "text" at bounding box center [324, 137] width 105 height 8
paste input "PROMO RICARICA 50% MAX 100 EURO - SPENDIBILE TUTTI I GIOCHI"
type input "PROMO RICARICA 50% MAX 100 EURO - SPENDIBILE TUTTI I GIOCHI"
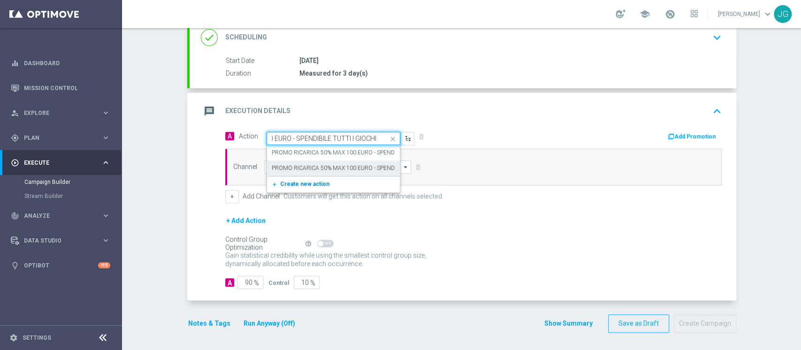
click at [299, 182] on span "Create new action" at bounding box center [304, 184] width 49 height 7
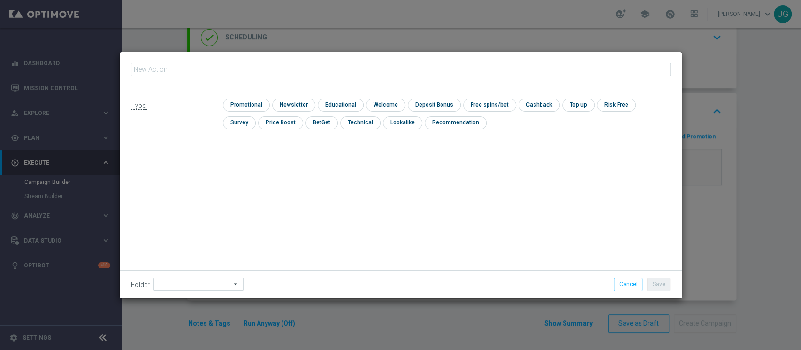
type input "PROMO RICARICA 50% MAX 100 EURO - SPENDIBILE TUTTI I GIOCHI"
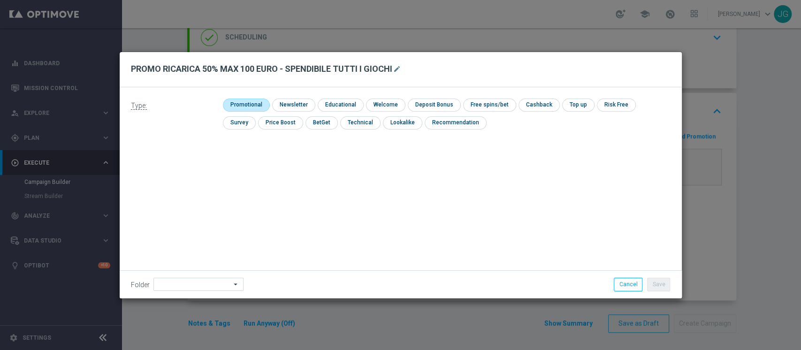
click at [246, 105] on input "checkbox" at bounding box center [245, 105] width 45 height 13
checkbox input "true"
click at [545, 102] on input "checkbox" at bounding box center [547, 105] width 39 height 13
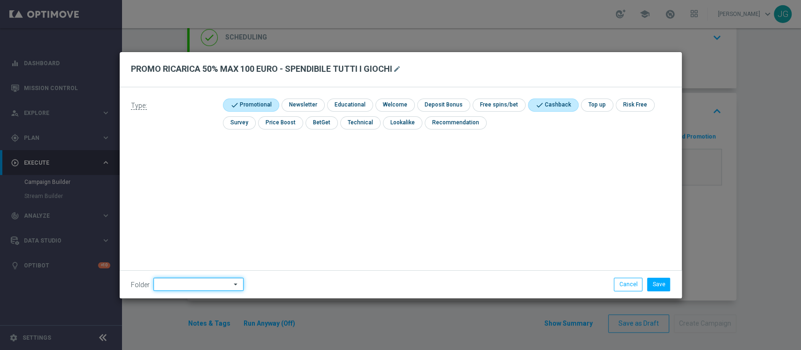
click at [215, 285] on input at bounding box center [198, 284] width 90 height 13
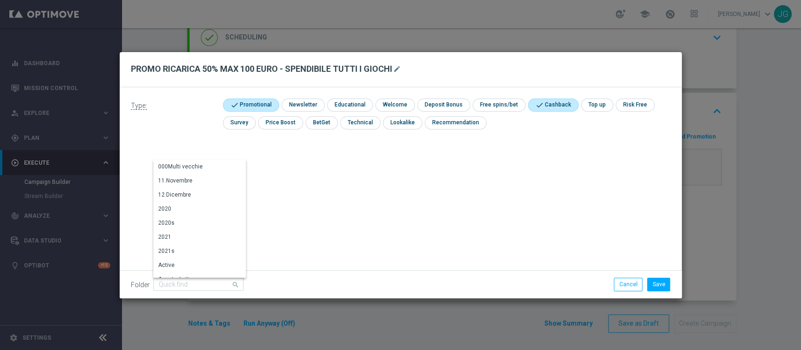
click at [550, 111] on div "check Cashback" at bounding box center [553, 105] width 51 height 13
click at [546, 105] on input "checkbox" at bounding box center [552, 105] width 48 height 13
checkbox input "false"
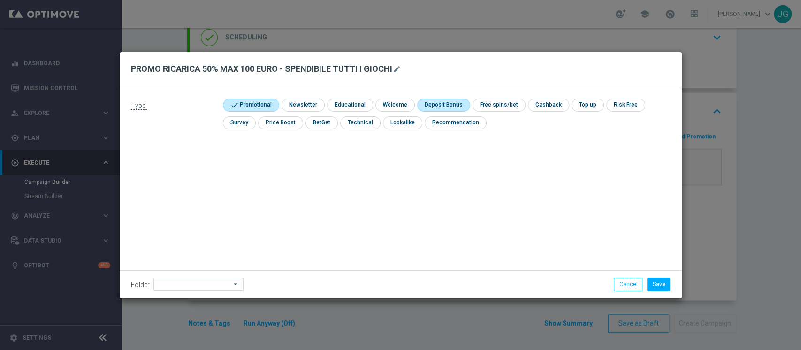
click at [425, 103] on input "checkbox" at bounding box center [442, 105] width 50 height 13
checkbox input "true"
click at [215, 281] on input at bounding box center [198, 284] width 90 height 13
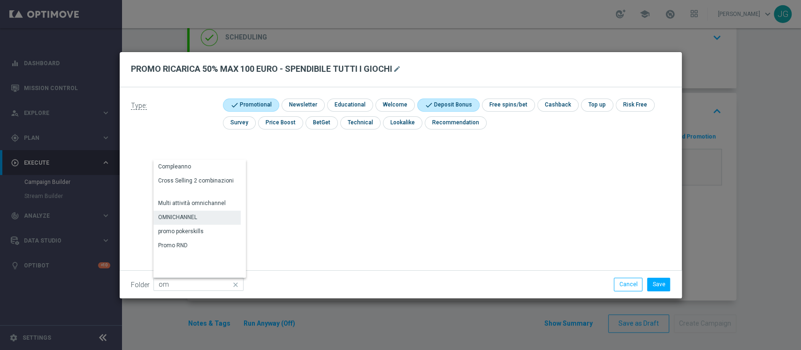
click at [197, 215] on div "OMNICHANNEL" at bounding box center [196, 217] width 87 height 13
type input "OMNICHANNEL"
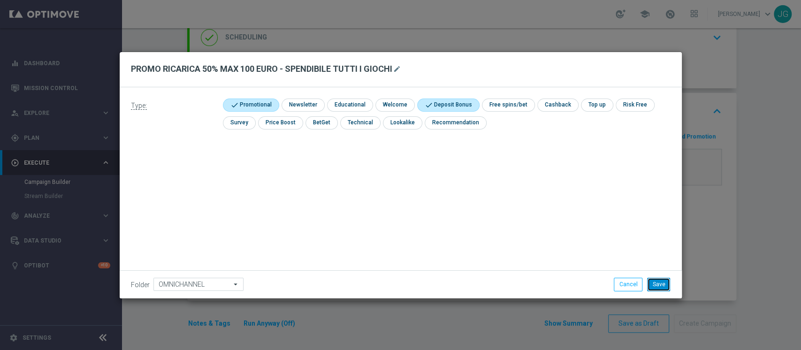
click at [659, 282] on button "Save" at bounding box center [658, 284] width 23 height 13
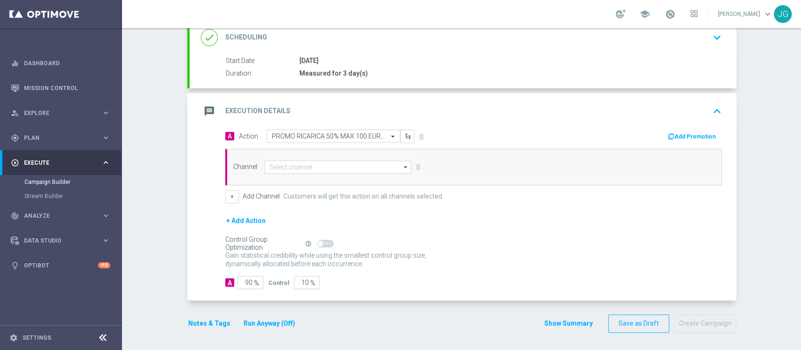
click at [683, 135] on button "Add Promotion" at bounding box center [693, 136] width 52 height 10
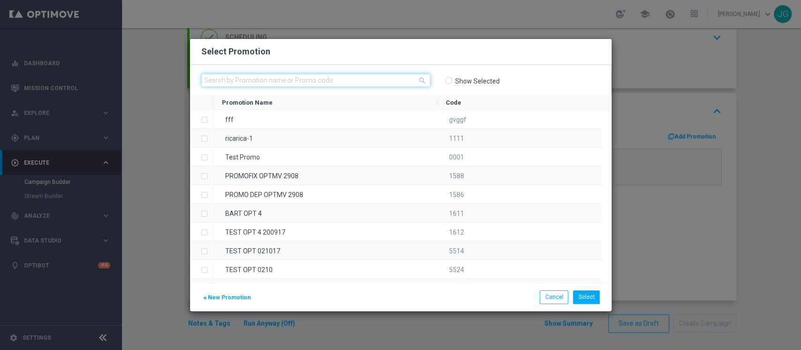
click at [362, 80] on input "text" at bounding box center [315, 80] width 229 height 13
paste input "RICARICA-1010"
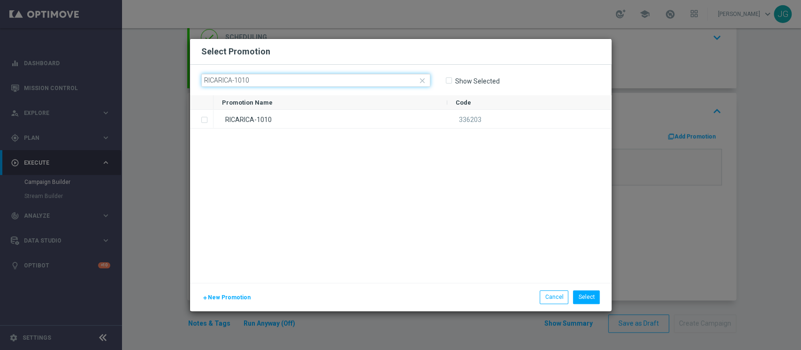
type input "RICARICA-1010"
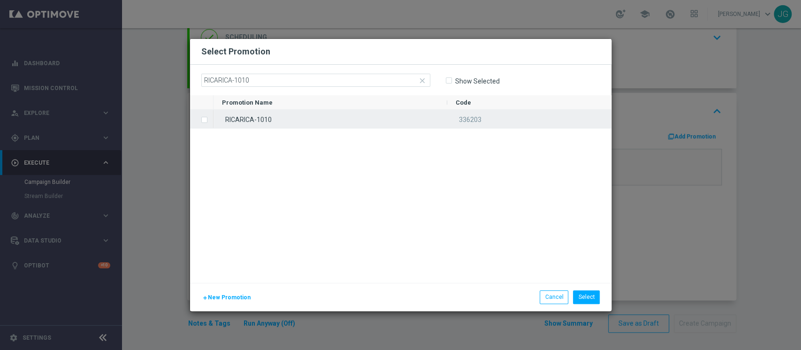
click at [332, 122] on div "RICARICA-1010" at bounding box center [331, 119] width 234 height 18
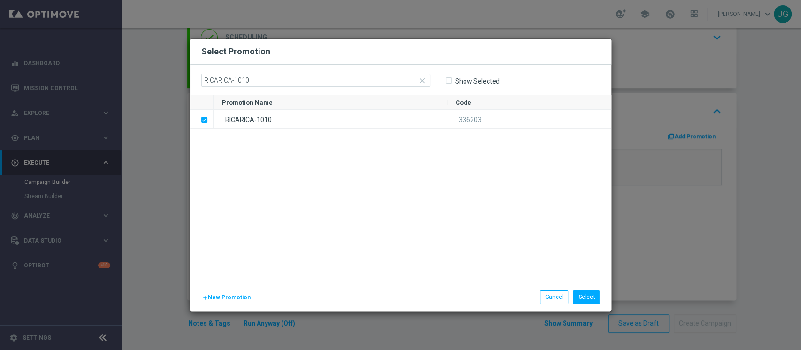
click at [593, 304] on div "add New Promotion Select Cancel" at bounding box center [400, 297] width 421 height 28
click at [590, 299] on button "Select" at bounding box center [586, 297] width 27 height 13
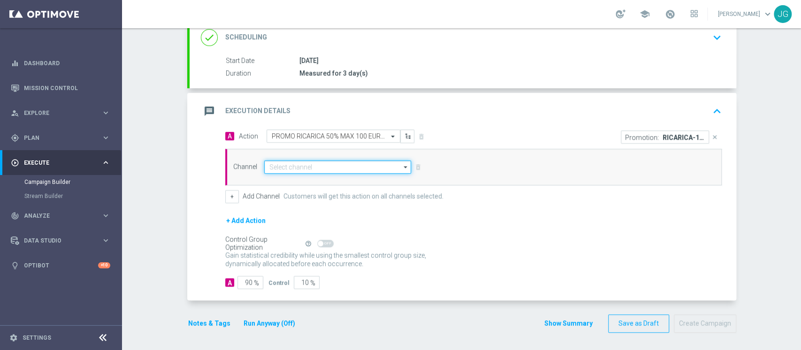
click at [336, 166] on input at bounding box center [337, 167] width 147 height 13
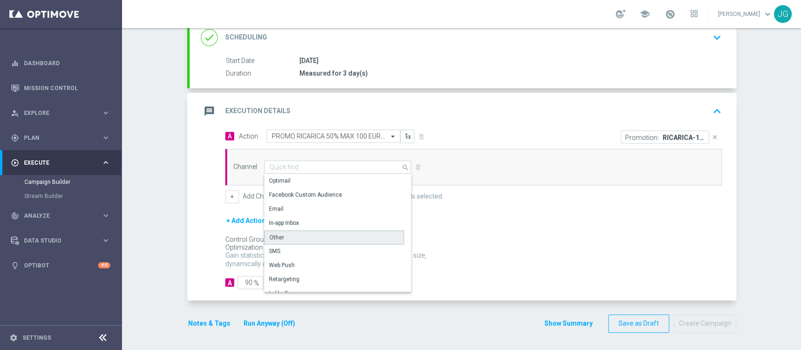
click at [303, 237] on div "Other" at bounding box center [334, 237] width 140 height 14
type input "Other"
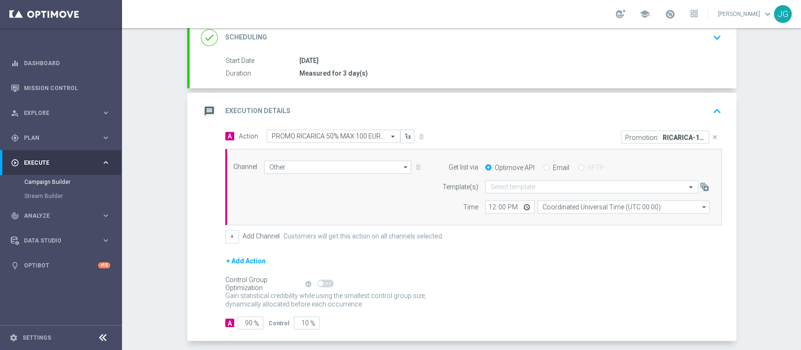
click at [537, 163] on div "Optimove API Email SFTP" at bounding box center [597, 167] width 238 height 8
click at [544, 167] on input "Email" at bounding box center [547, 168] width 6 height 6
radio input "true"
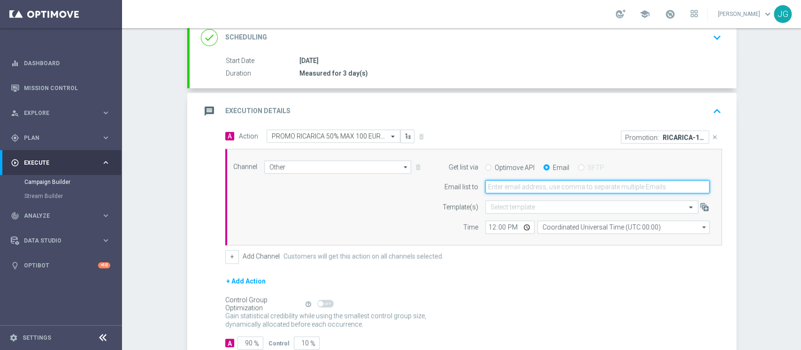
click at [531, 186] on input "email" at bounding box center [597, 186] width 224 height 13
type input "jennyffer.gonzalez@sisal.it"
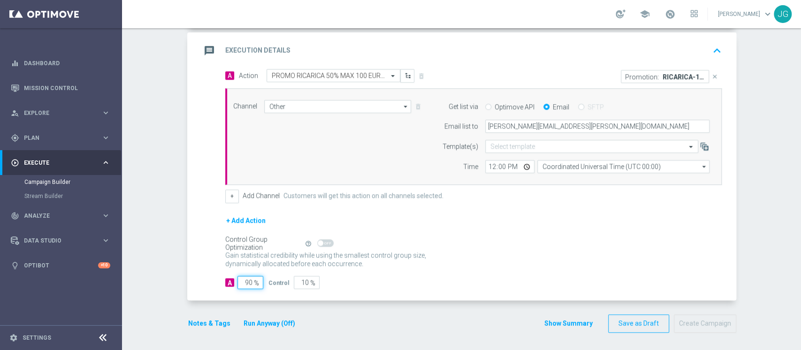
click at [244, 283] on input "90" at bounding box center [251, 282] width 26 height 13
type input "0"
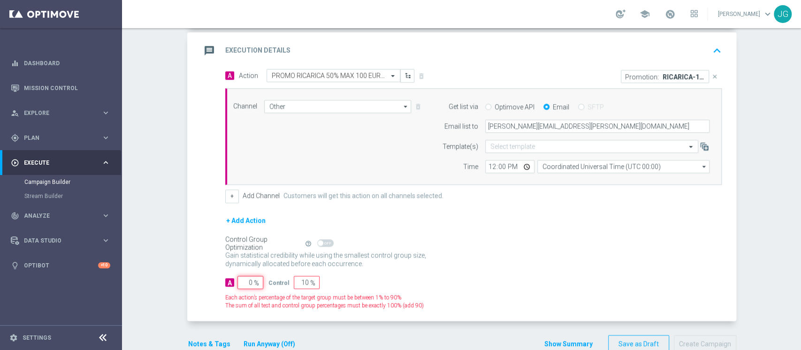
type input "100"
type input "10"
type input "90"
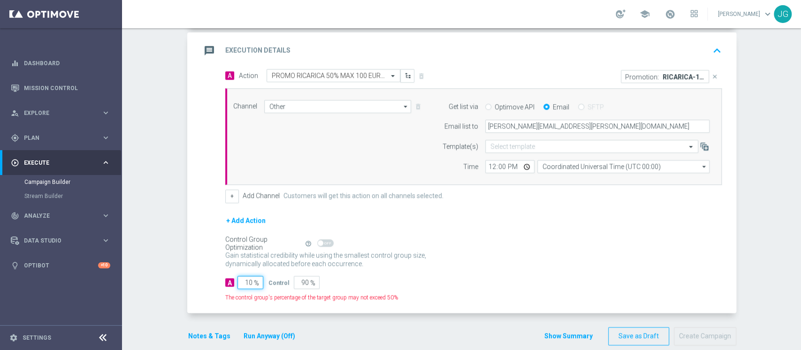
type input "100"
type input "0"
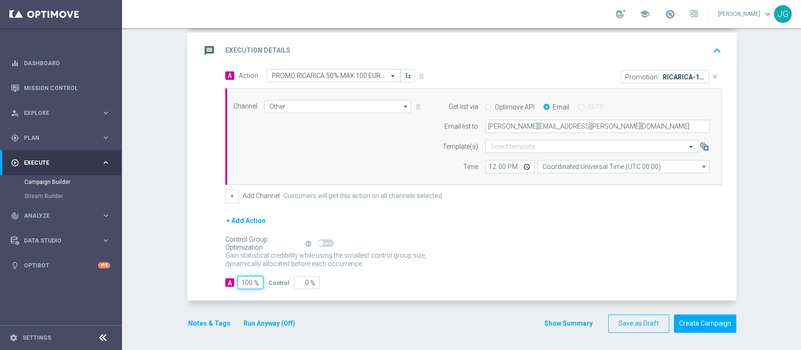
type input "100"
click at [390, 44] on div "message Execution Details keyboard_arrow_up" at bounding box center [463, 51] width 524 height 18
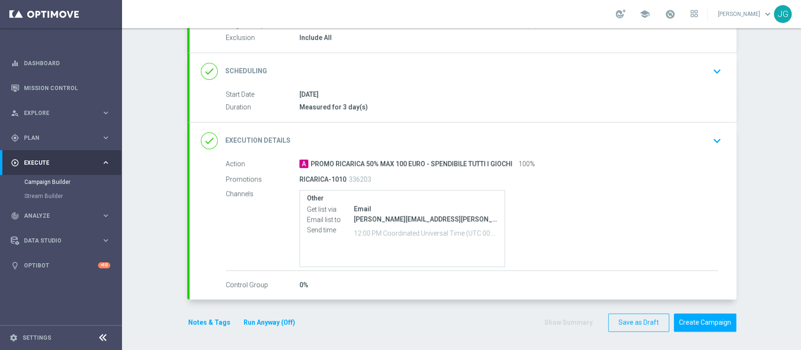
scroll to position [100, 0]
click at [192, 321] on button "Notes & Tags" at bounding box center [209, 324] width 44 height 12
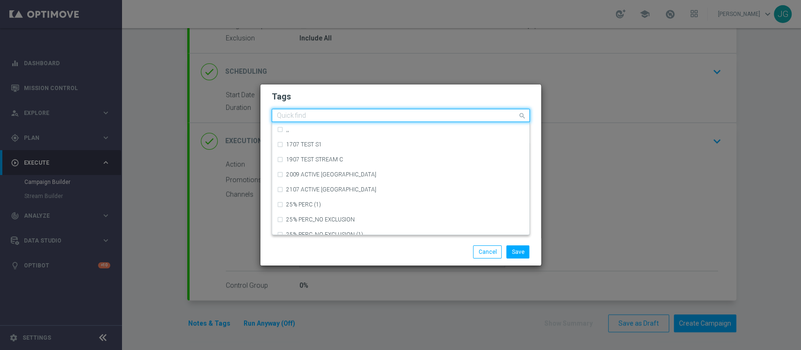
click at [323, 115] on input "text" at bounding box center [397, 116] width 241 height 8
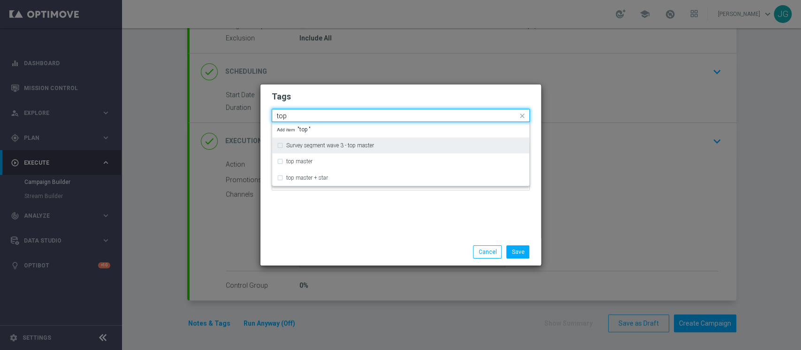
click at [312, 152] on div "Survey segment wave 3 - top master" at bounding box center [401, 145] width 248 height 15
type input "top"
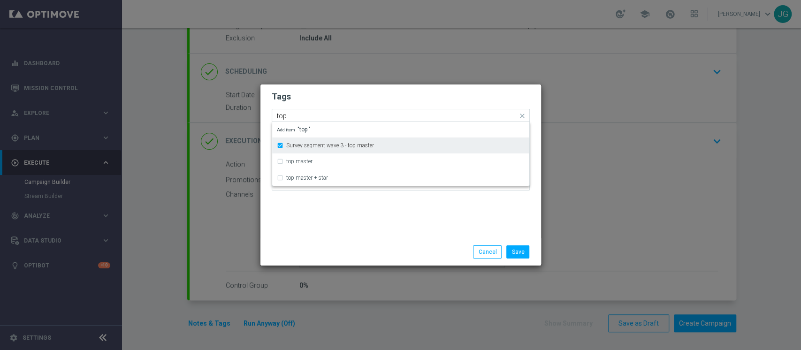
click at [304, 147] on label "Survey segment wave 3 - top master" at bounding box center [330, 146] width 88 height 6
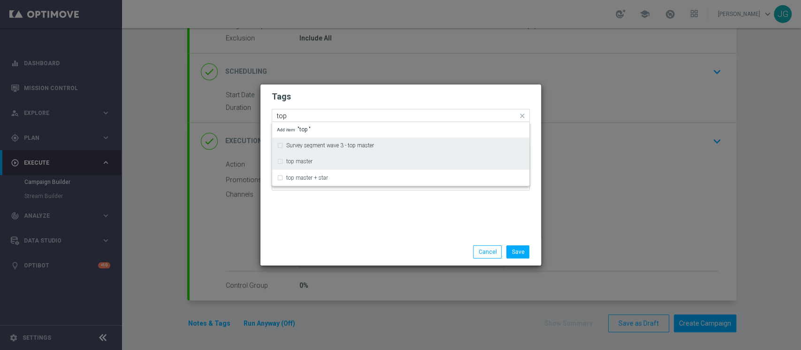
click at [299, 160] on label "top master" at bounding box center [299, 162] width 26 height 6
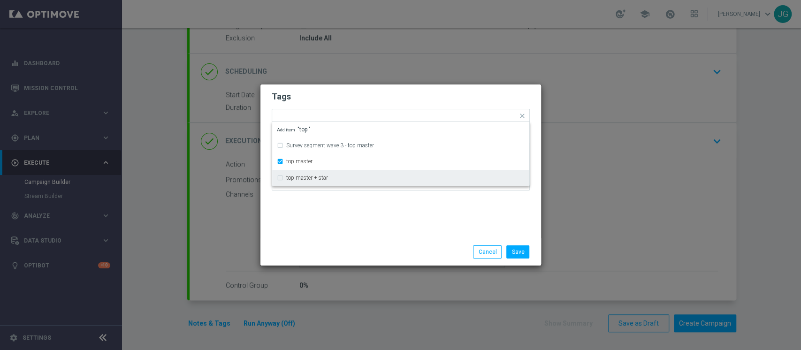
click at [319, 257] on div "Save Cancel" at bounding box center [401, 251] width 272 height 13
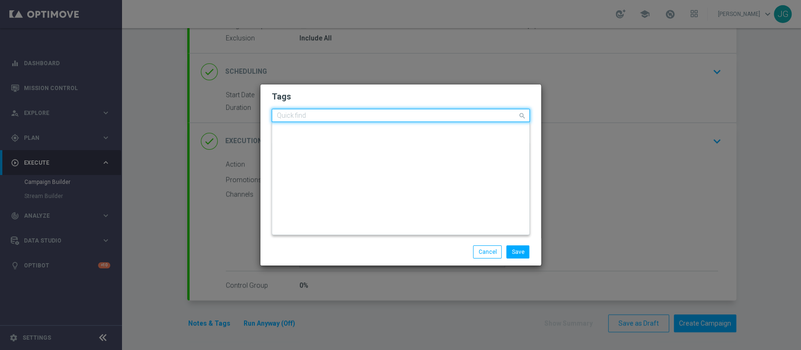
click at [357, 119] on input "text" at bounding box center [397, 116] width 241 height 8
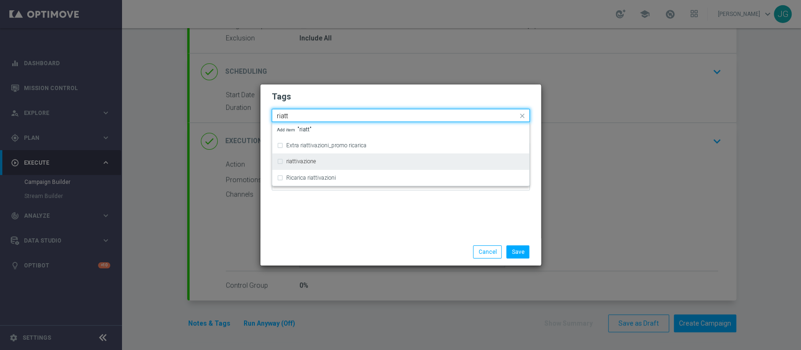
click at [299, 163] on label "riattivazione" at bounding box center [301, 162] width 30 height 6
type input "riatt"
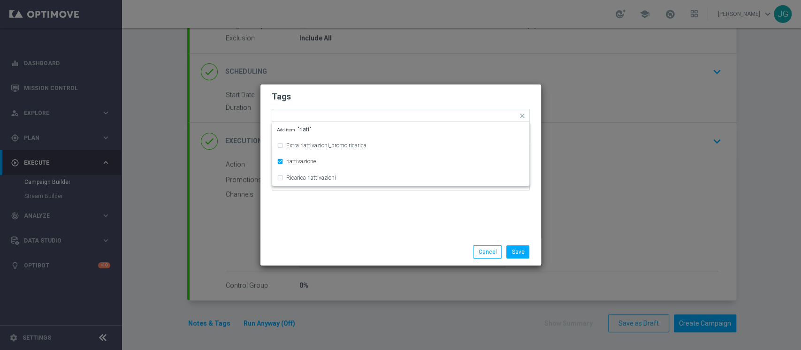
click at [368, 242] on div "Save Cancel" at bounding box center [400, 251] width 281 height 27
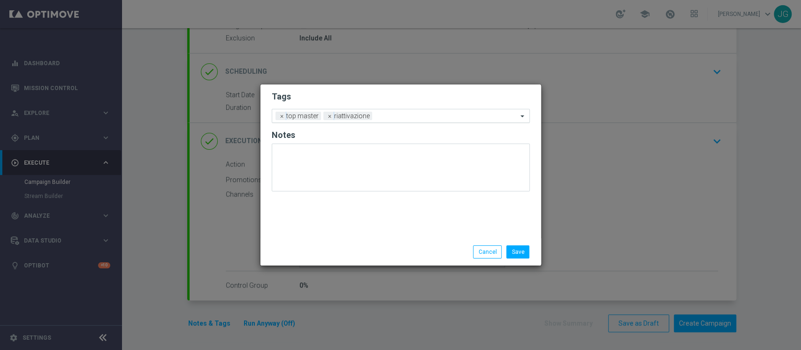
click at [424, 117] on input "text" at bounding box center [447, 117] width 142 height 8
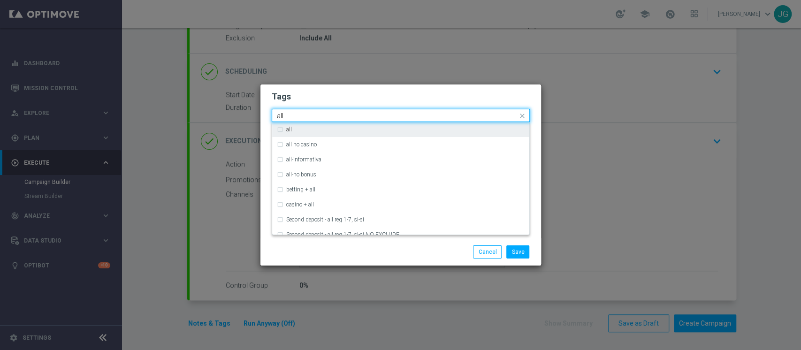
click at [352, 130] on div "all" at bounding box center [405, 130] width 238 height 6
type input "all"
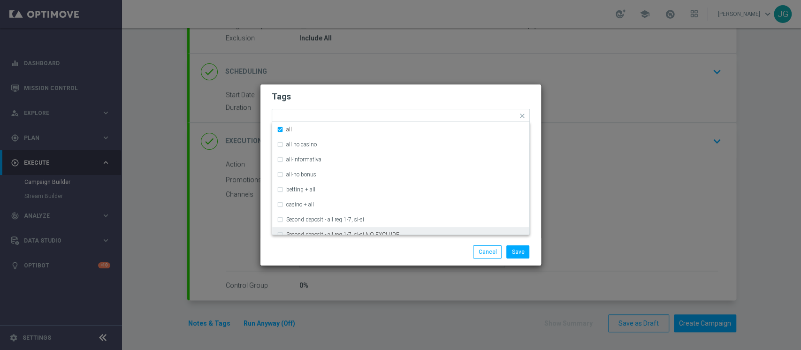
click at [387, 253] on div "Save Cancel" at bounding box center [446, 251] width 182 height 13
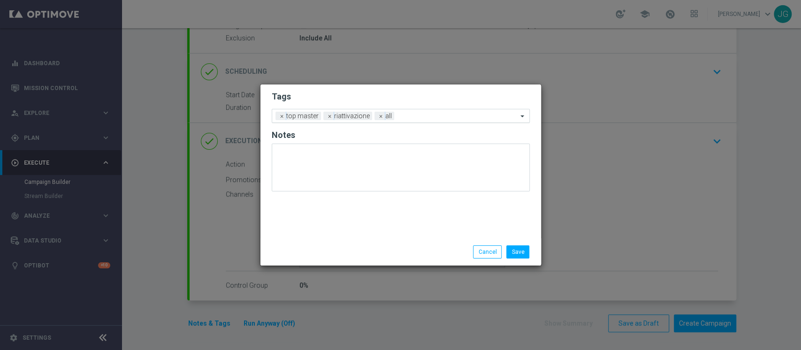
click at [418, 120] on div at bounding box center [457, 117] width 121 height 9
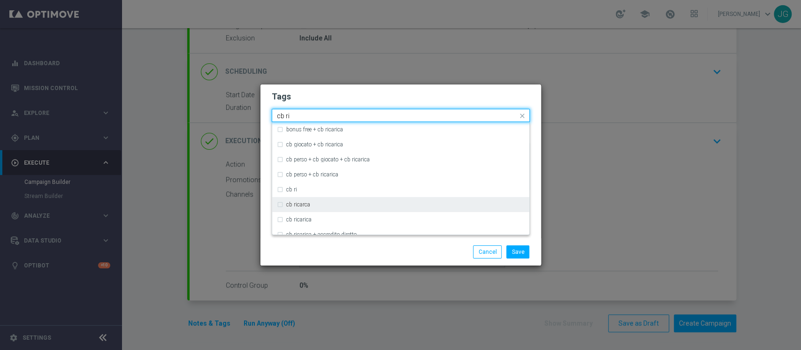
click at [296, 201] on div "cb ricarca" at bounding box center [401, 204] width 248 height 15
type input "cb ri"
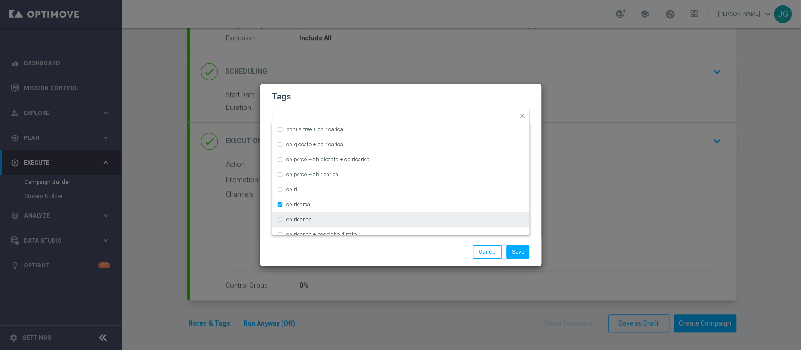
click at [368, 250] on div "Save Cancel" at bounding box center [446, 251] width 182 height 13
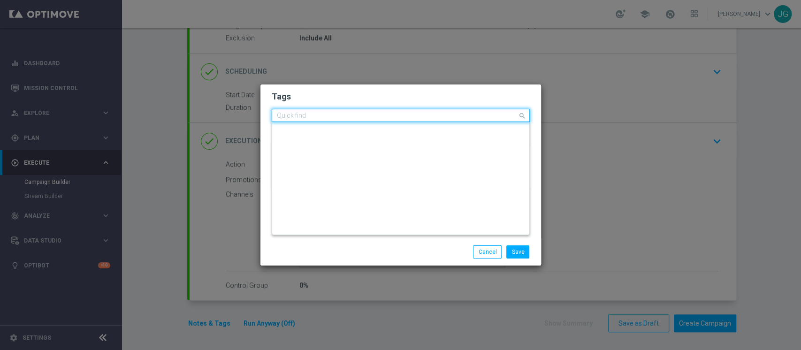
click at [445, 117] on input "text" at bounding box center [397, 116] width 241 height 8
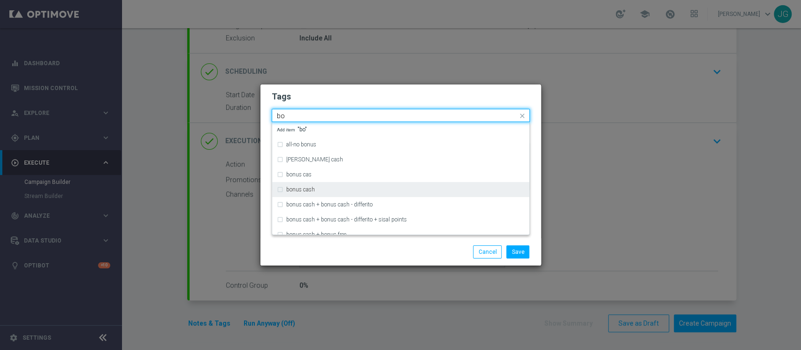
click at [319, 185] on div "bonus cash" at bounding box center [401, 189] width 248 height 15
type input "bo"
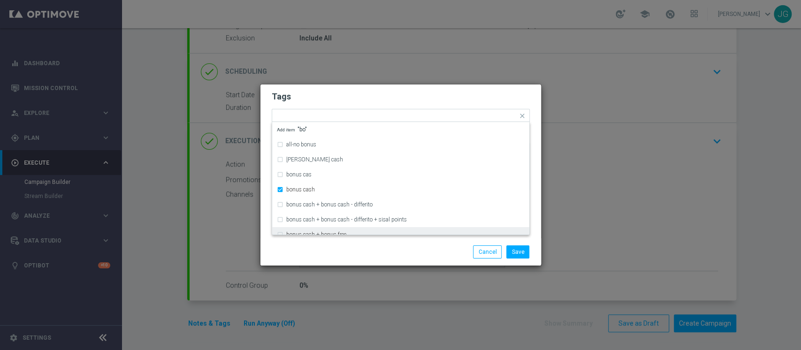
click at [386, 250] on div "Save Cancel" at bounding box center [446, 251] width 182 height 13
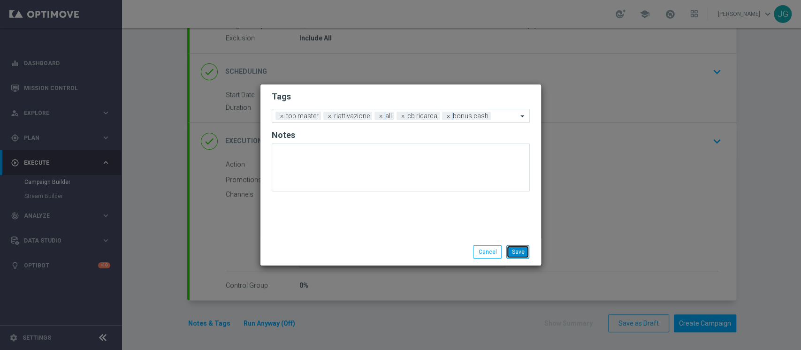
click at [520, 254] on button "Save" at bounding box center [517, 251] width 23 height 13
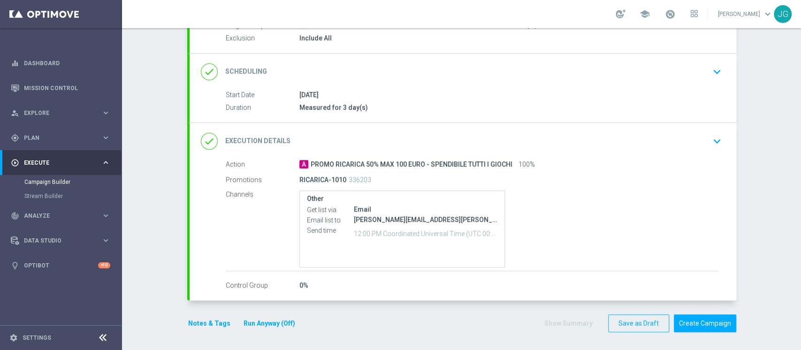
click at [268, 318] on button "Run Anyway (Off)" at bounding box center [270, 324] width 54 height 12
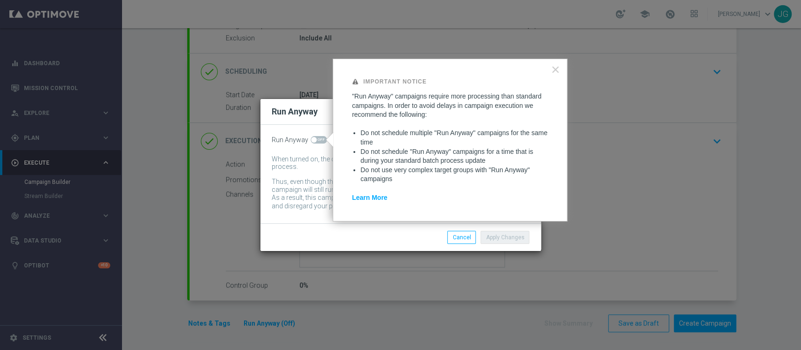
click at [317, 136] on span at bounding box center [319, 140] width 16 height 8
click at [317, 136] on input "checkbox" at bounding box center [319, 140] width 16 height 8
checkbox input "true"
click at [521, 239] on button "Apply Changes" at bounding box center [505, 237] width 49 height 13
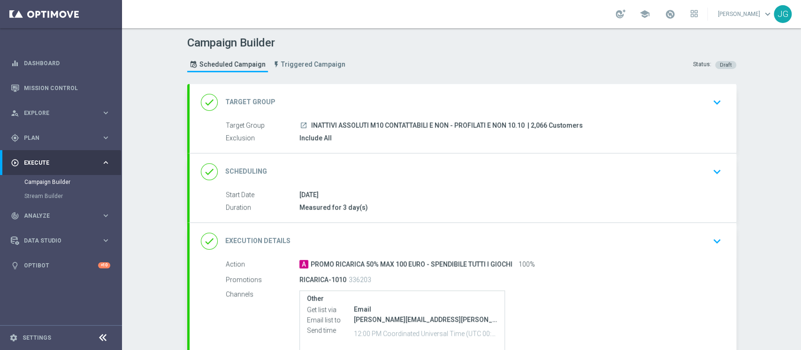
scroll to position [100, 0]
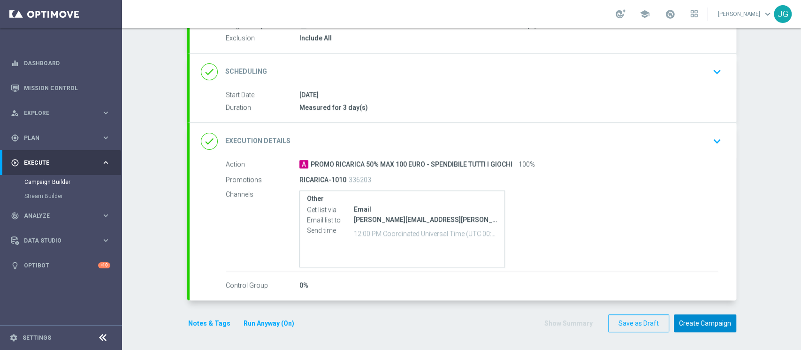
click at [697, 317] on button "Create Campaign" at bounding box center [705, 323] width 62 height 18
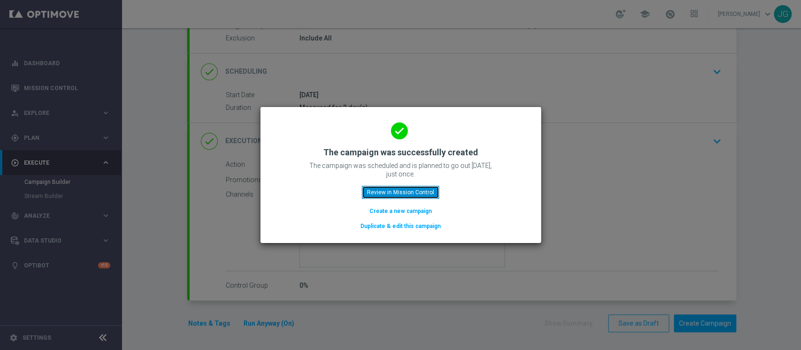
click at [421, 189] on button "Review in Mission Control" at bounding box center [400, 192] width 77 height 13
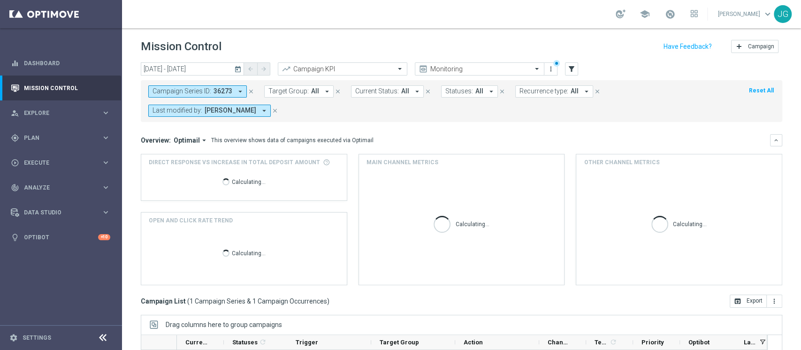
scroll to position [138, 0]
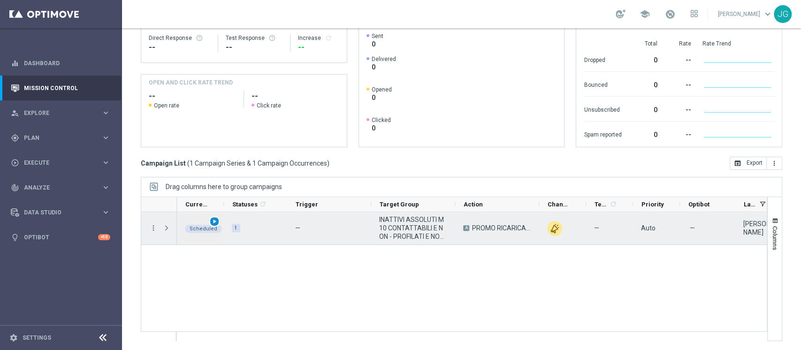
click at [214, 221] on span "play_arrow" at bounding box center [214, 221] width 7 height 7
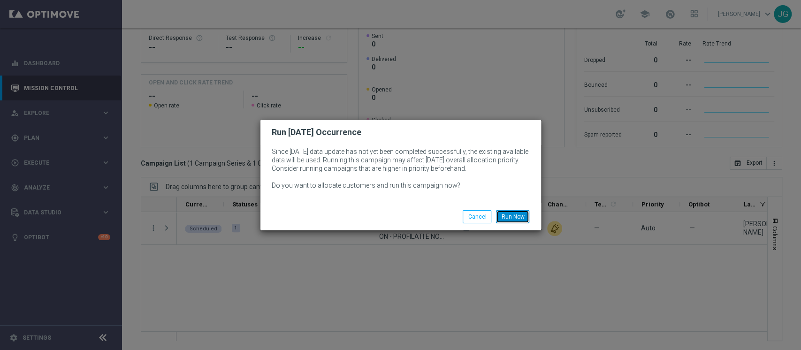
click at [511, 216] on button "Run Now" at bounding box center [512, 216] width 33 height 13
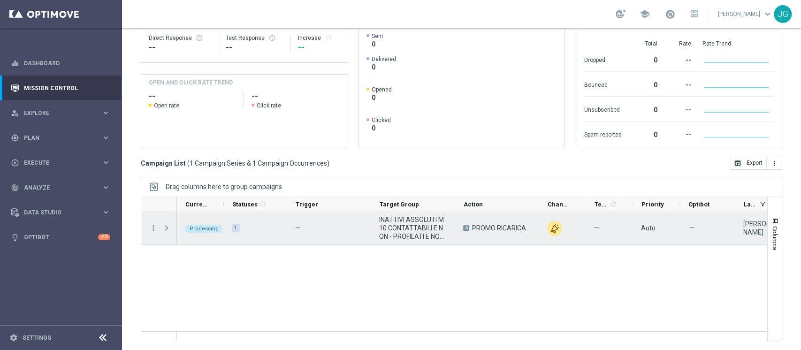
click at [170, 230] on span "Press SPACE to select this row." at bounding box center [166, 228] width 8 height 8
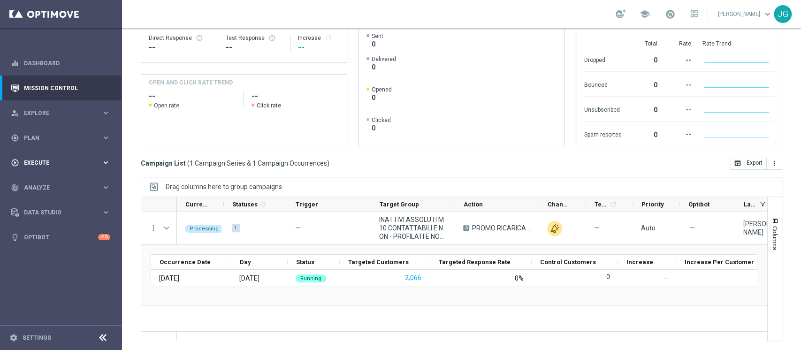
click at [65, 160] on span "Execute" at bounding box center [62, 163] width 77 height 6
click at [53, 134] on div "gps_fixed Plan" at bounding box center [56, 138] width 91 height 8
click at [51, 160] on link "Target Groups" at bounding box center [60, 157] width 73 height 8
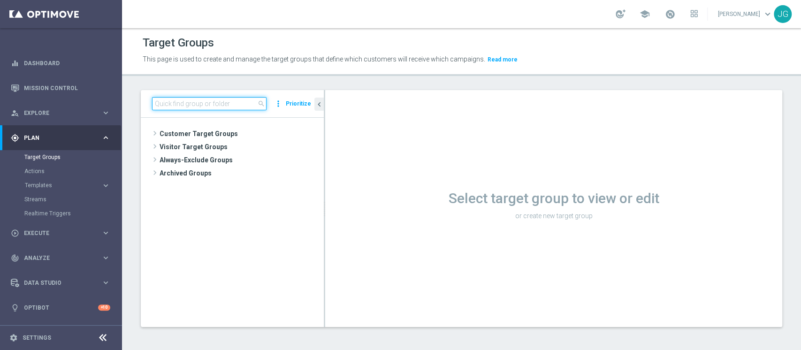
click at [217, 107] on input at bounding box center [209, 103] width 115 height 13
paste input "Top Master M10 Contattabili 2025"
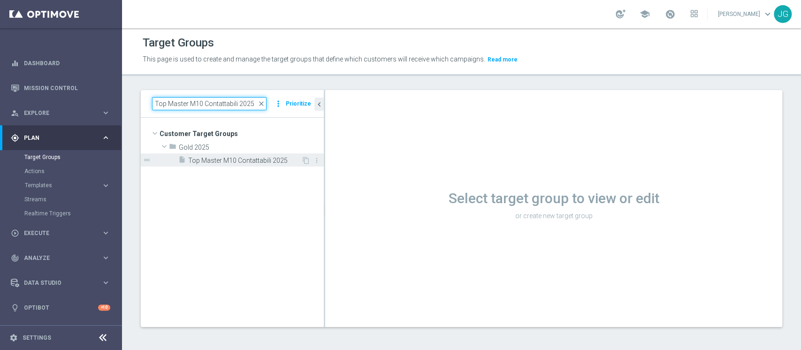
type input "Top Master M10 Contattabili 2025"
click at [207, 161] on span "Top Master M10 Contattabili 2025" at bounding box center [244, 161] width 113 height 8
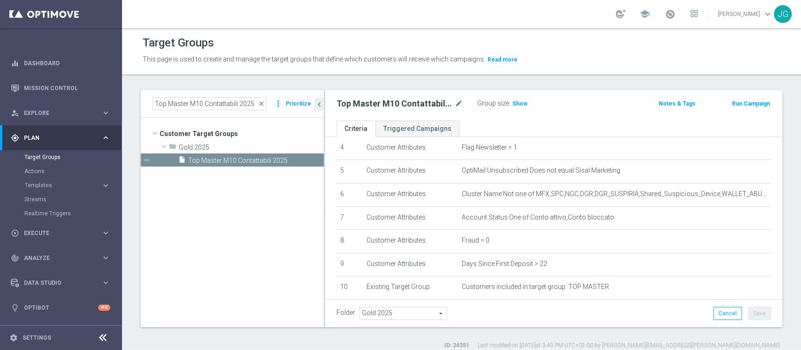
scroll to position [105, 0]
click at [54, 184] on span "Templates" at bounding box center [58, 186] width 67 height 6
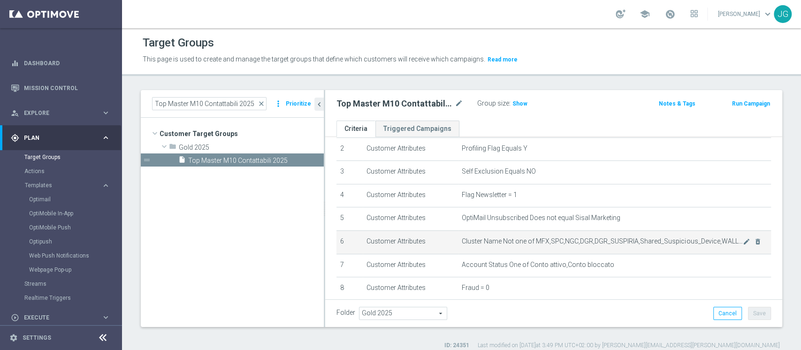
scroll to position [54, 0]
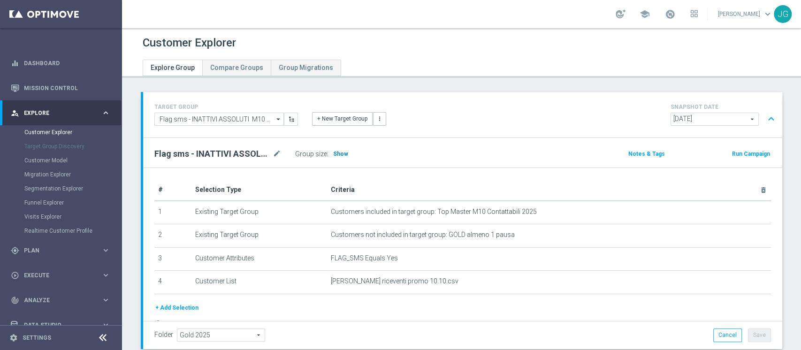
click at [342, 156] on span "Show" at bounding box center [340, 154] width 15 height 7
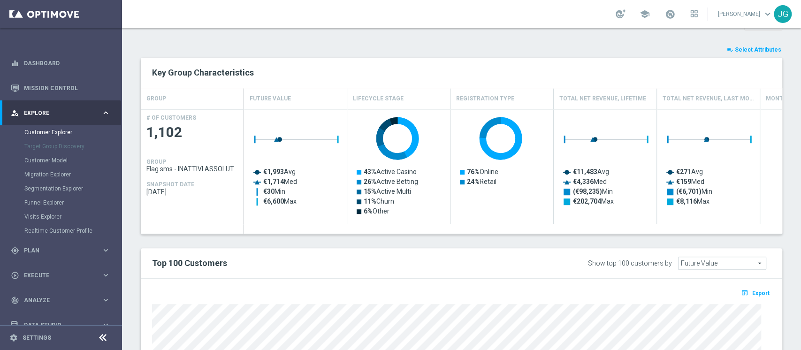
scroll to position [341, 0]
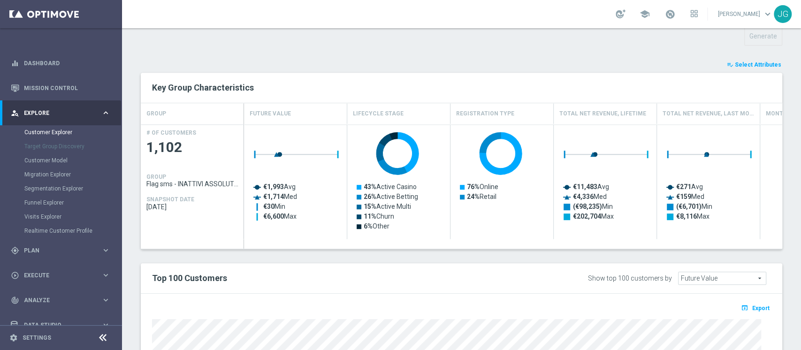
click at [753, 63] on span "Select Attributes" at bounding box center [758, 64] width 46 height 7
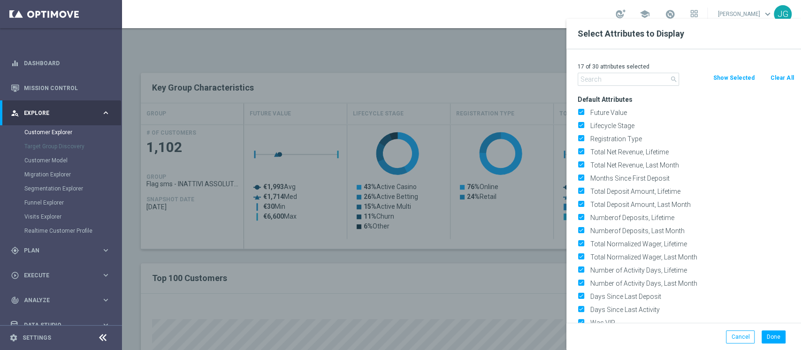
click at [783, 76] on button "Clear All" at bounding box center [782, 78] width 25 height 10
checkbox input "false"
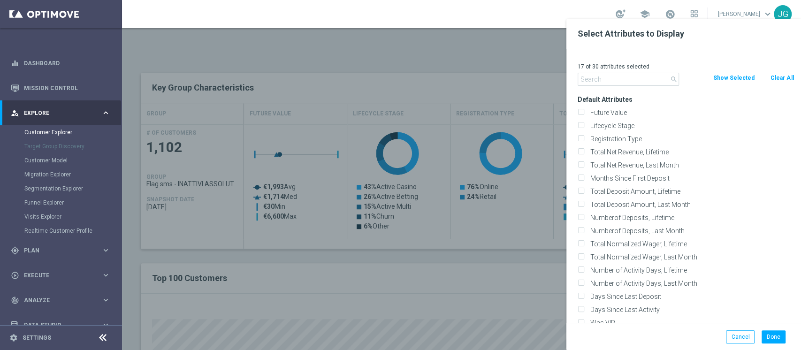
checkbox input "false"
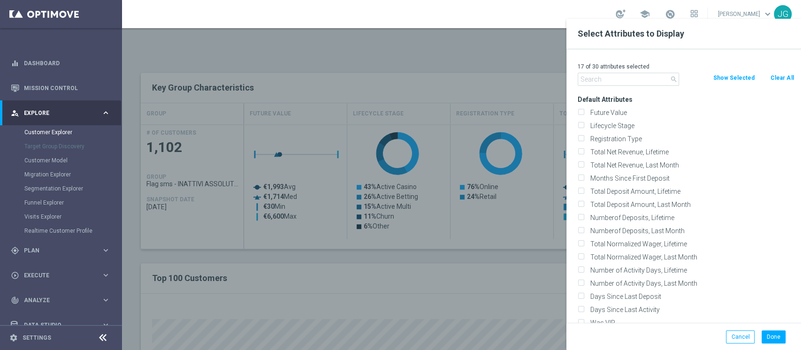
checkbox input "false"
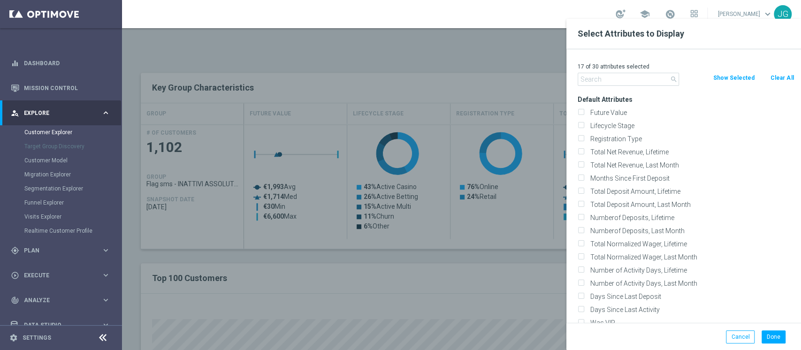
checkbox input "false"
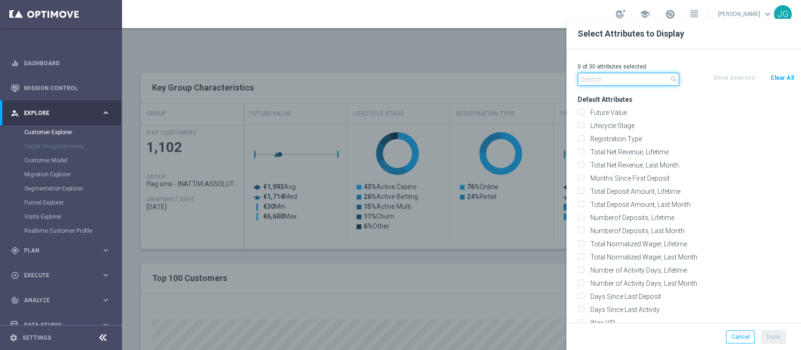
click at [601, 81] on input "text" at bounding box center [628, 79] width 101 height 13
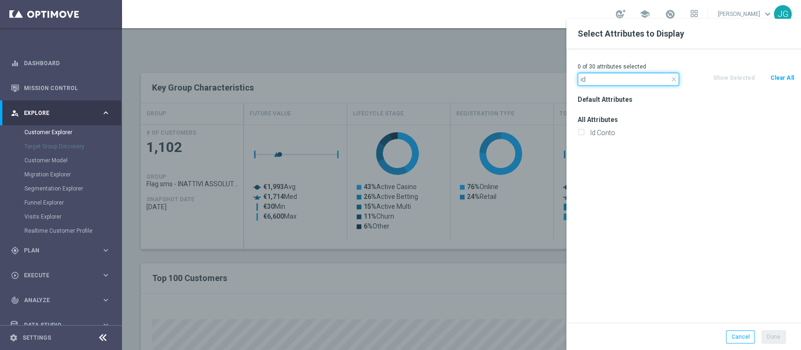
type input "i"
type input "sms"
click at [590, 130] on label "FLAG_SMS" at bounding box center [686, 133] width 199 height 8
click at [584, 131] on input "FLAG_SMS" at bounding box center [581, 134] width 6 height 6
checkbox input "true"
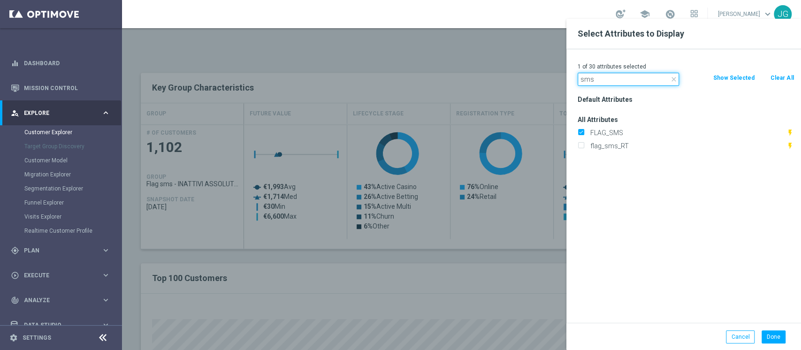
click at [624, 85] on input "sms" at bounding box center [628, 79] width 101 height 13
type input "s"
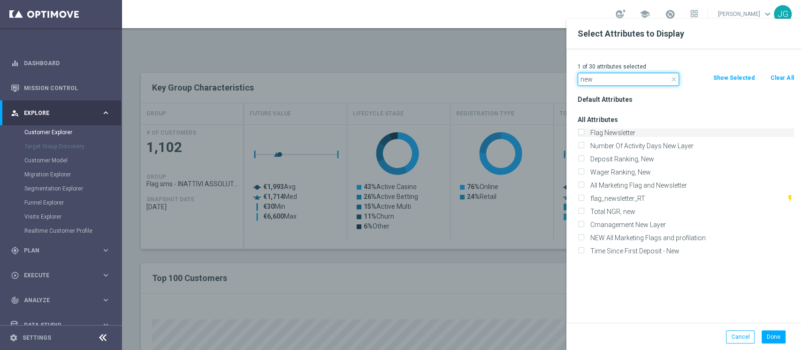
type input "new"
click at [586, 133] on div "Flag Newsletter" at bounding box center [686, 133] width 216 height 8
click at [582, 134] on input "Flag Newsletter" at bounding box center [581, 134] width 6 height 6
checkbox input "true"
click at [775, 337] on button "Done" at bounding box center [774, 336] width 24 height 13
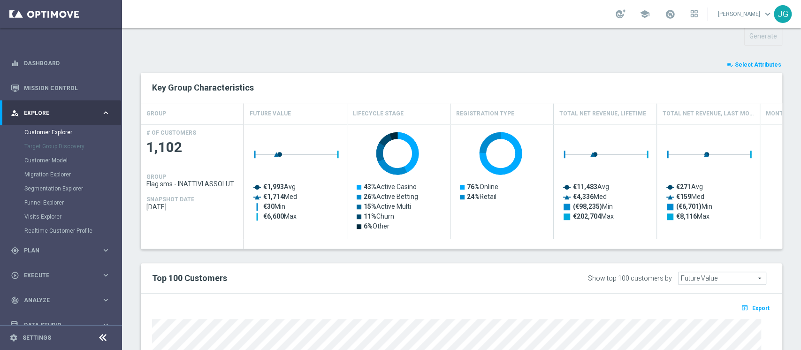
type input "Search"
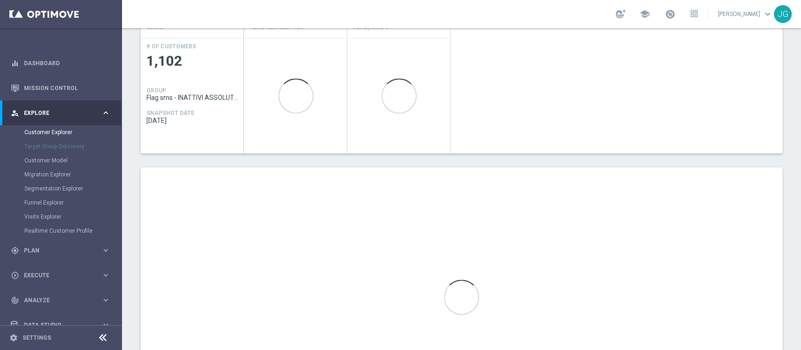
scroll to position [527, 0]
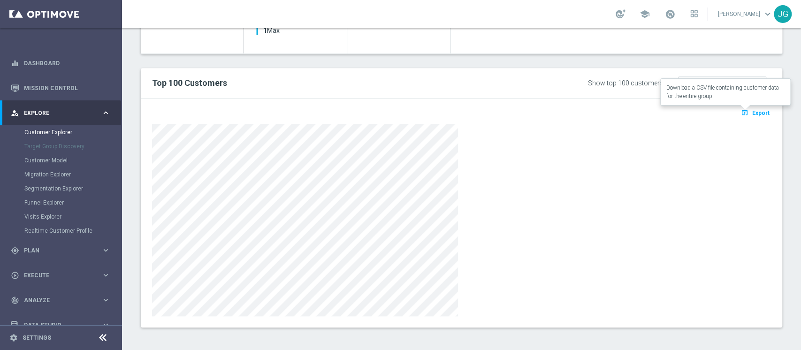
click at [748, 116] on button "open_in_browser Export" at bounding box center [755, 113] width 31 height 12
click at [755, 113] on span "Export" at bounding box center [760, 113] width 17 height 7
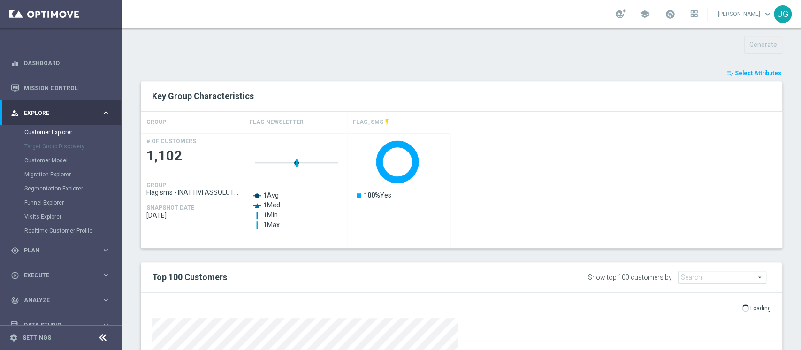
scroll to position [331, 0]
click at [748, 78] on div "playlist_add_check Select Attributes Key Group Characteristics GROUP Flag Newsl…" at bounding box center [462, 296] width 642 height 454
click at [749, 77] on button "playlist_add_check Select Attributes" at bounding box center [754, 74] width 56 height 10
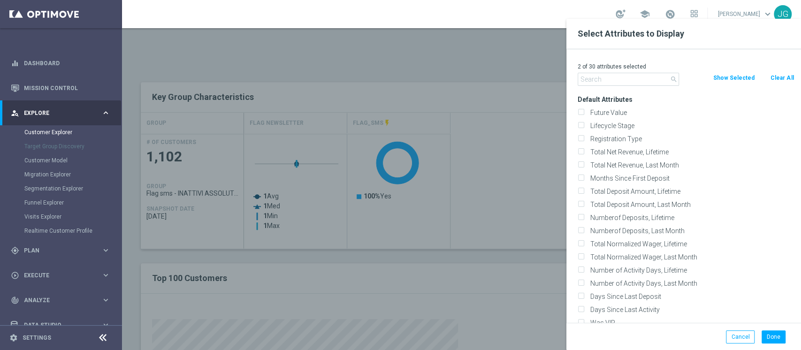
click at [642, 79] on input "text" at bounding box center [628, 79] width 101 height 13
type input "o"
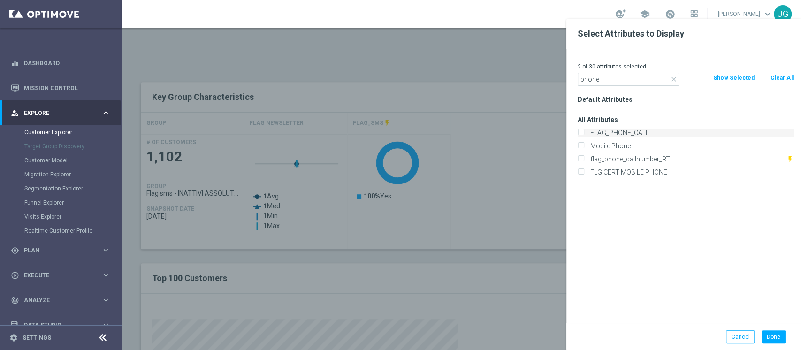
type input "phone"
click at [598, 132] on label "FLAG_PHONE_CALL" at bounding box center [690, 133] width 207 height 8
click at [584, 132] on input "FLAG_PHONE_CALL" at bounding box center [581, 134] width 6 height 6
checkbox input "true"
click at [605, 145] on label "Mobile Phone" at bounding box center [690, 146] width 207 height 8
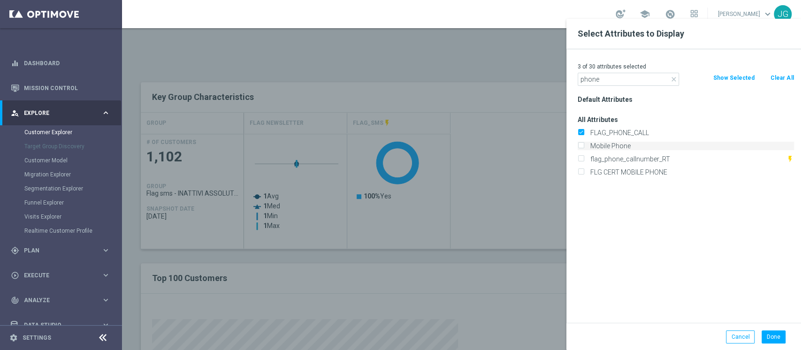
click at [584, 145] on input "Mobile Phone" at bounding box center [581, 147] width 6 height 6
checkbox input "true"
click at [771, 339] on button "Done" at bounding box center [774, 336] width 24 height 13
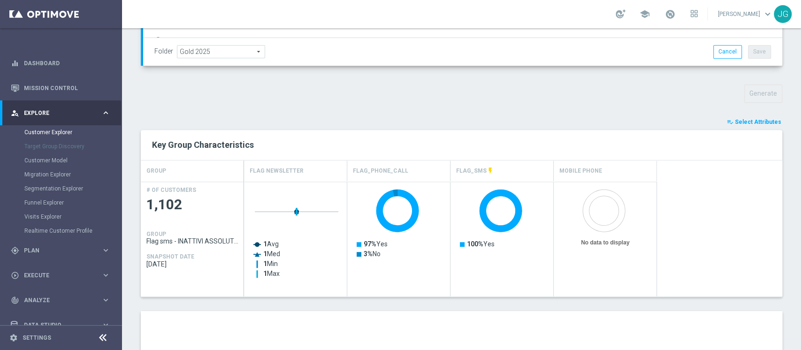
scroll to position [281, 0]
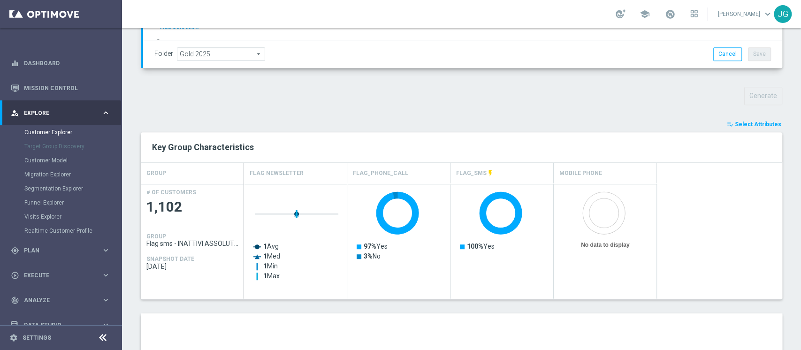
click at [756, 125] on span "Select Attributes" at bounding box center [758, 124] width 46 height 7
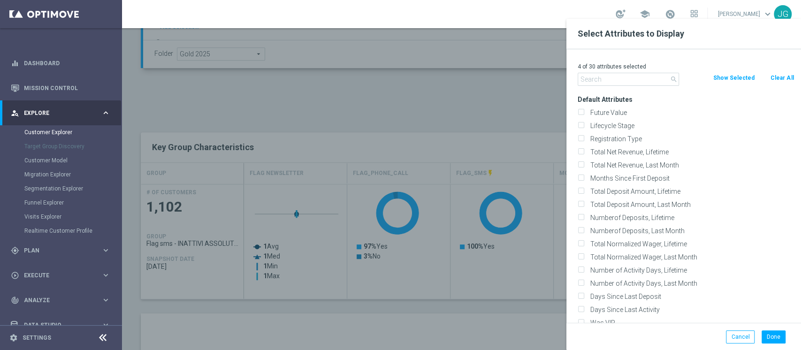
click at [777, 78] on button "Clear All" at bounding box center [782, 78] width 25 height 10
checkbox input "false"
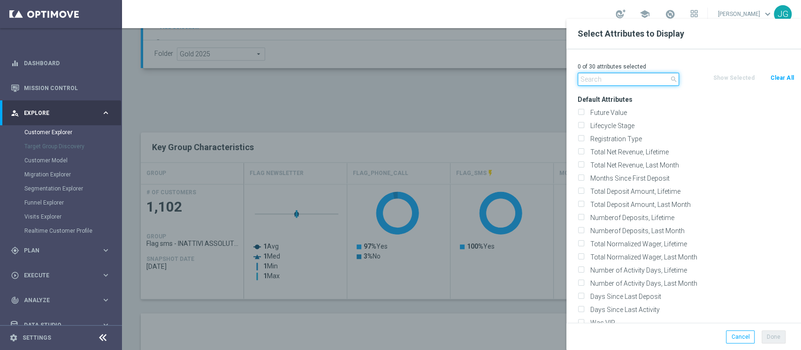
click at [631, 78] on input "text" at bounding box center [628, 79] width 101 height 13
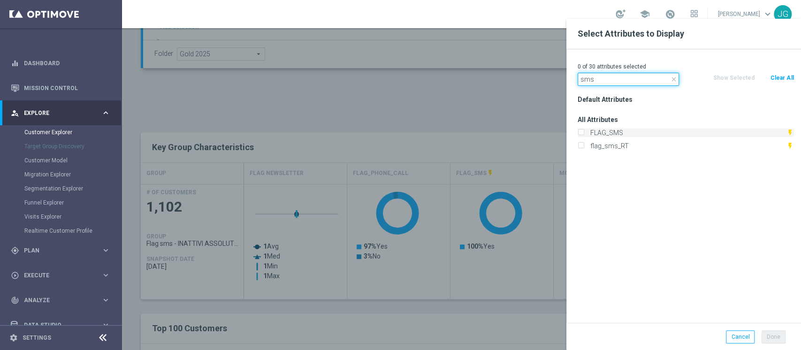
type input "sms"
click at [615, 130] on label "FLAG_SMS" at bounding box center [686, 133] width 199 height 8
click at [584, 131] on input "FLAG_SMS" at bounding box center [581, 134] width 6 height 6
checkbox input "true"
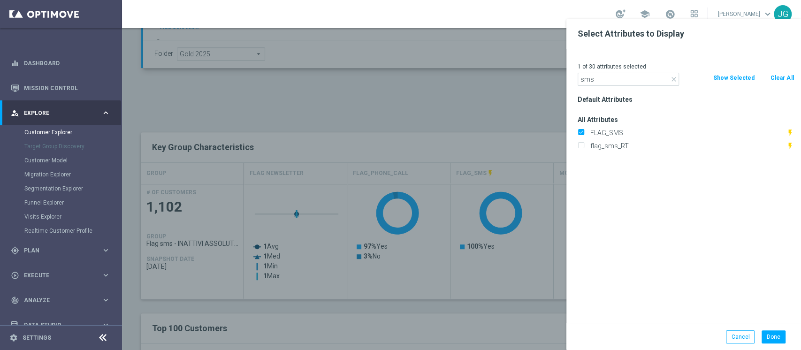
click at [612, 202] on div "Default Attributes All Attributes FLAG_SMS flash_on flag_sms_RT flash_on" at bounding box center [686, 208] width 230 height 230
click at [605, 78] on input "sms" at bounding box center [628, 79] width 101 height 13
type input "s"
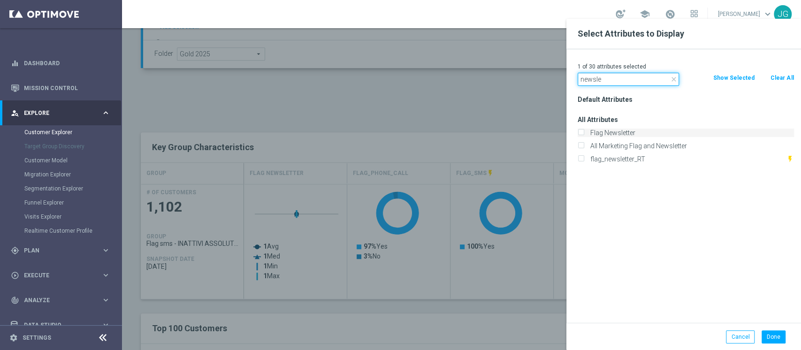
type input "newsle"
click at [597, 131] on label "Flag Newsletter" at bounding box center [690, 133] width 207 height 8
click at [584, 131] on input "Flag Newsletter" at bounding box center [581, 134] width 6 height 6
checkbox input "true"
click at [614, 204] on div "Default Attributes All Attributes Flag Newsletter All Marketing Flag and Newsle…" at bounding box center [686, 208] width 230 height 230
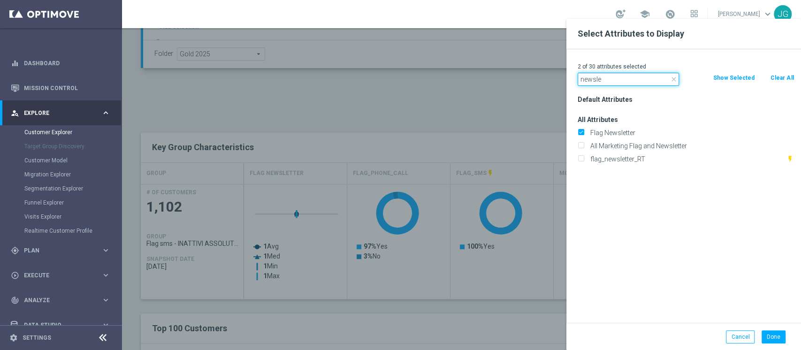
click at [612, 83] on input "newsle" at bounding box center [628, 79] width 101 height 13
type input "n"
type input "phone"
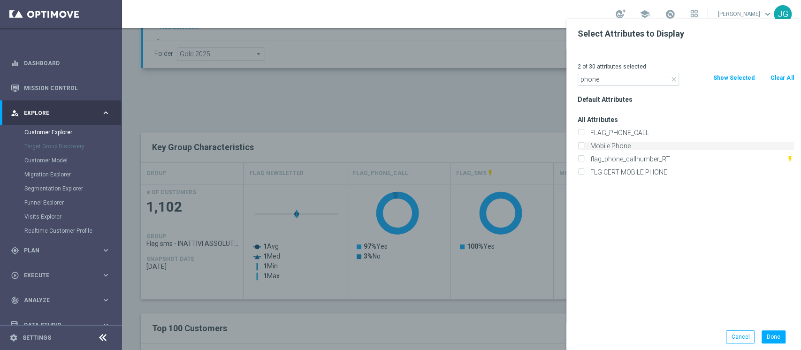
click at [594, 145] on label "Mobile Phone" at bounding box center [690, 146] width 207 height 8
click at [584, 145] on input "Mobile Phone" at bounding box center [581, 147] width 6 height 6
checkbox input "true"
click at [781, 336] on button "Done" at bounding box center [774, 336] width 24 height 13
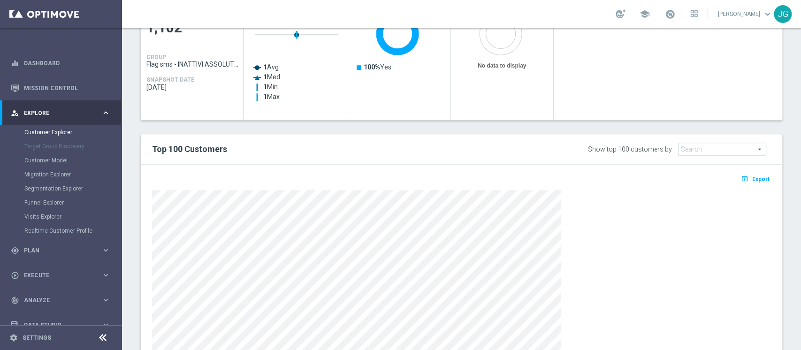
scroll to position [460, 0]
click at [785, 92] on div "TARGET GROUP Flag sms - INATTIVI ASSOLUTI M10 CONTATTABILI 10.10 Flag sms - INA…" at bounding box center [461, 20] width 679 height 776
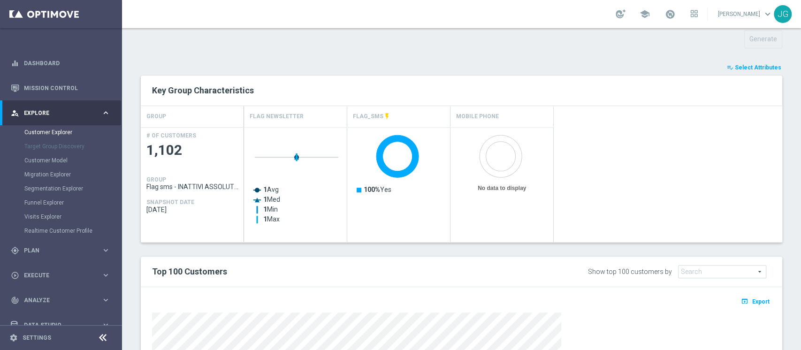
scroll to position [337, 0]
click at [740, 68] on span "Select Attributes" at bounding box center [758, 68] width 46 height 7
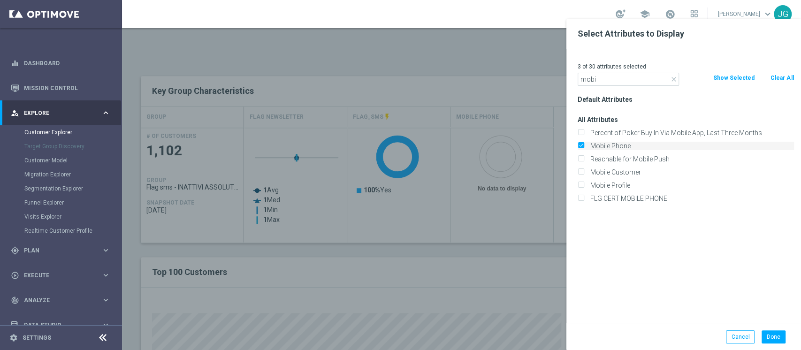
type input "mobi"
click at [582, 146] on input "Mobile Phone" at bounding box center [581, 147] width 6 height 6
checkbox input "true"
click at [768, 339] on button "Done" at bounding box center [774, 336] width 24 height 13
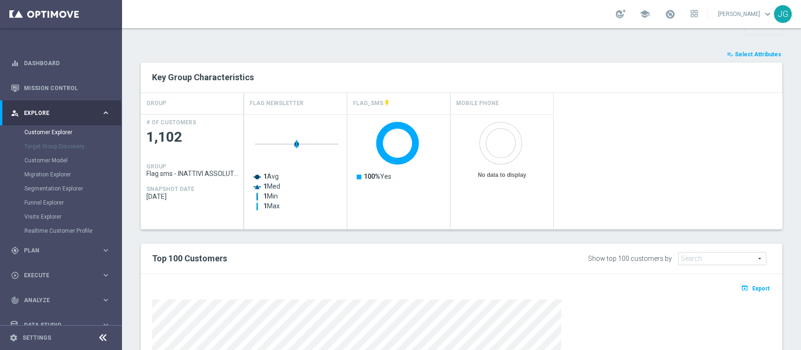
scroll to position [350, 0]
click at [748, 56] on span "Select Attributes" at bounding box center [758, 55] width 46 height 7
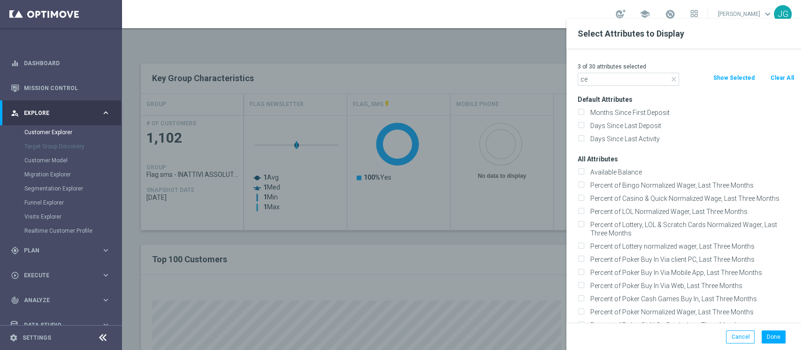
type input "c"
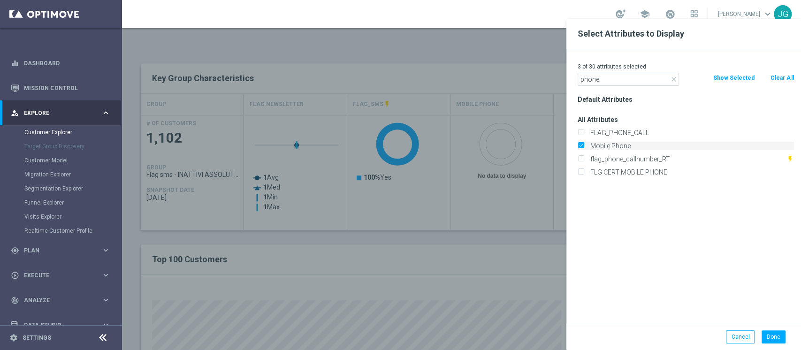
type input "phone"
click at [583, 147] on input "Mobile Phone" at bounding box center [581, 147] width 6 height 6
checkbox input "true"
click at [772, 341] on button "Done" at bounding box center [774, 336] width 24 height 13
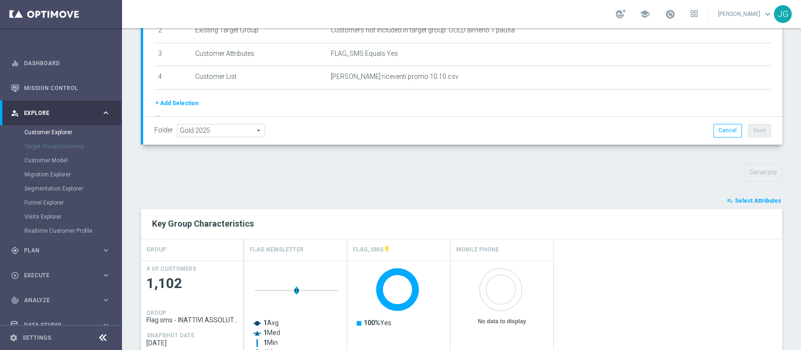
scroll to position [204, 0]
click at [738, 197] on button "playlist_add_check Select Attributes" at bounding box center [754, 202] width 56 height 10
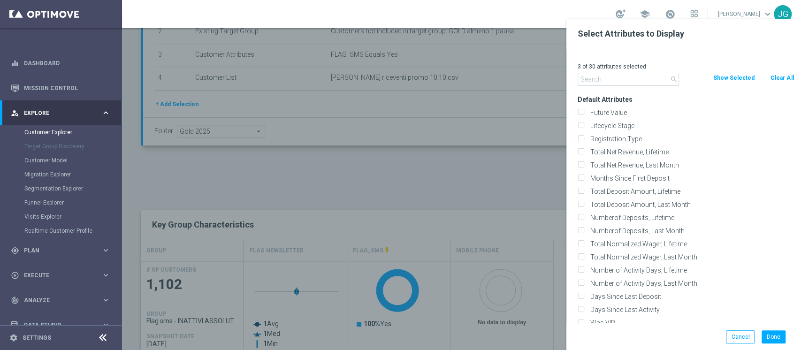
click at [785, 78] on button "Clear All" at bounding box center [782, 78] width 25 height 10
checkbox input "false"
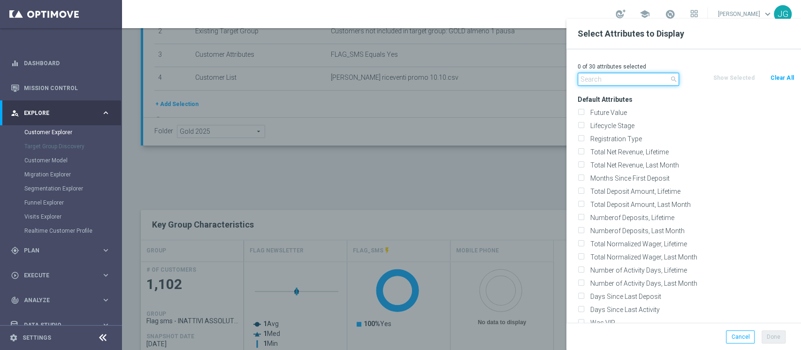
click at [627, 79] on input "text" at bounding box center [628, 79] width 101 height 13
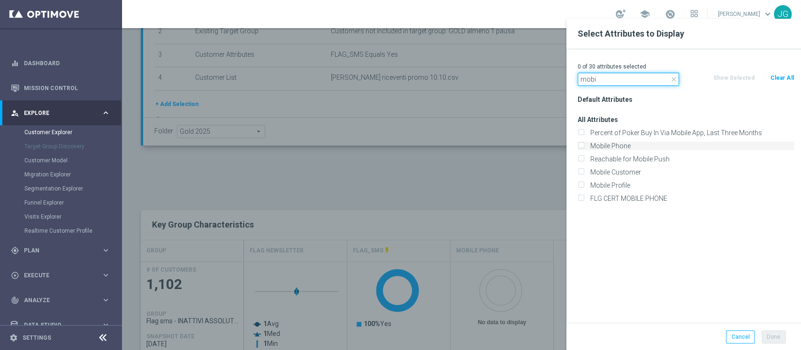
type input "mobi"
click at [601, 144] on label "Mobile Phone" at bounding box center [690, 146] width 207 height 8
click at [584, 144] on input "Mobile Phone" at bounding box center [581, 147] width 6 height 6
checkbox input "true"
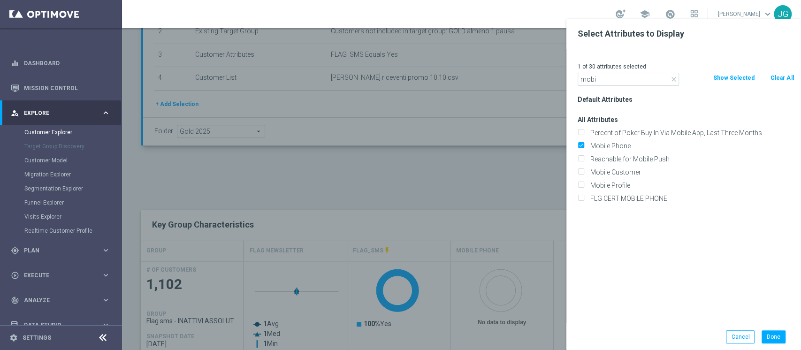
click at [772, 329] on div "Done Cancel" at bounding box center [684, 337] width 235 height 28
click at [773, 335] on button "Done" at bounding box center [774, 336] width 24 height 13
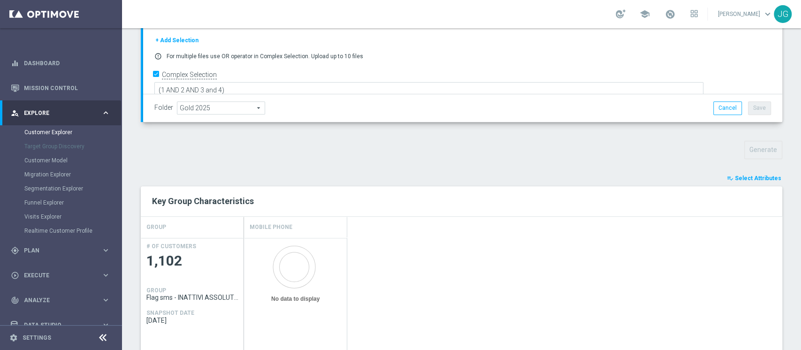
scroll to position [228, 0]
click at [744, 178] on span "Select Attributes" at bounding box center [758, 178] width 46 height 7
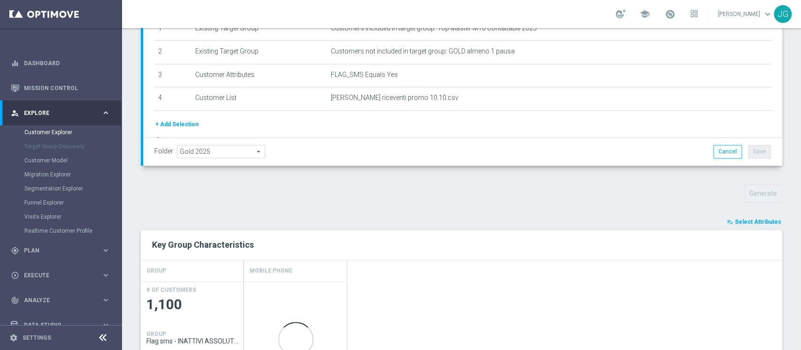
scroll to position [320, 0]
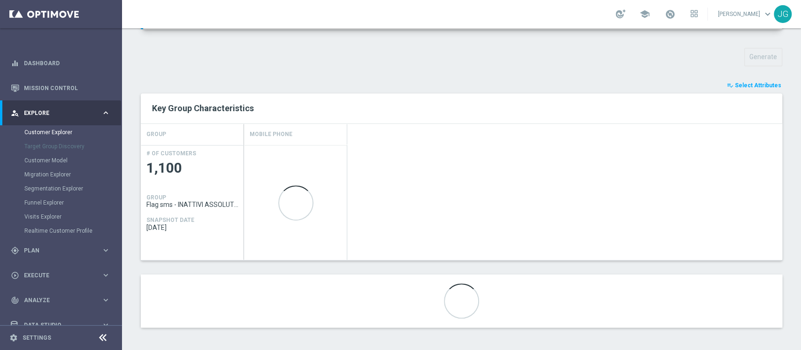
click at [750, 82] on span "Select Attributes" at bounding box center [758, 85] width 46 height 7
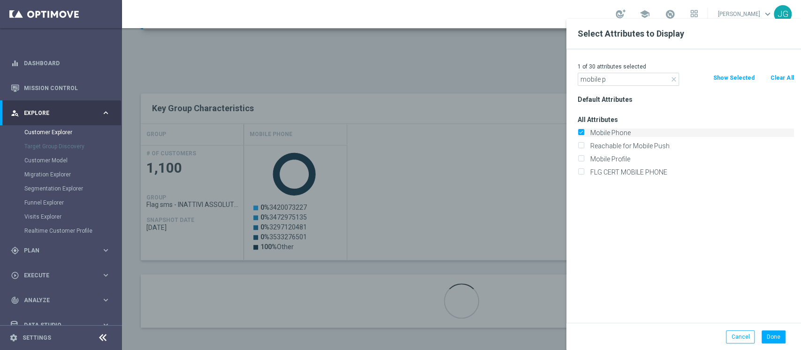
type input "mobile p"
click at [587, 129] on label "Mobile Phone" at bounding box center [690, 133] width 207 height 8
click at [584, 131] on input "Mobile Phone" at bounding box center [581, 134] width 6 height 6
click at [582, 131] on input "Mobile Phone" at bounding box center [581, 134] width 6 height 6
click at [782, 79] on button "Clear All" at bounding box center [782, 78] width 25 height 10
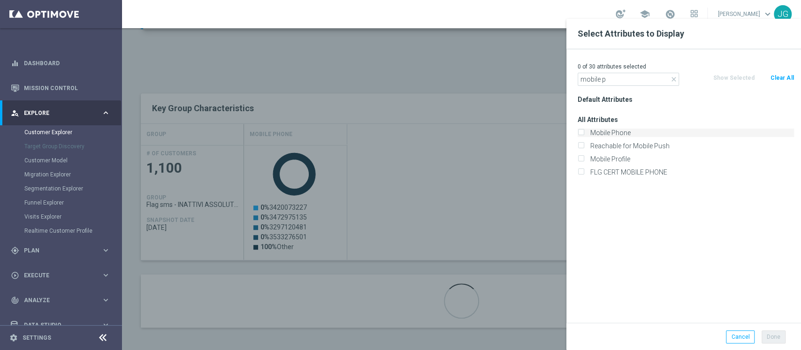
click at [604, 133] on label "Mobile Phone" at bounding box center [690, 133] width 207 height 8
click at [584, 133] on input "Mobile Phone" at bounding box center [581, 134] width 6 height 6
checkbox input "true"
click at [777, 333] on button "Done" at bounding box center [774, 336] width 24 height 13
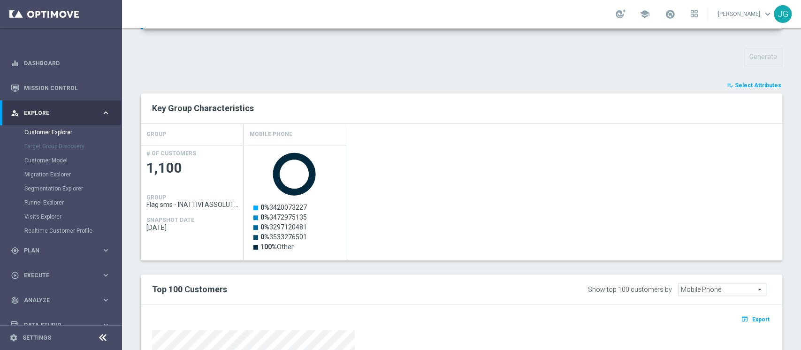
scroll to position [527, 0]
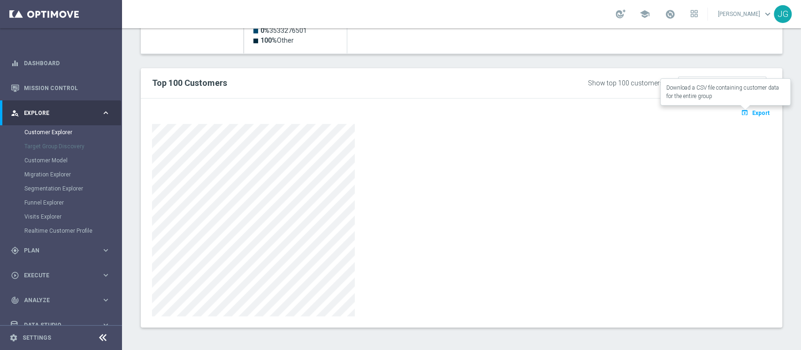
click at [752, 112] on span "Export" at bounding box center [760, 113] width 17 height 7
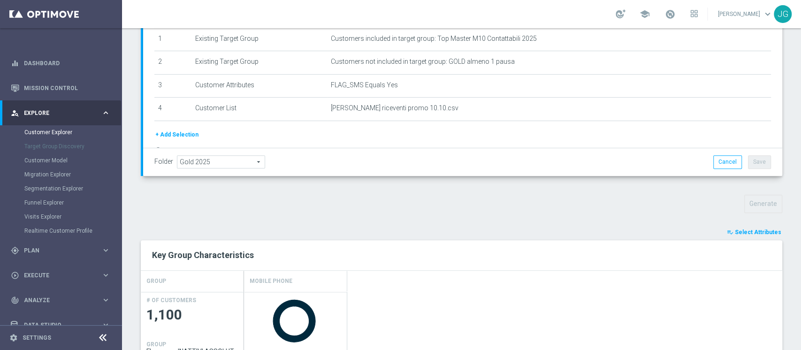
scroll to position [0, 0]
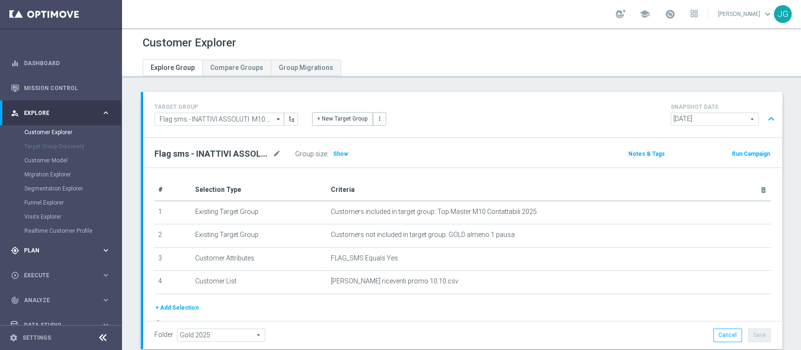
click at [53, 252] on span "Plan" at bounding box center [62, 251] width 77 height 6
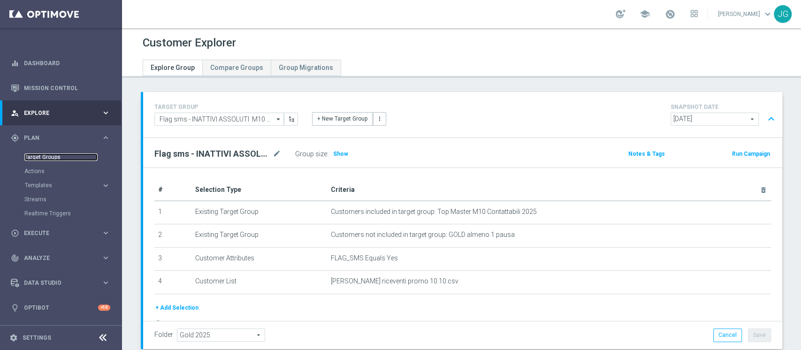
click at [59, 156] on link "Target Groups" at bounding box center [60, 157] width 73 height 8
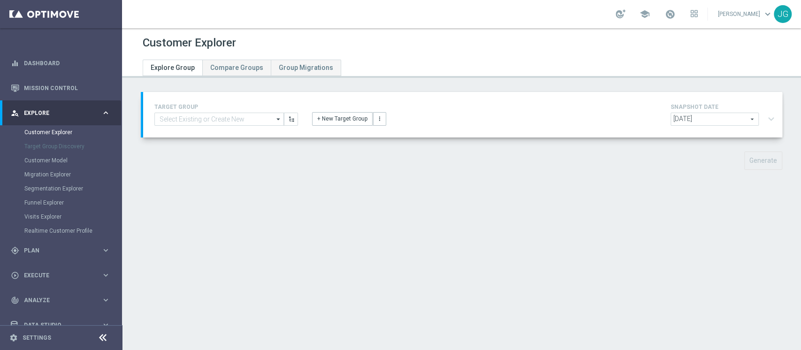
type input "Flag sms - INATTIVI ASSOLUTI M10 CONTATTABILI 10.10"
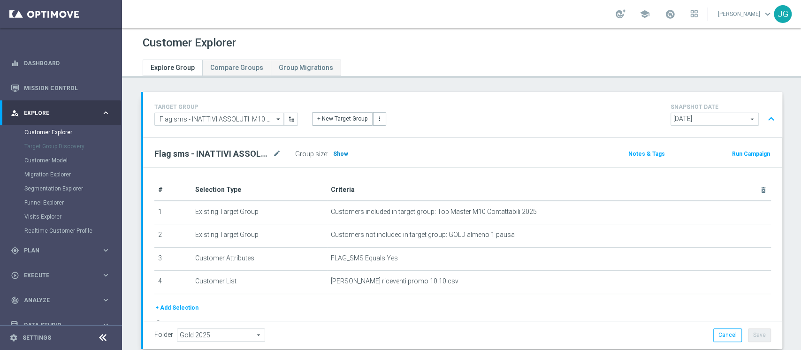
click at [337, 156] on span "Show" at bounding box center [340, 154] width 15 height 7
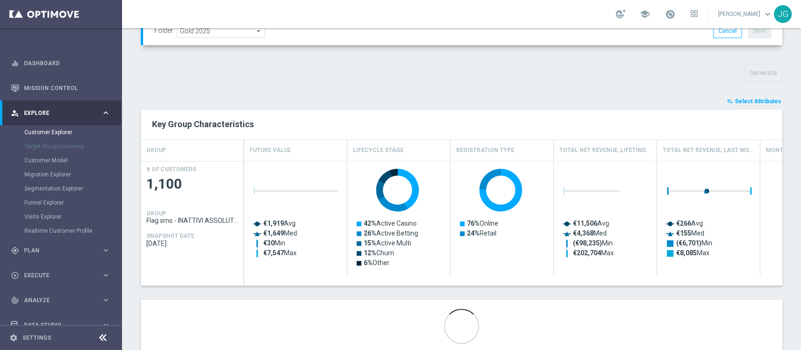
scroll to position [329, 0]
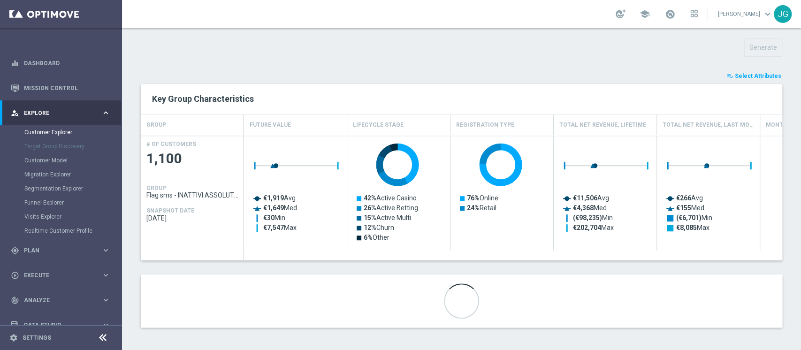
click at [747, 73] on span "Select Attributes" at bounding box center [758, 76] width 46 height 7
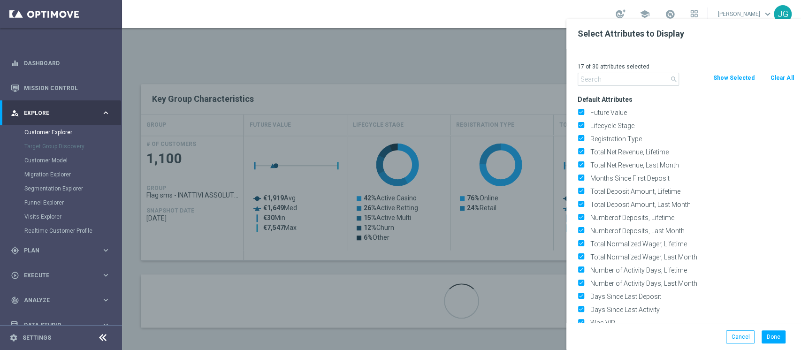
click at [777, 81] on button "Clear All" at bounding box center [782, 78] width 25 height 10
checkbox input "false"
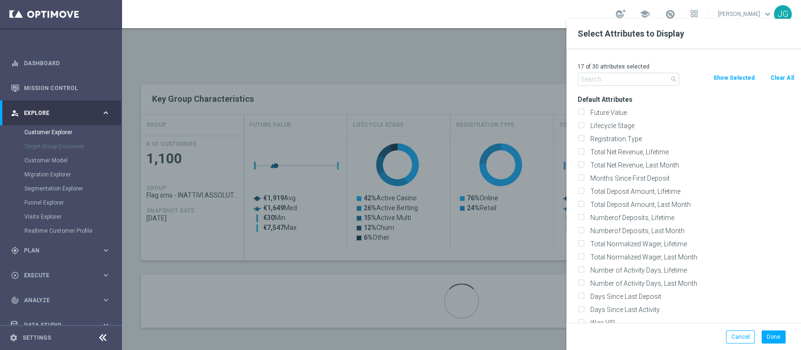
checkbox input "false"
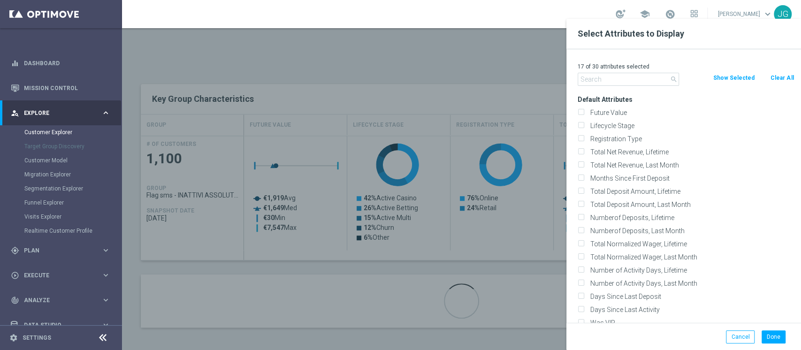
checkbox input "false"
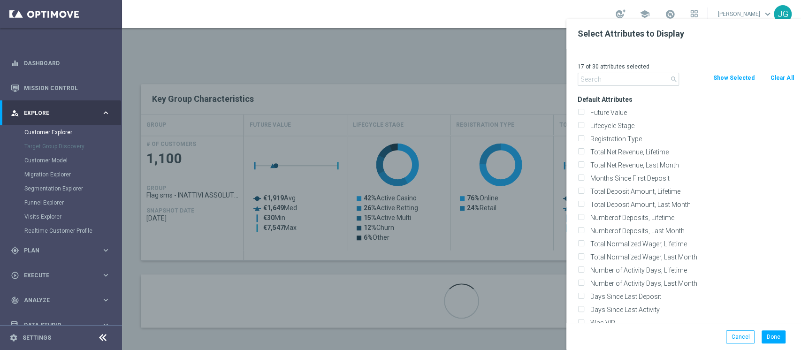
checkbox input "false"
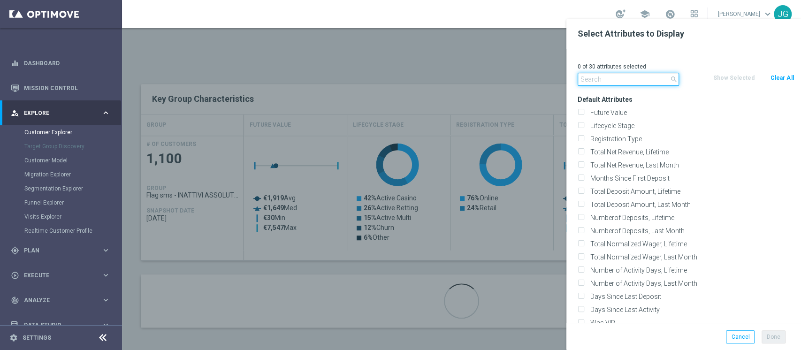
click at [621, 85] on input "text" at bounding box center [628, 79] width 101 height 13
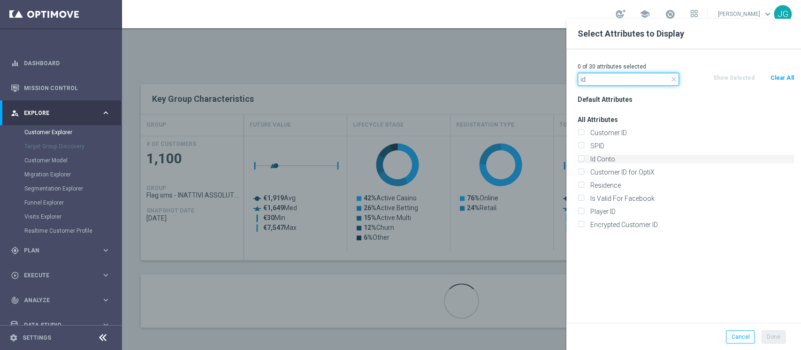
type input "id"
click at [597, 162] on label "Id Conto" at bounding box center [690, 159] width 207 height 8
click at [584, 162] on input "Id Conto" at bounding box center [581, 160] width 6 height 6
checkbox input "true"
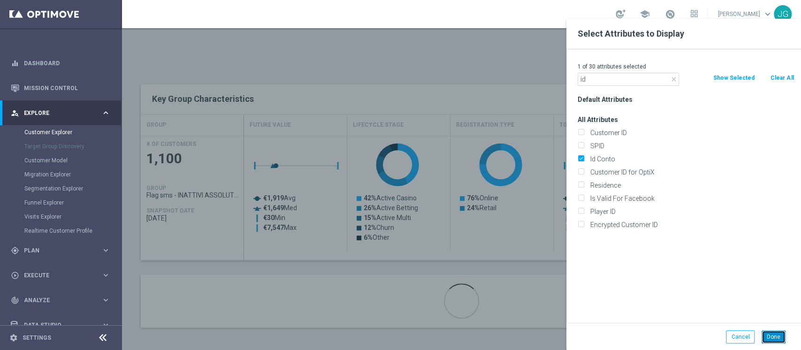
click at [774, 337] on button "Done" at bounding box center [774, 336] width 24 height 13
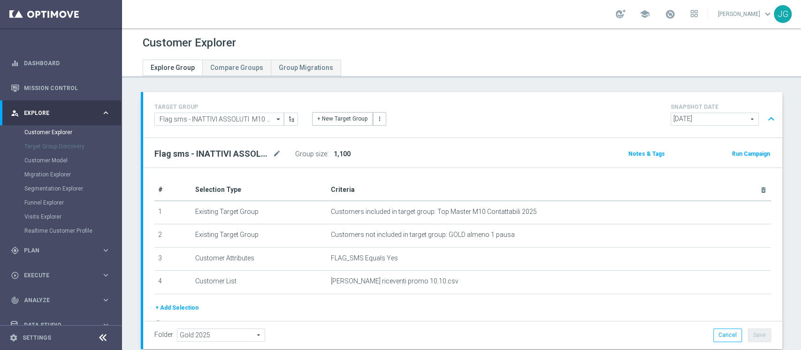
scroll to position [320, 0]
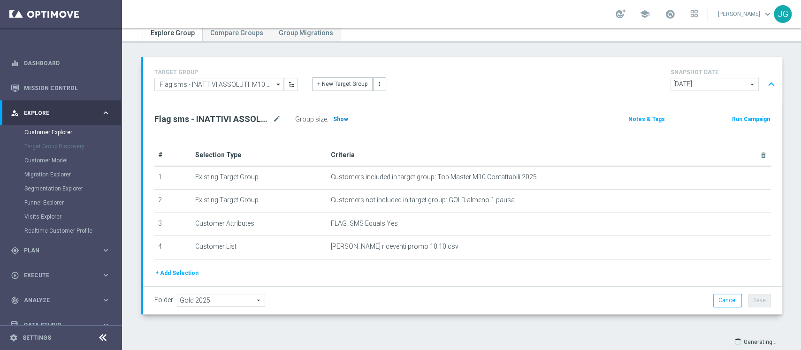
click at [338, 118] on span "Show" at bounding box center [340, 119] width 15 height 7
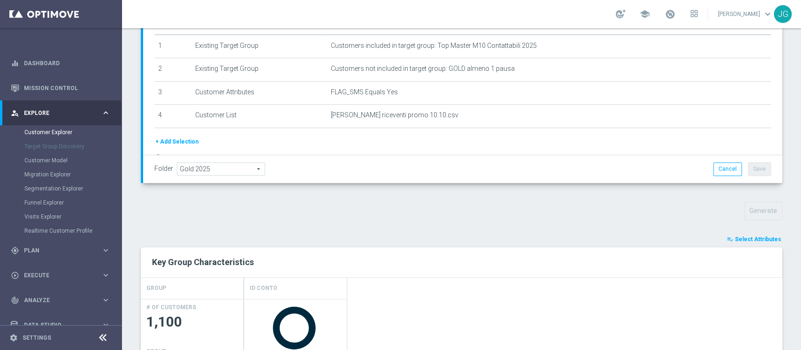
scroll to position [151, 0]
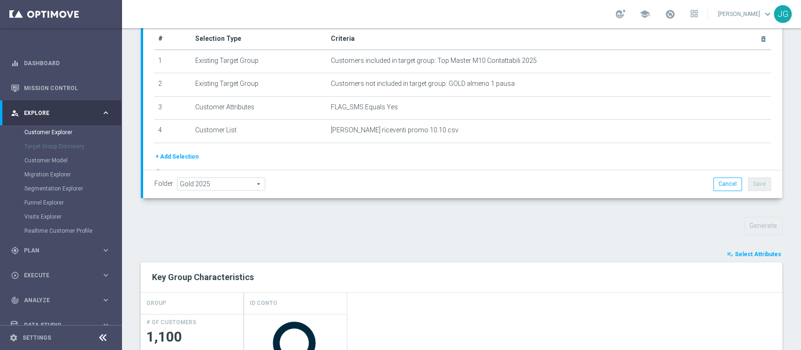
click at [754, 247] on div "TARGET GROUP Flag sms - INATTIVI ASSOLUTI M10 CONTATTABILI 10.10 Flag sms - INA…" at bounding box center [461, 329] width 679 height 776
click at [738, 257] on button "playlist_add_check Select Attributes" at bounding box center [754, 254] width 56 height 10
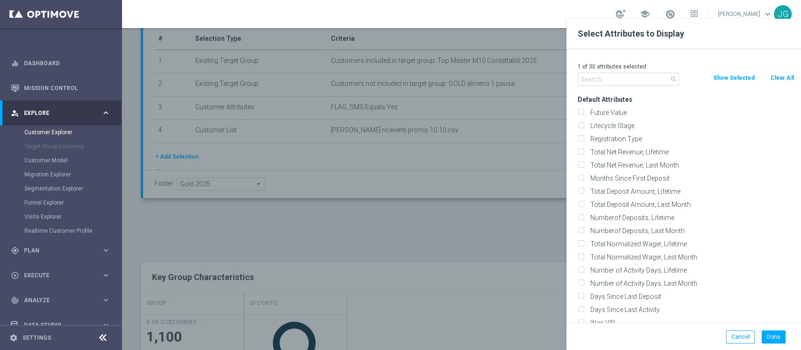
click at [784, 77] on button "Clear All" at bounding box center [782, 78] width 25 height 10
checkbox input "false"
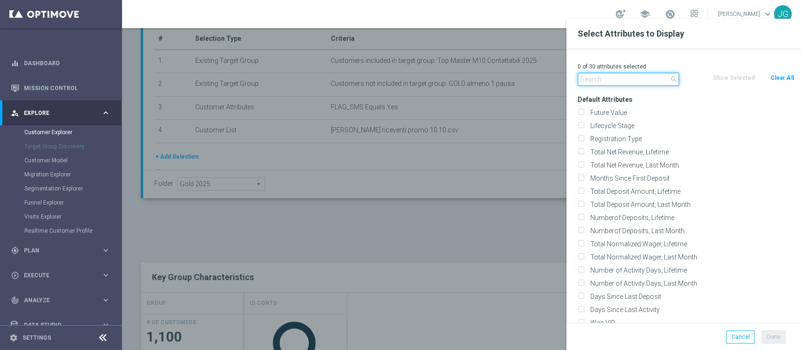
click at [628, 81] on input "text" at bounding box center [628, 79] width 101 height 13
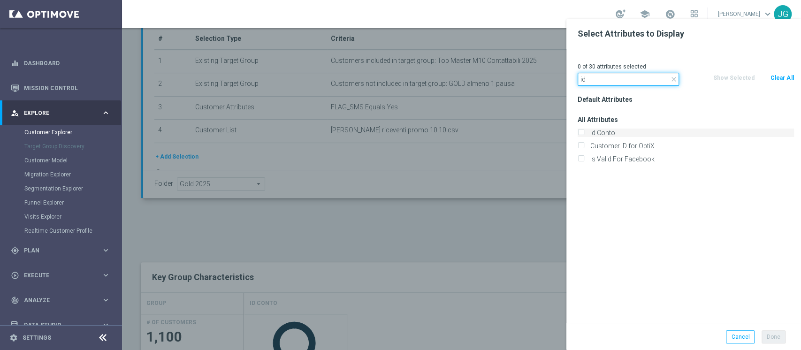
type input "id"
click at [605, 134] on label "Id Conto" at bounding box center [690, 133] width 207 height 8
click at [584, 134] on input "Id Conto" at bounding box center [581, 134] width 6 height 6
checkbox input "true"
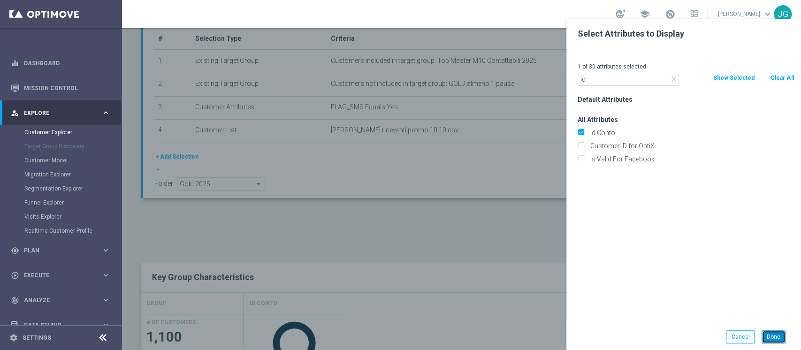
click at [774, 336] on button "Done" at bounding box center [774, 336] width 24 height 13
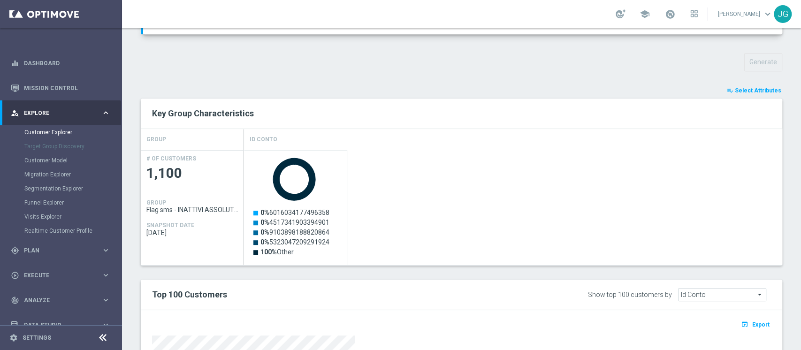
scroll to position [339, 0]
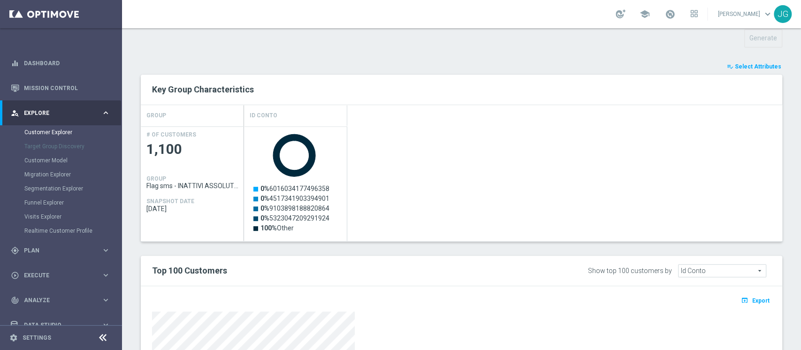
click at [749, 67] on span "Select Attributes" at bounding box center [758, 66] width 46 height 7
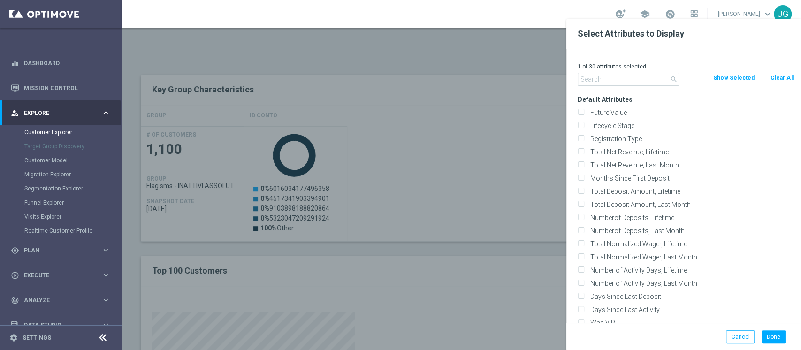
click at [777, 77] on button "Clear All" at bounding box center [782, 78] width 25 height 10
checkbox input "false"
click at [777, 77] on button "Clear All" at bounding box center [782, 78] width 25 height 10
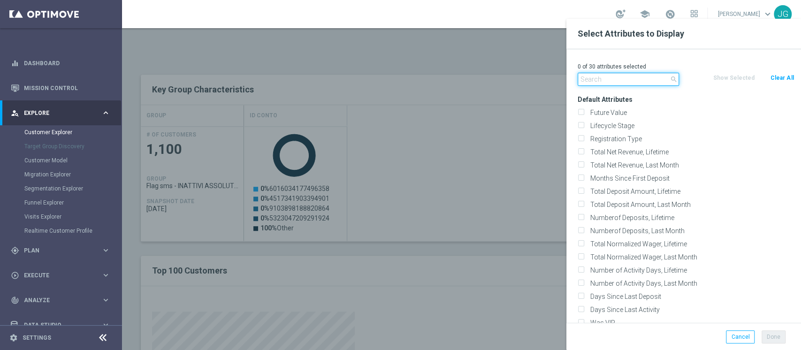
click at [623, 78] on input "text" at bounding box center [628, 79] width 101 height 13
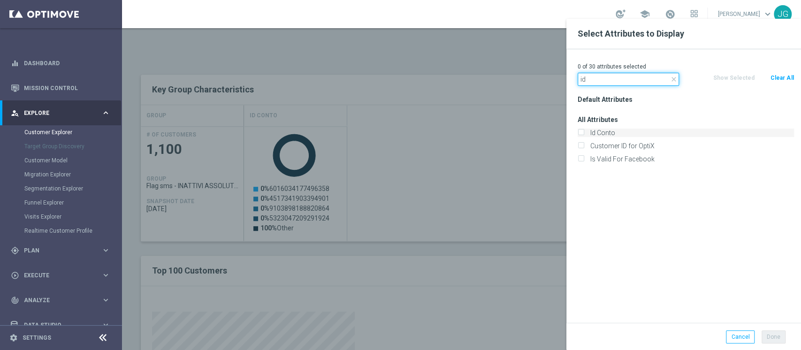
type input "id"
click at [598, 131] on label "Id Conto" at bounding box center [690, 133] width 207 height 8
click at [584, 131] on input "Id Conto" at bounding box center [581, 134] width 6 height 6
checkbox input "true"
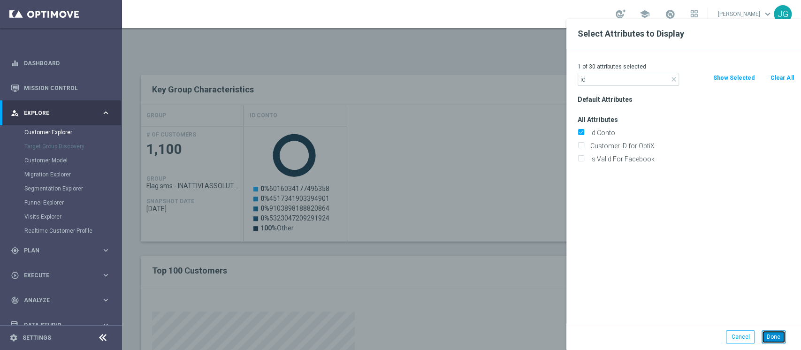
click at [781, 336] on button "Done" at bounding box center [774, 336] width 24 height 13
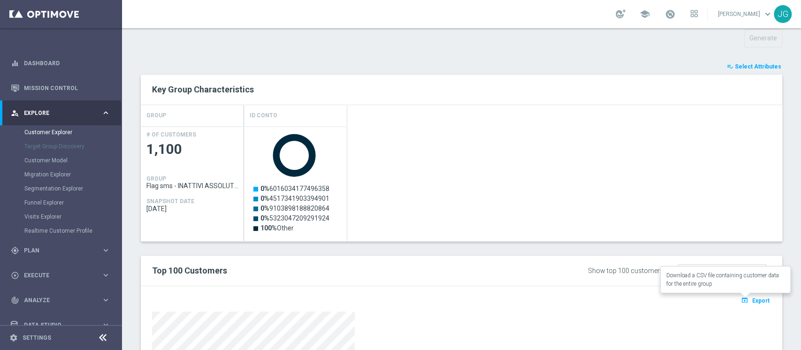
click at [752, 299] on span "Export" at bounding box center [760, 301] width 17 height 7
